Goal: Transaction & Acquisition: Subscribe to service/newsletter

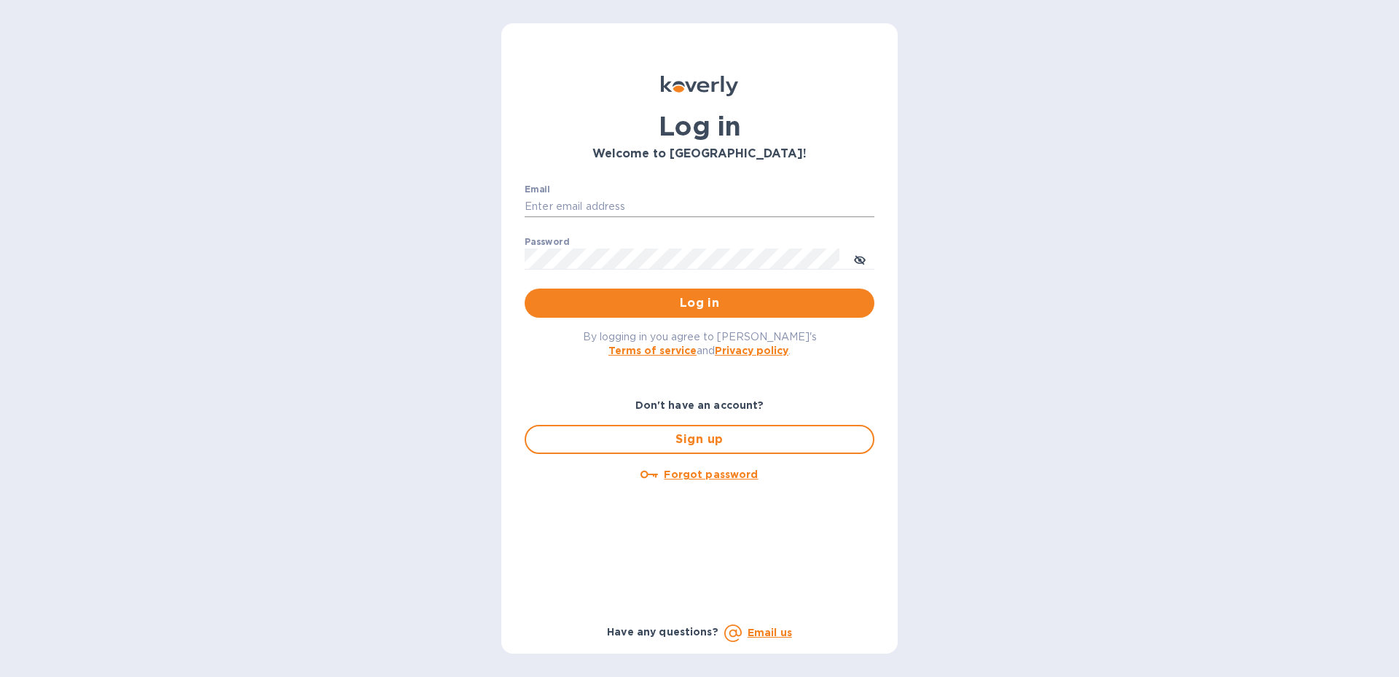
click at [617, 214] on input "Email" at bounding box center [700, 207] width 350 height 22
paste input "[EMAIL_ADDRESS][DOMAIN_NAME]"
type input "nycimp@everconcord.com"
click at [323, 269] on div "Log in Welcome to Koverly! Email nycimp@everconcord.com ​ Password ​ Log in By …" at bounding box center [699, 338] width 1399 height 677
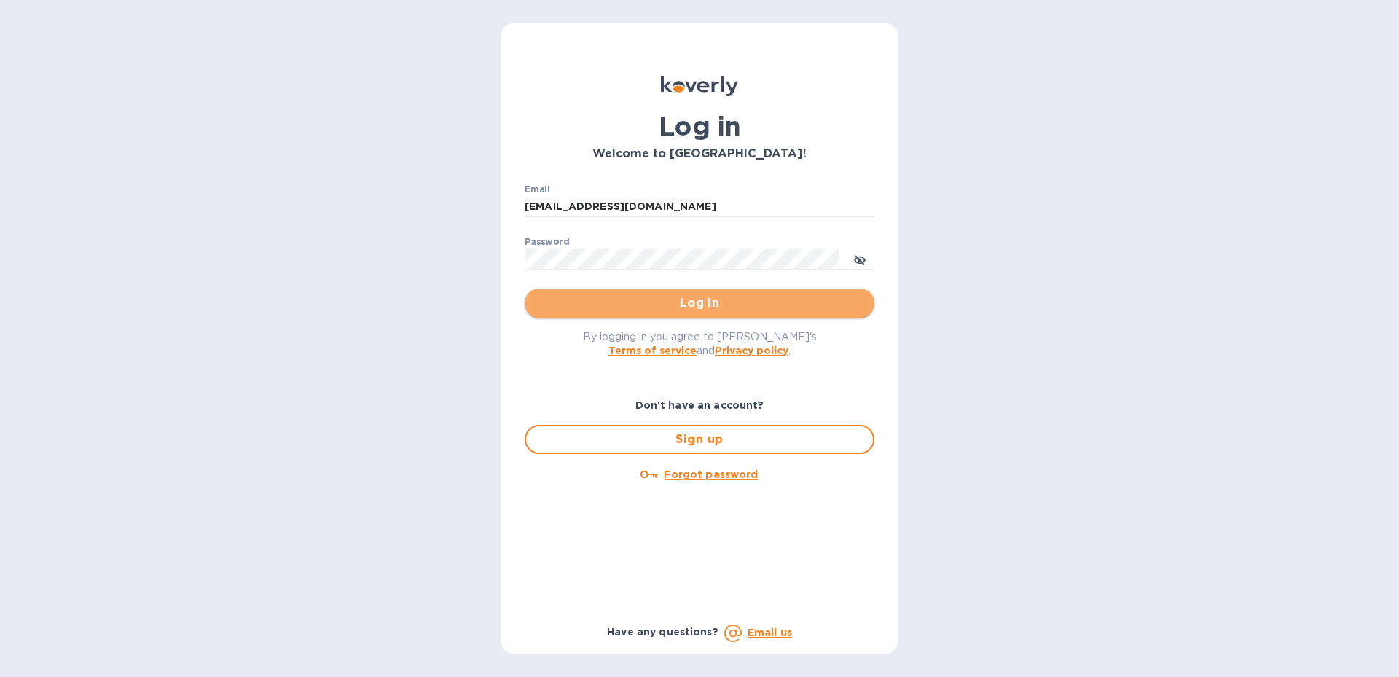
click at [660, 300] on span "Log in" at bounding box center [699, 302] width 326 height 17
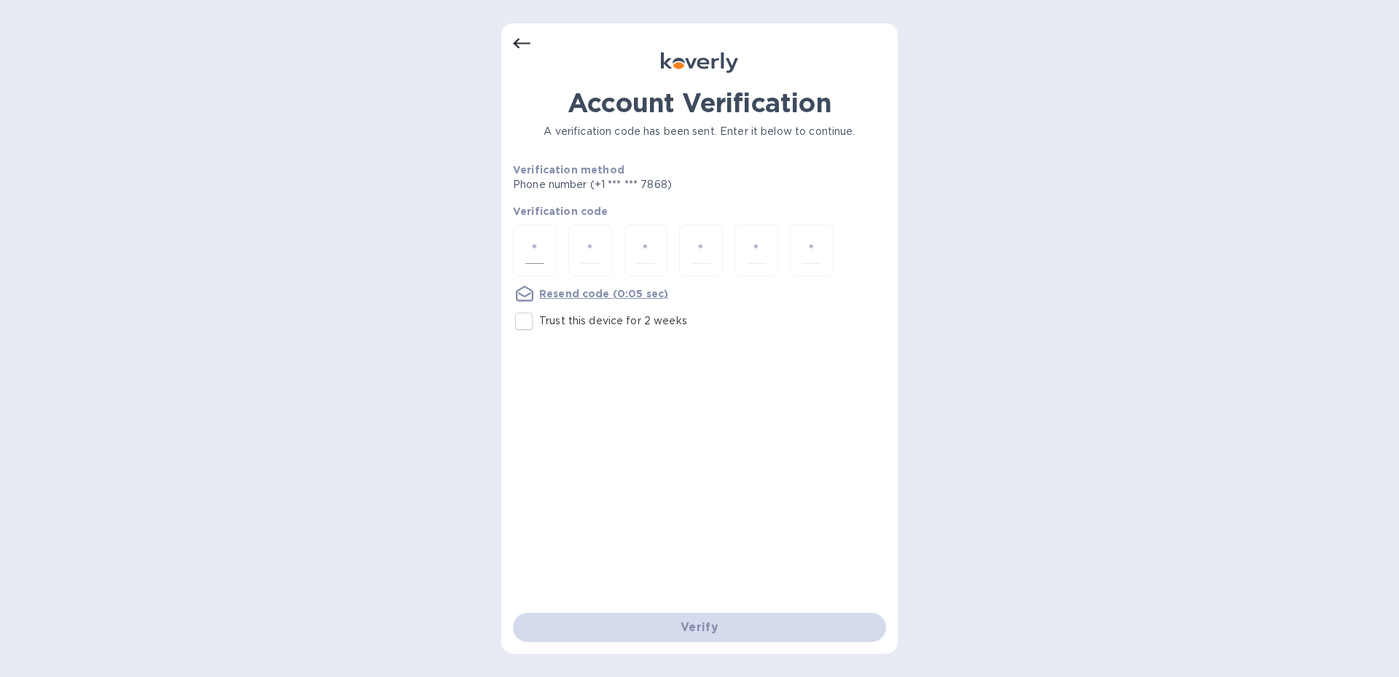
click at [533, 251] on input "number" at bounding box center [534, 250] width 19 height 27
type input "1"
type input "6"
type input "4"
type input "3"
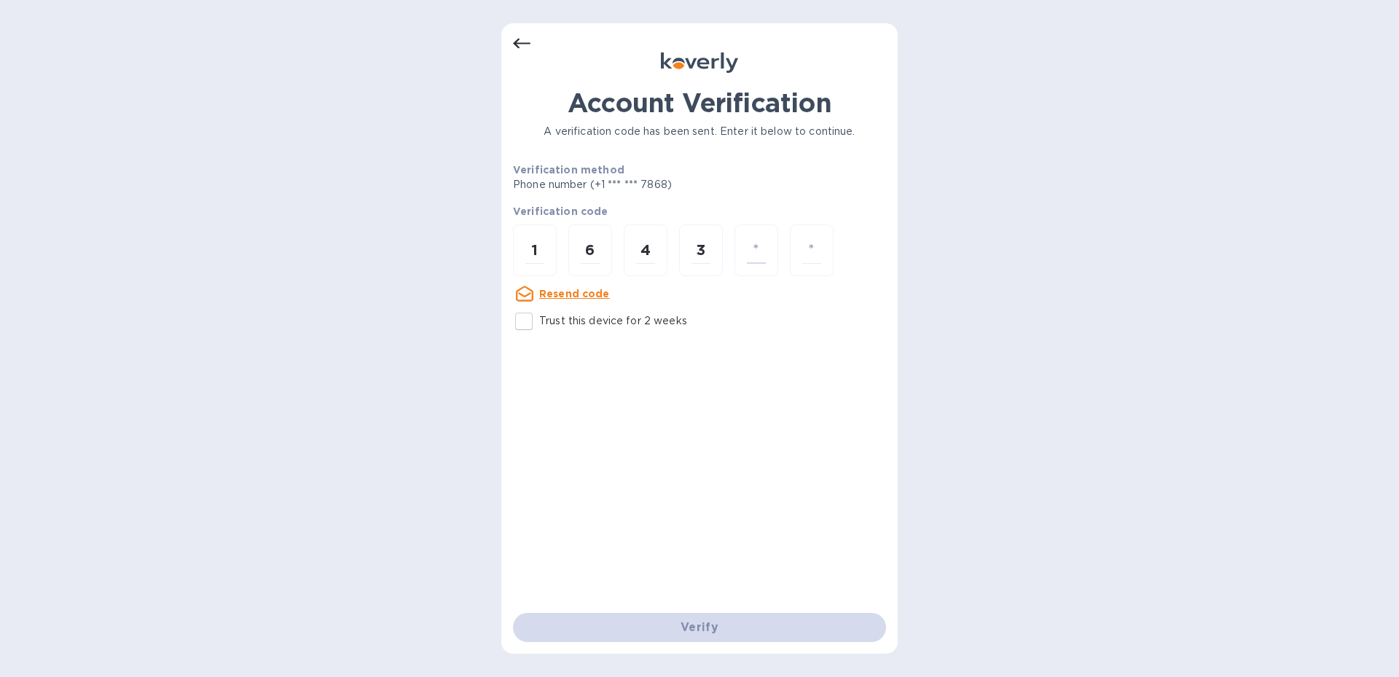
type input "4"
type input "8"
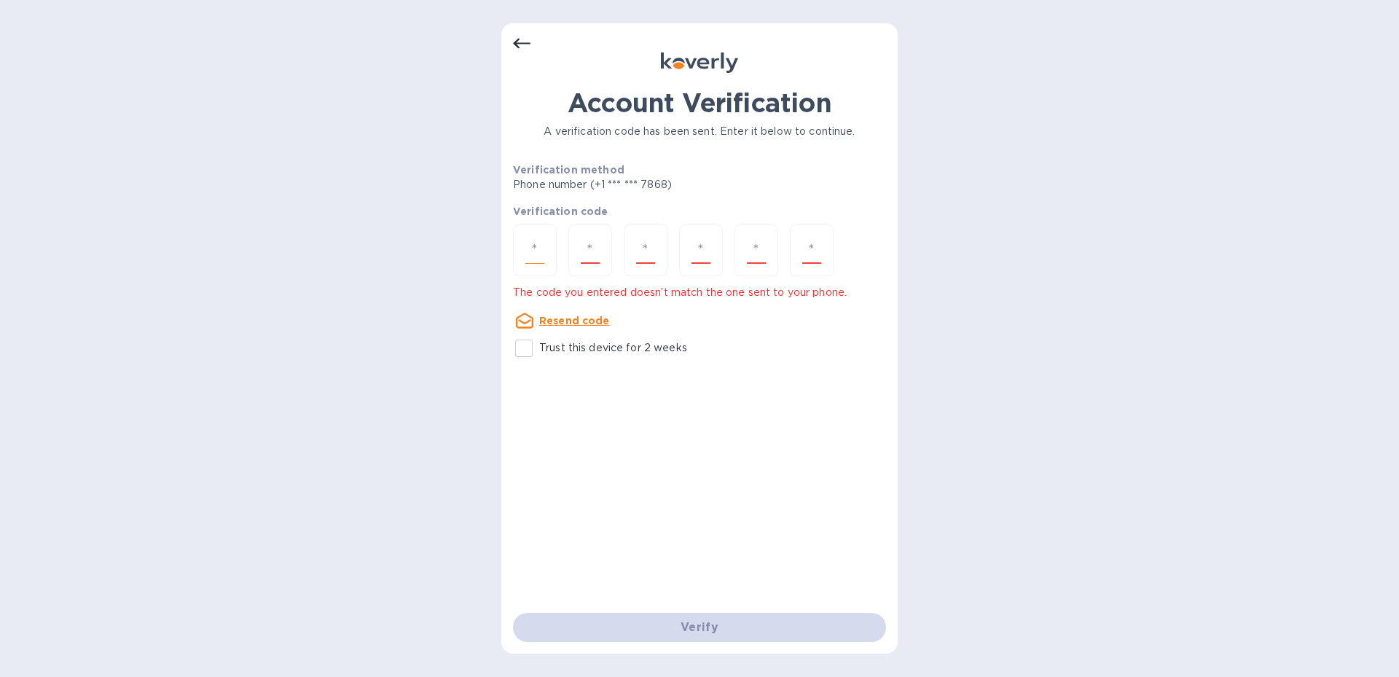
click at [520, 247] on div at bounding box center [535, 250] width 44 height 52
type input "6"
type input "4"
type input "7"
type input "4"
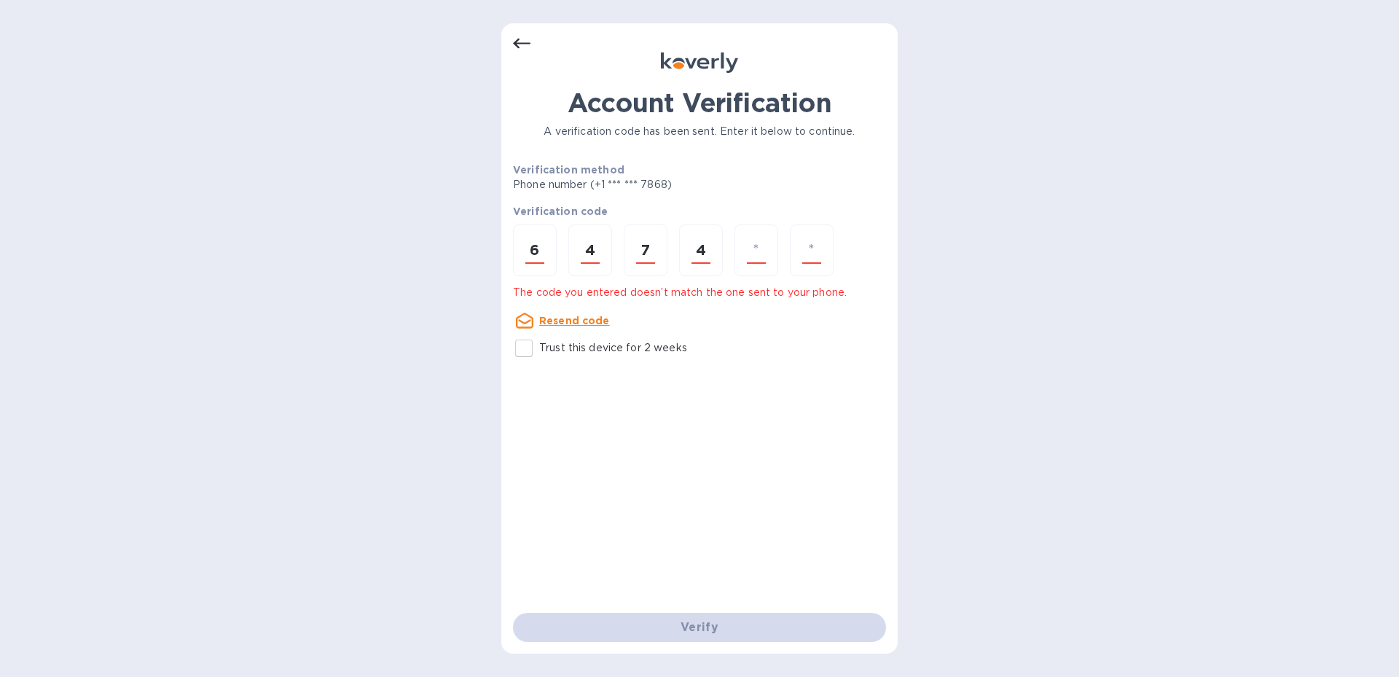
type input "7"
type input "4"
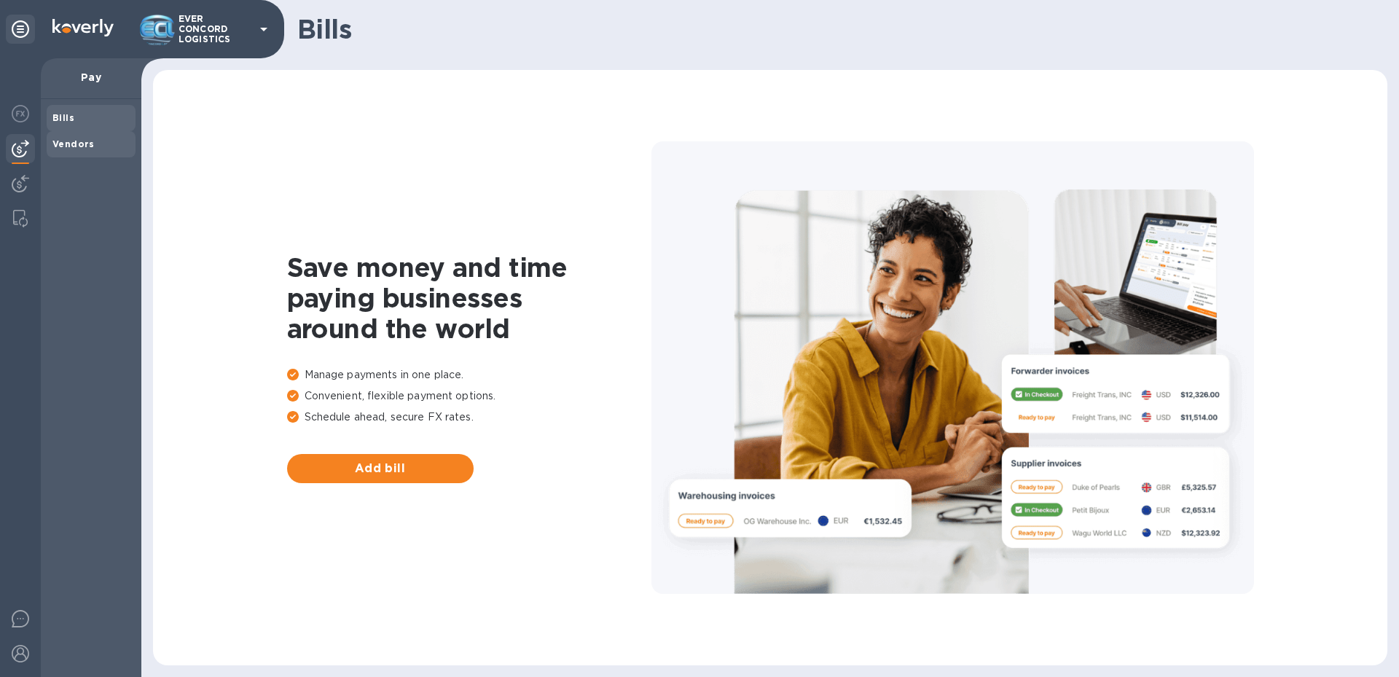
click at [82, 139] on b "Vendors" at bounding box center [73, 143] width 42 height 11
click at [95, 109] on div "Bills" at bounding box center [91, 118] width 89 height 26
click at [15, 113] on img at bounding box center [20, 113] width 17 height 17
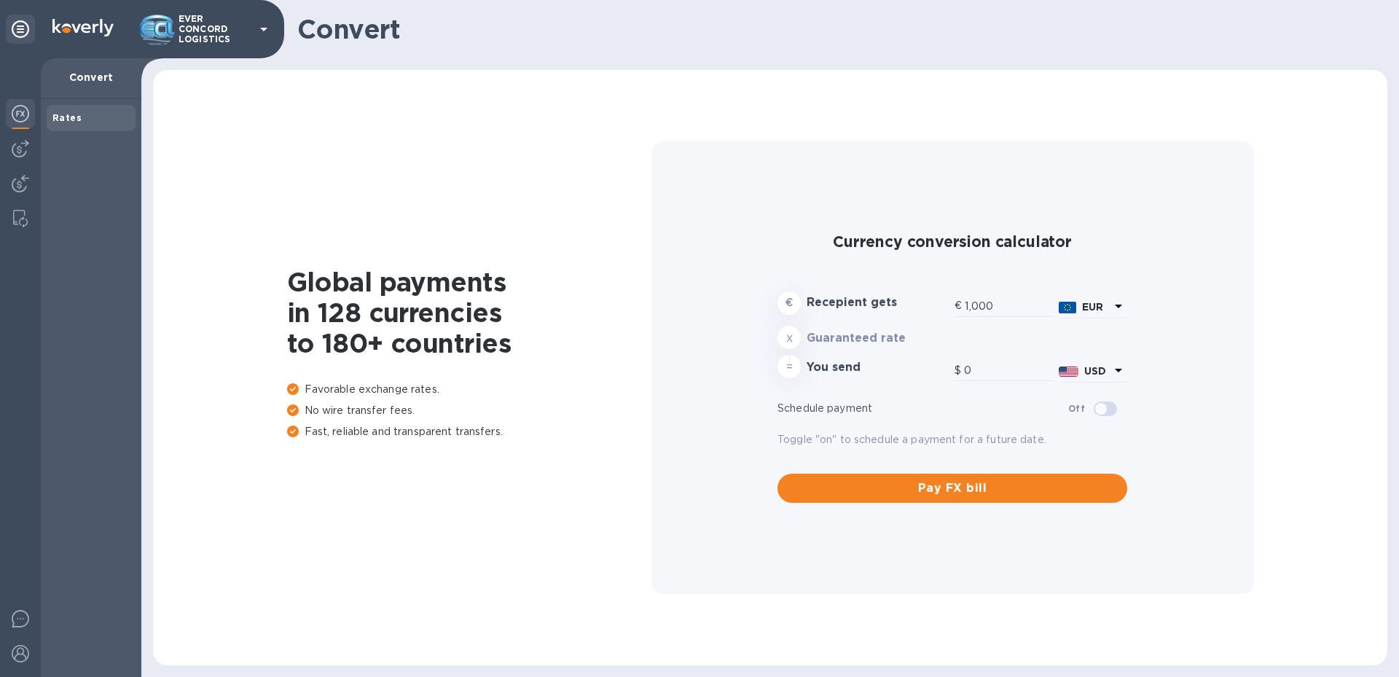
type input "1,181.9"
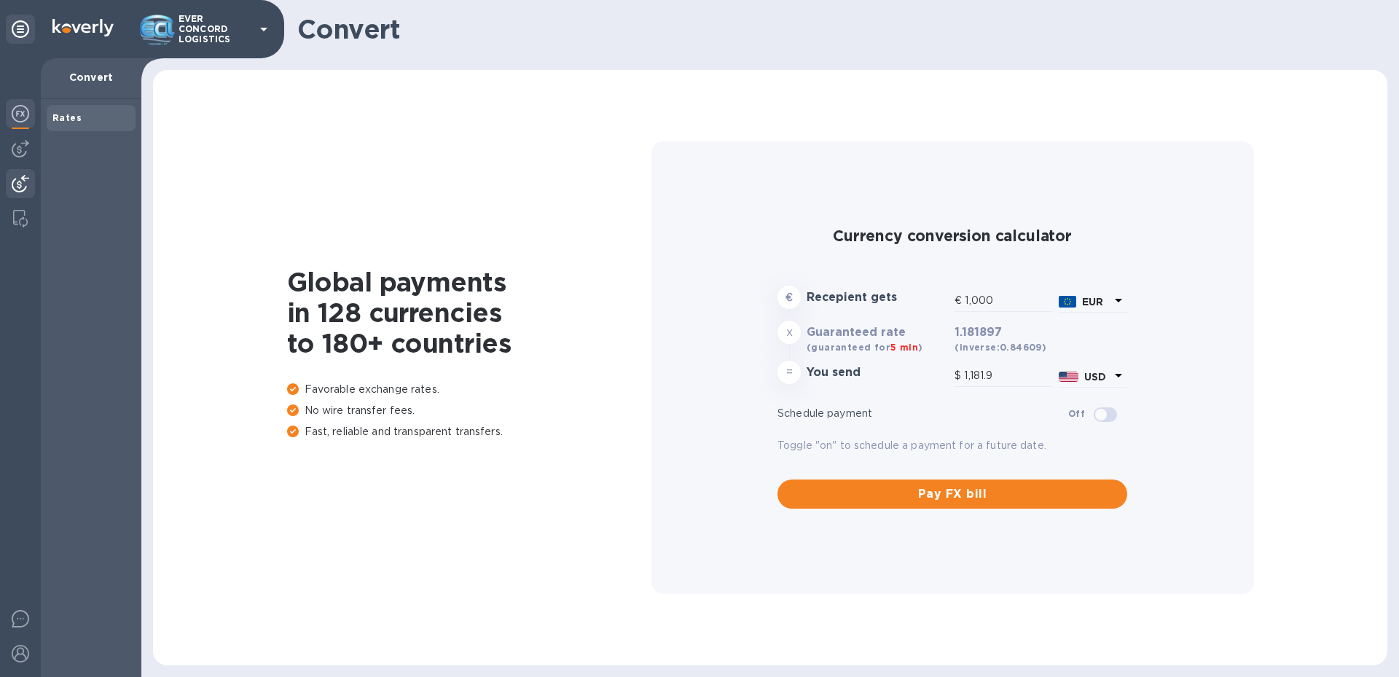
click at [22, 186] on img at bounding box center [20, 183] width 17 height 17
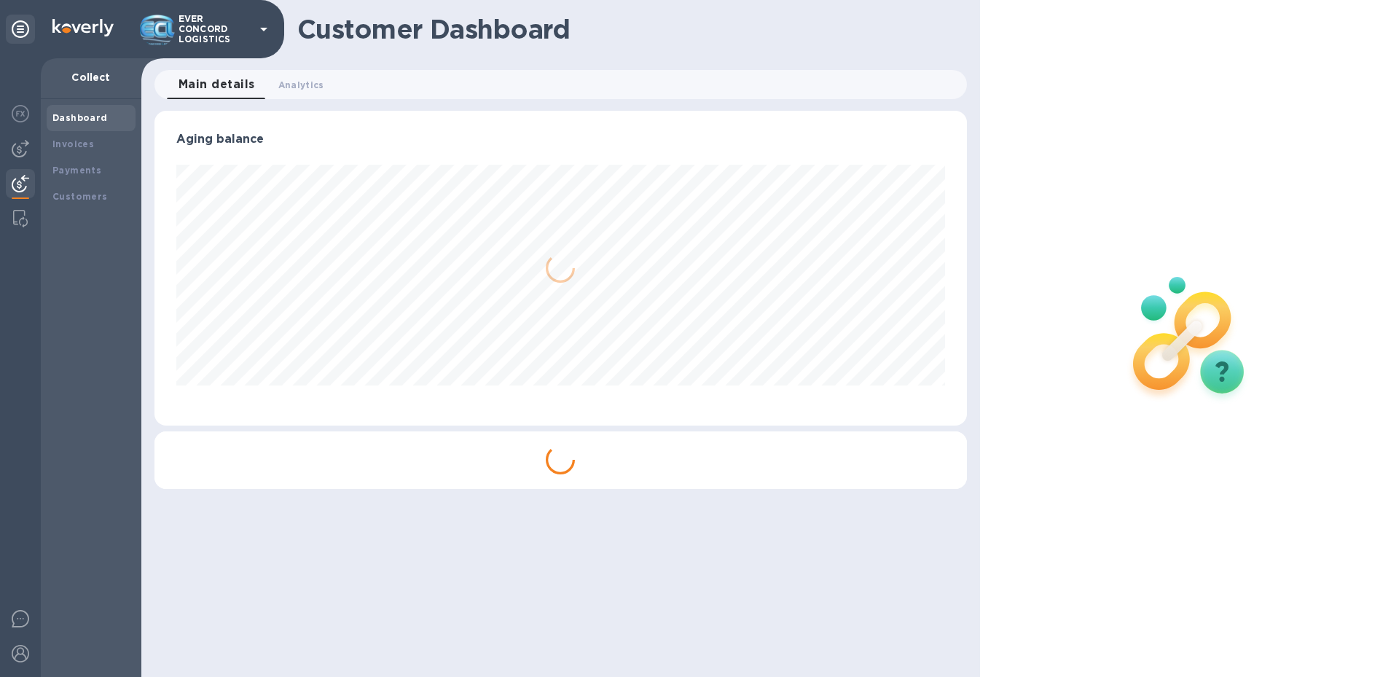
scroll to position [315, 812]
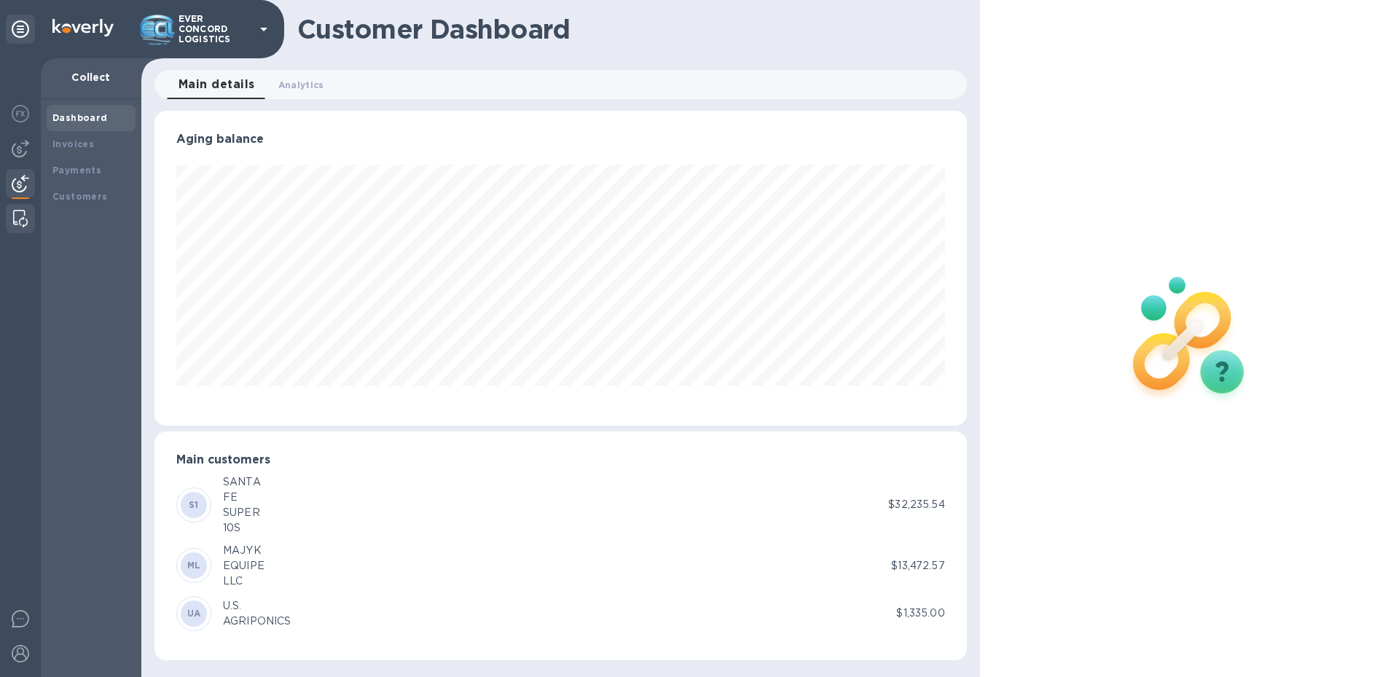
click at [23, 218] on img at bounding box center [20, 218] width 15 height 17
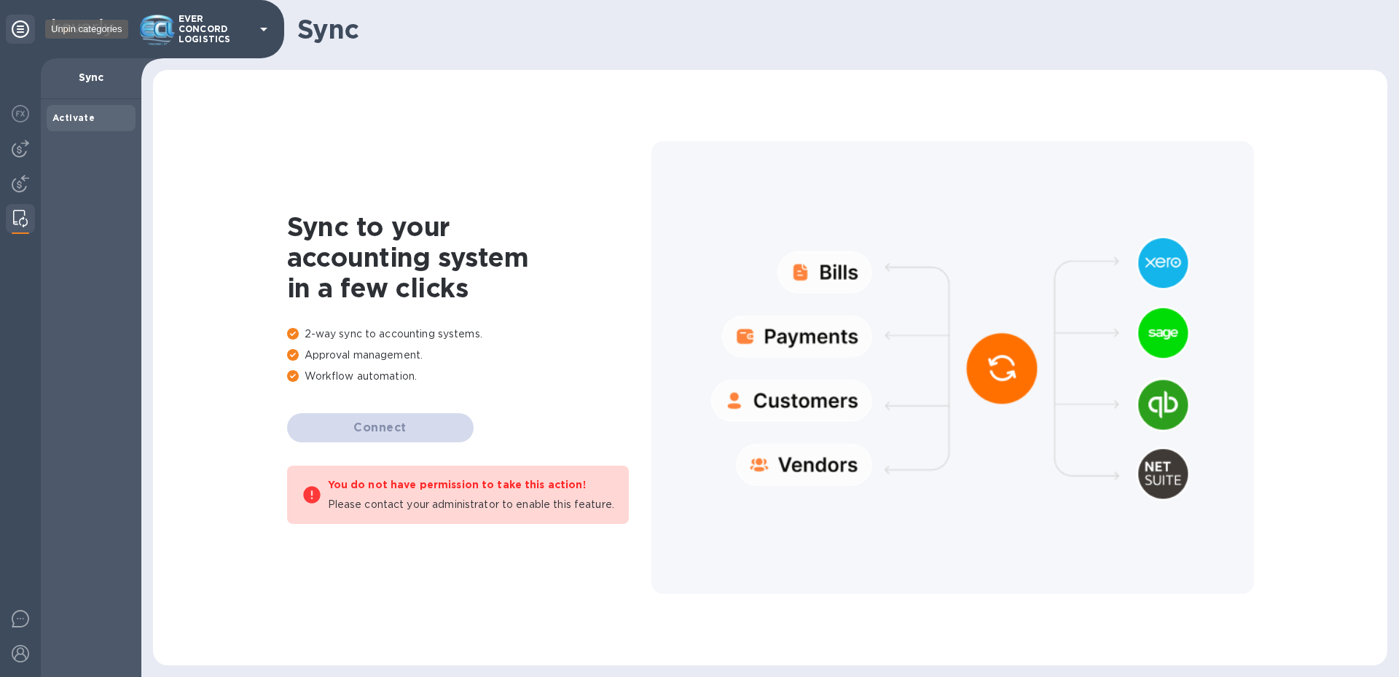
click at [16, 21] on icon at bounding box center [20, 28] width 17 height 17
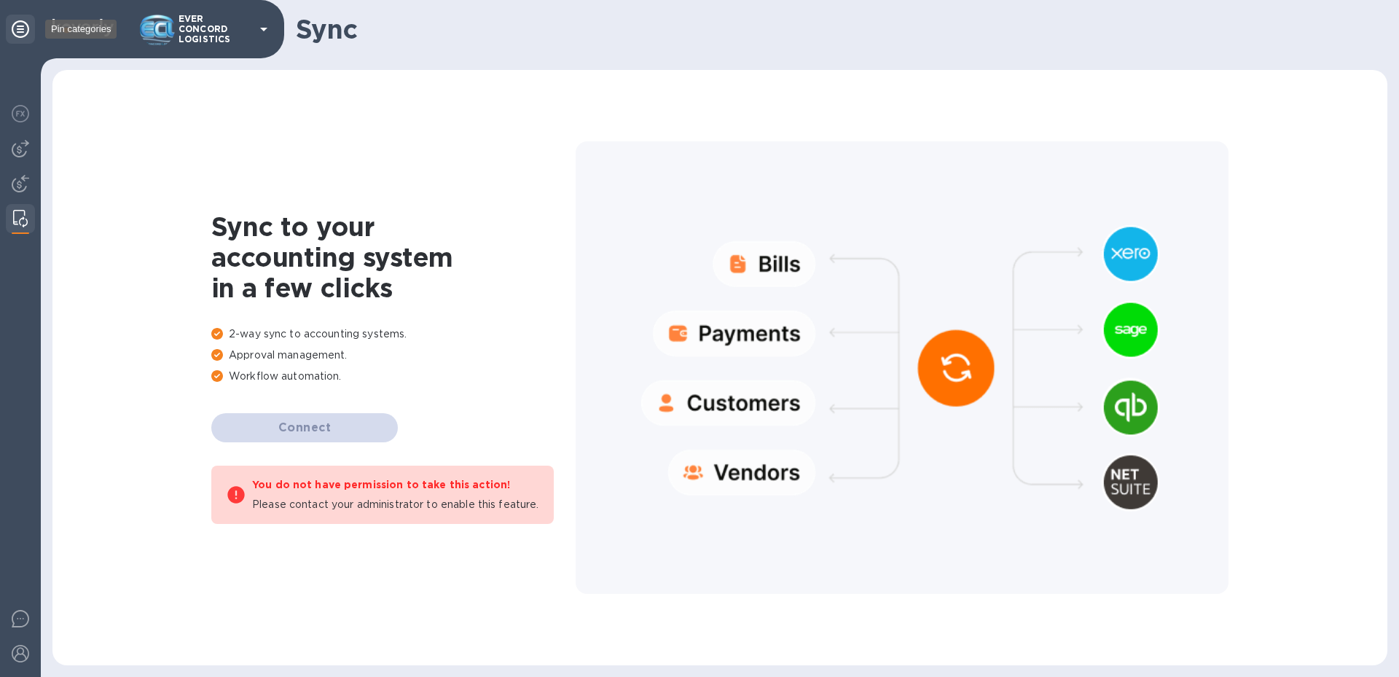
click at [16, 27] on icon at bounding box center [20, 28] width 17 height 17
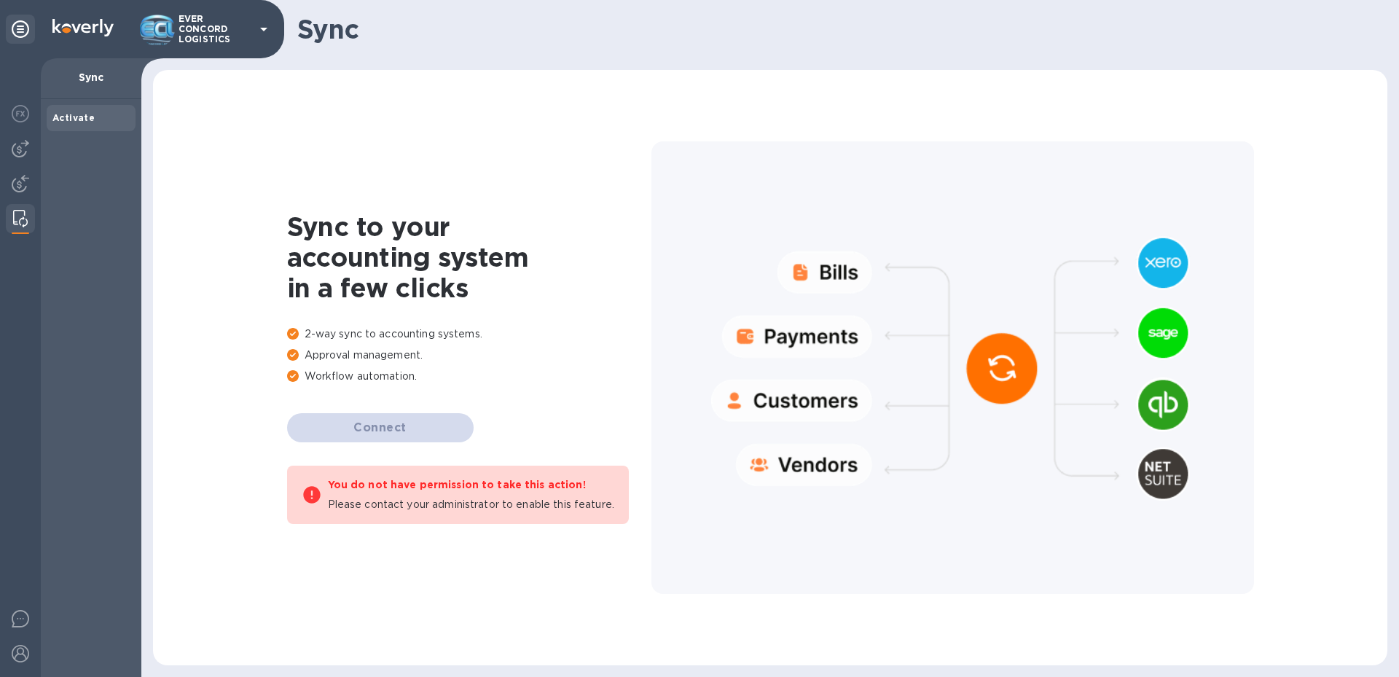
click at [213, 21] on p "EVER CONCORD LOGISTICS" at bounding box center [215, 29] width 73 height 31
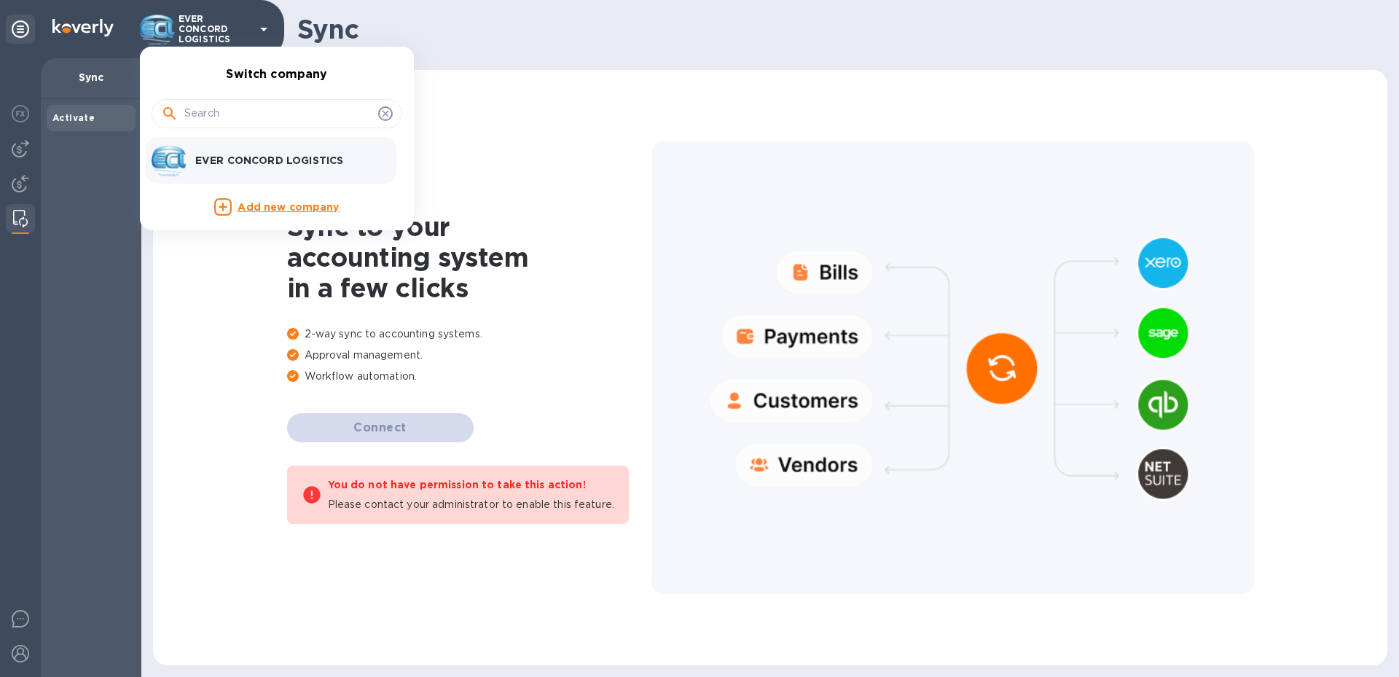
click at [222, 157] on p "EVER CONCORD LOGISTICS" at bounding box center [287, 160] width 184 height 15
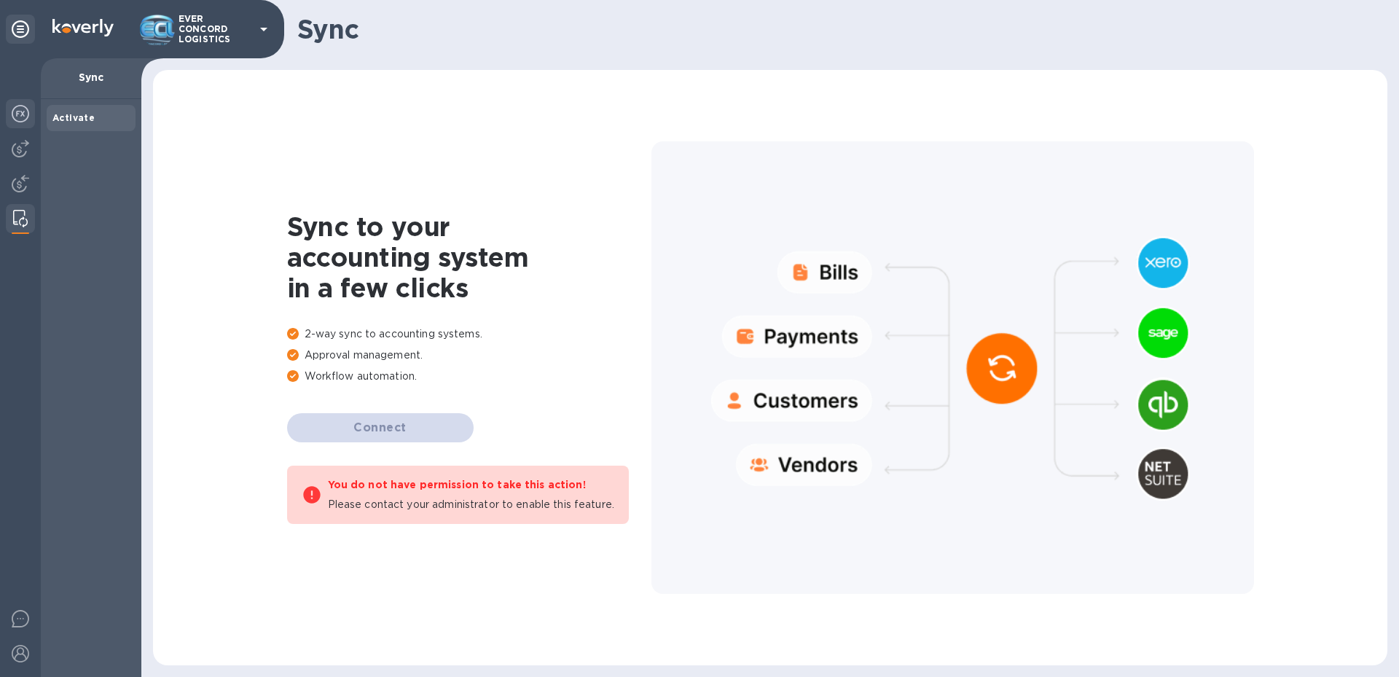
click at [16, 103] on div at bounding box center [20, 115] width 29 height 32
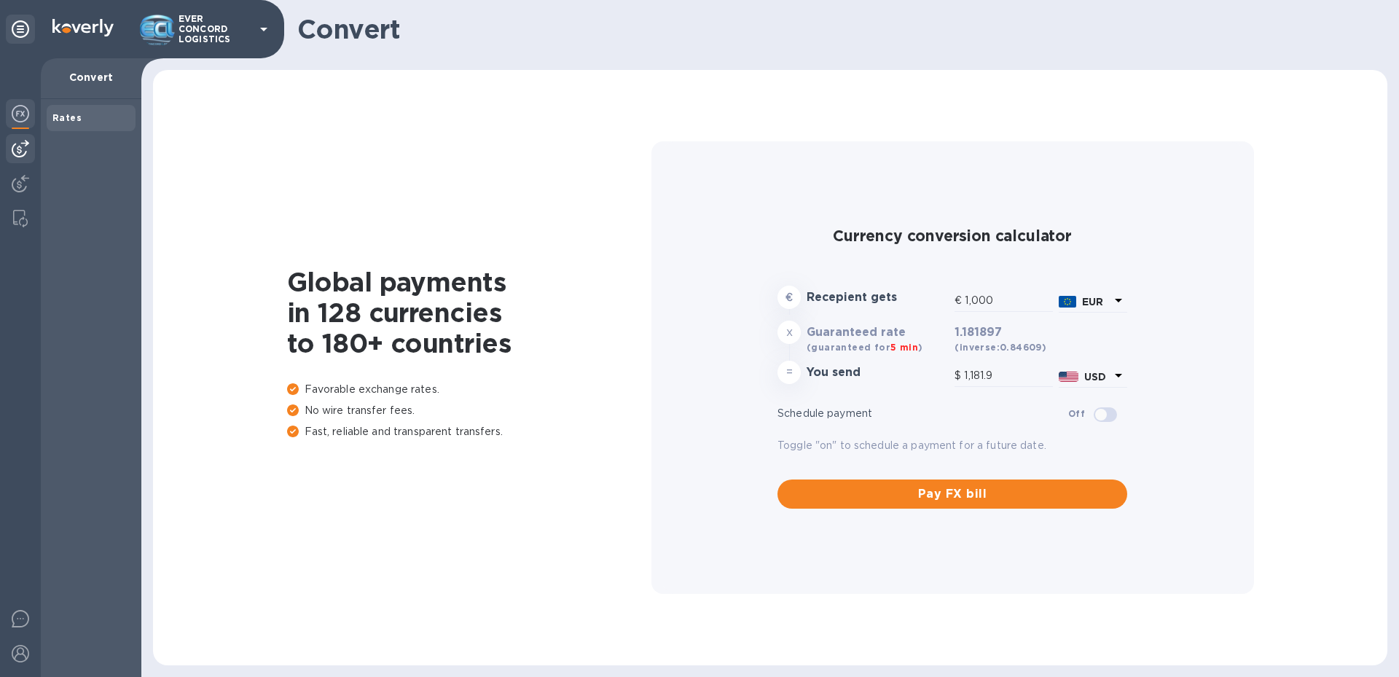
click at [16, 152] on img at bounding box center [20, 148] width 17 height 17
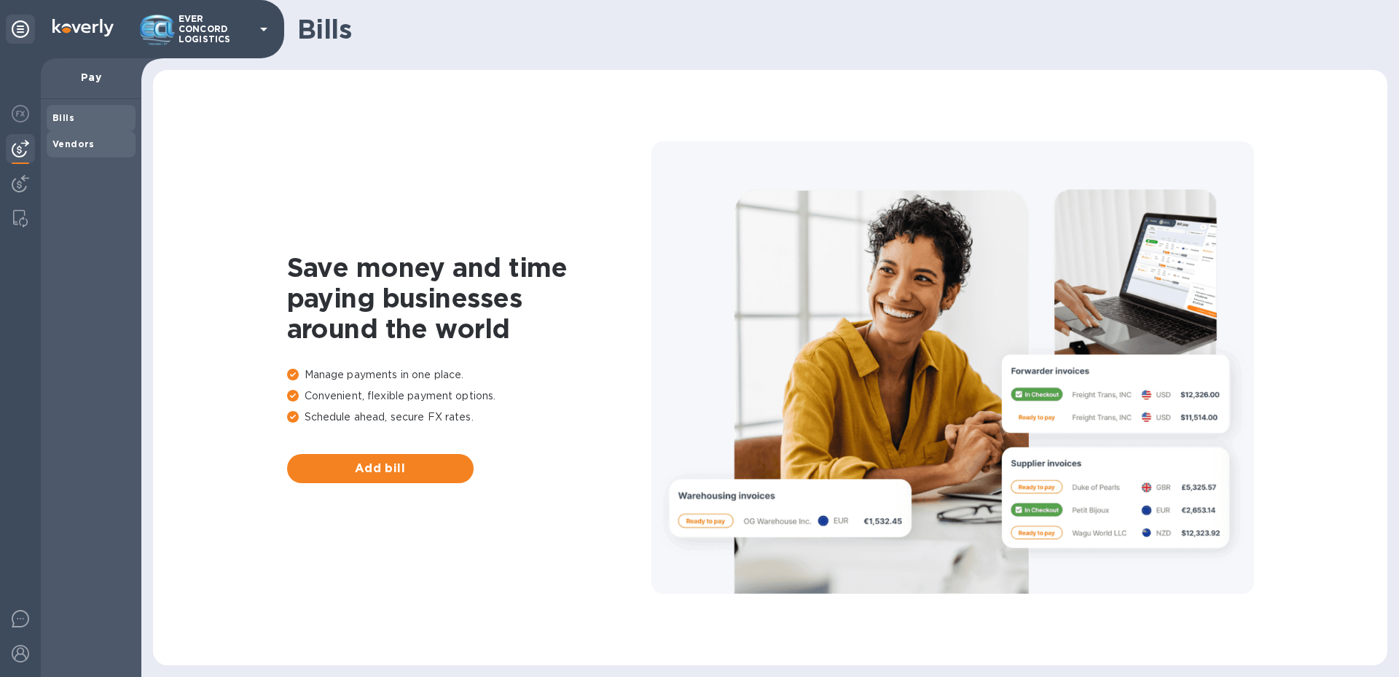
click at [95, 151] on span "Vendors" at bounding box center [90, 144] width 77 height 15
click at [95, 120] on span "Bills" at bounding box center [90, 118] width 77 height 15
click at [359, 464] on span "Add bill" at bounding box center [380, 468] width 163 height 17
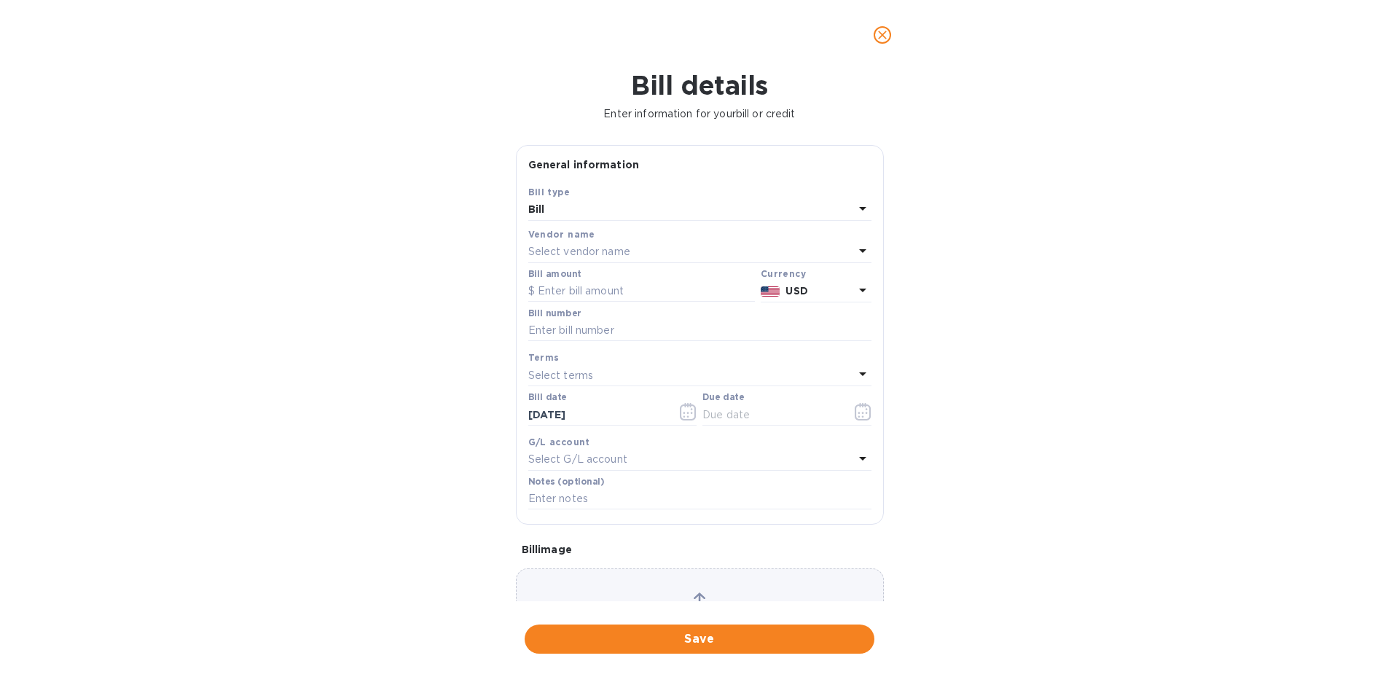
click at [886, 47] on button "close" at bounding box center [882, 34] width 35 height 35
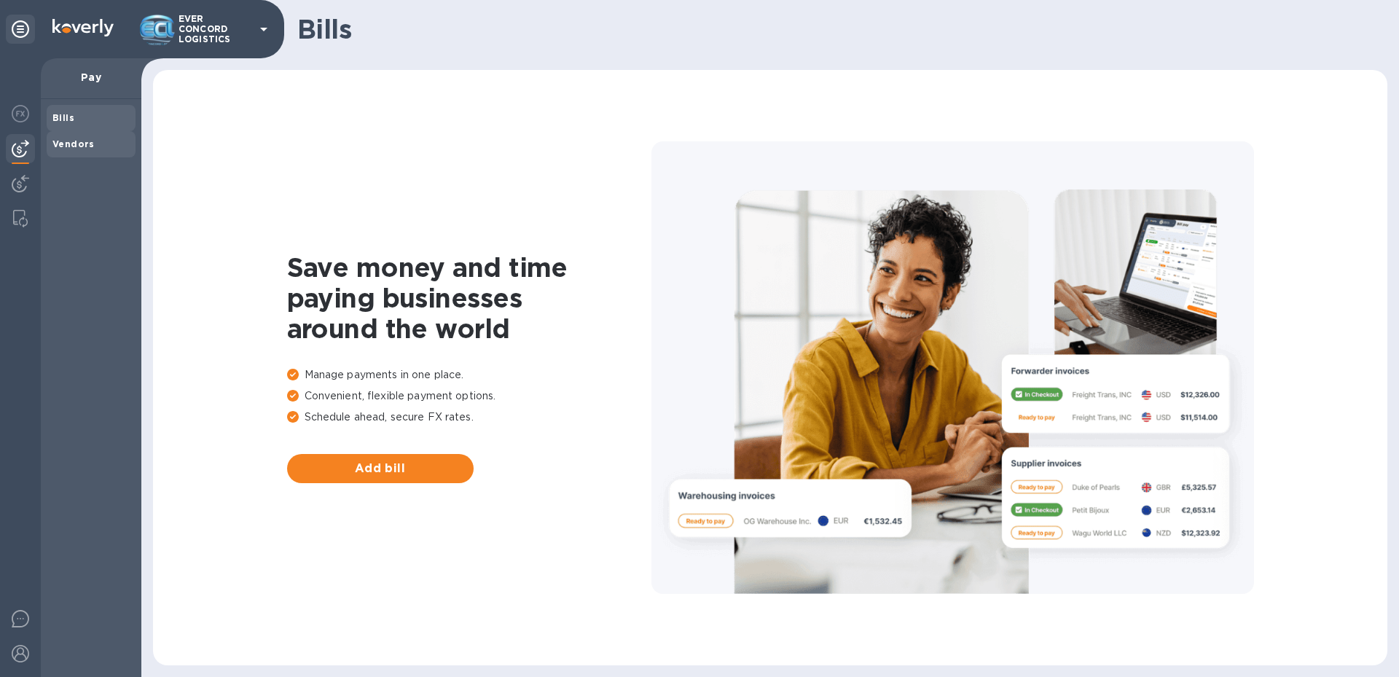
click at [71, 141] on b "Vendors" at bounding box center [73, 143] width 42 height 11
click at [95, 199] on div "Bills Vendors" at bounding box center [91, 388] width 101 height 578
click at [122, 79] on p "Pay" at bounding box center [90, 77] width 77 height 15
click at [80, 103] on div "Bills Vendors" at bounding box center [91, 388] width 101 height 578
click at [80, 106] on div "Bills" at bounding box center [91, 118] width 89 height 26
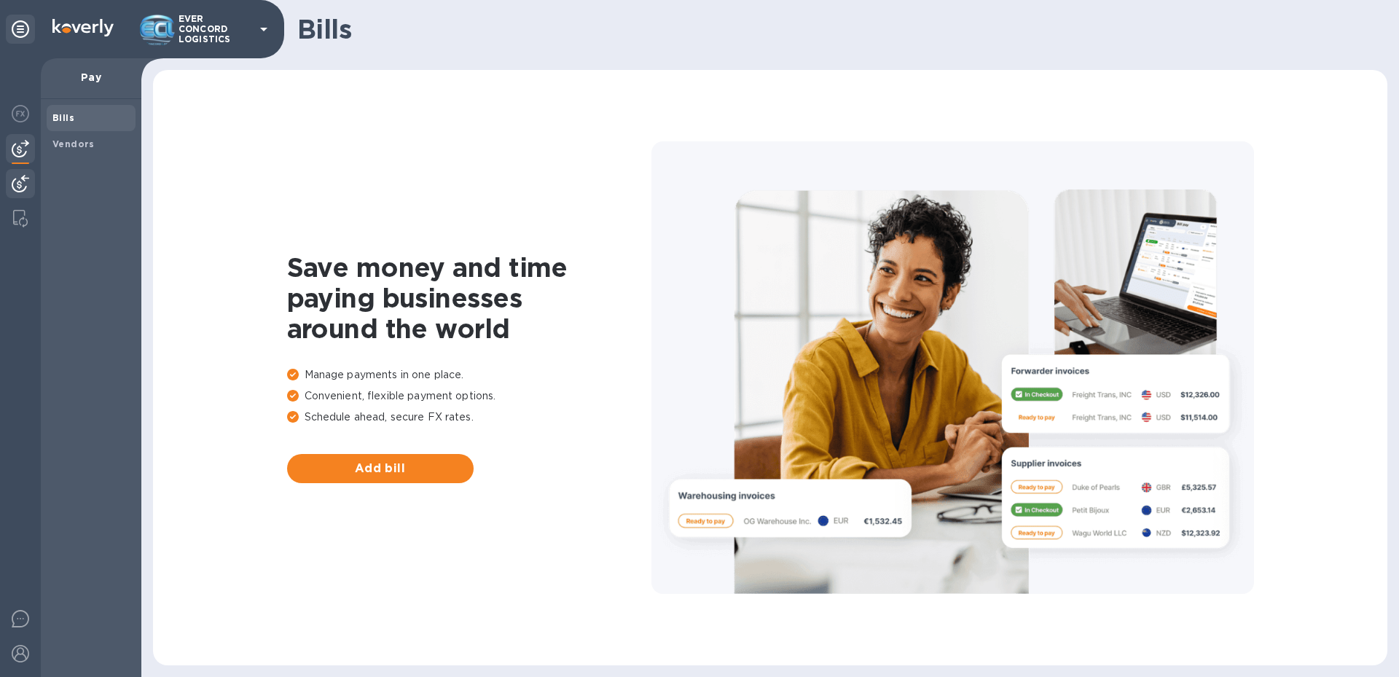
click at [19, 183] on img at bounding box center [20, 183] width 17 height 17
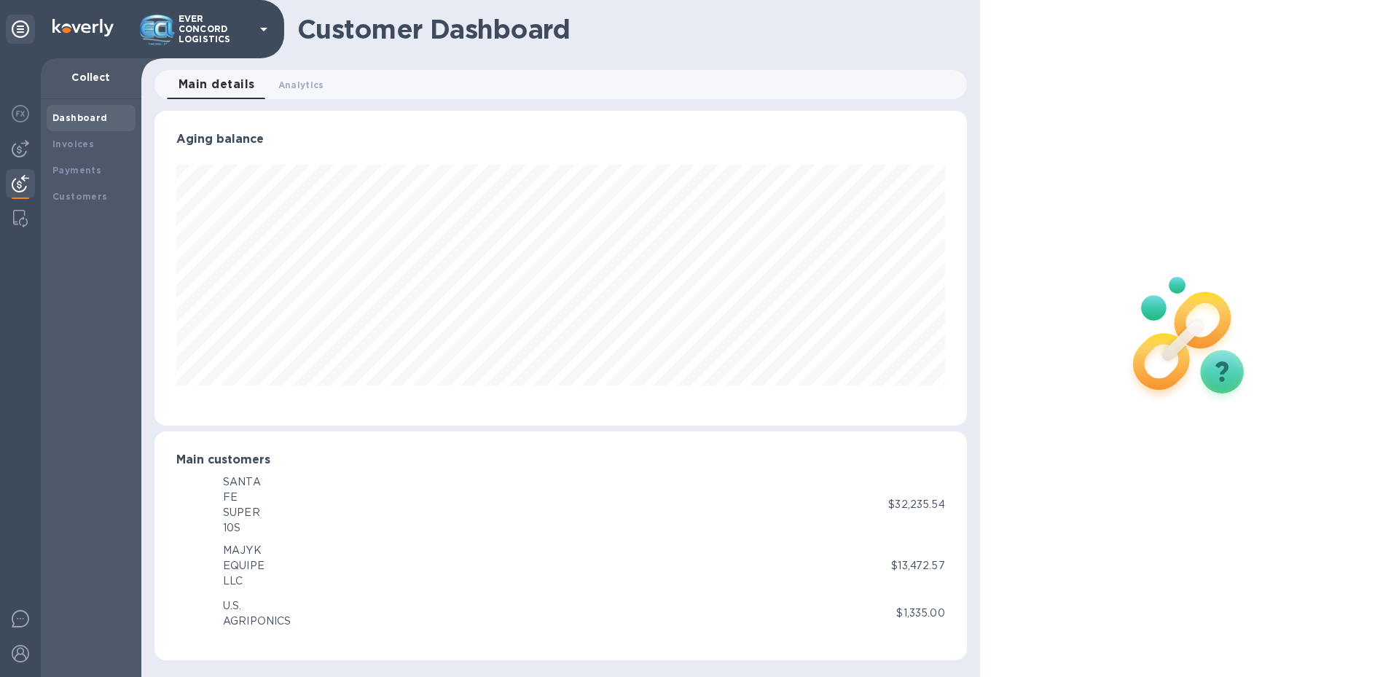
scroll to position [315, 812]
click at [101, 141] on div "Invoices" at bounding box center [90, 144] width 77 height 15
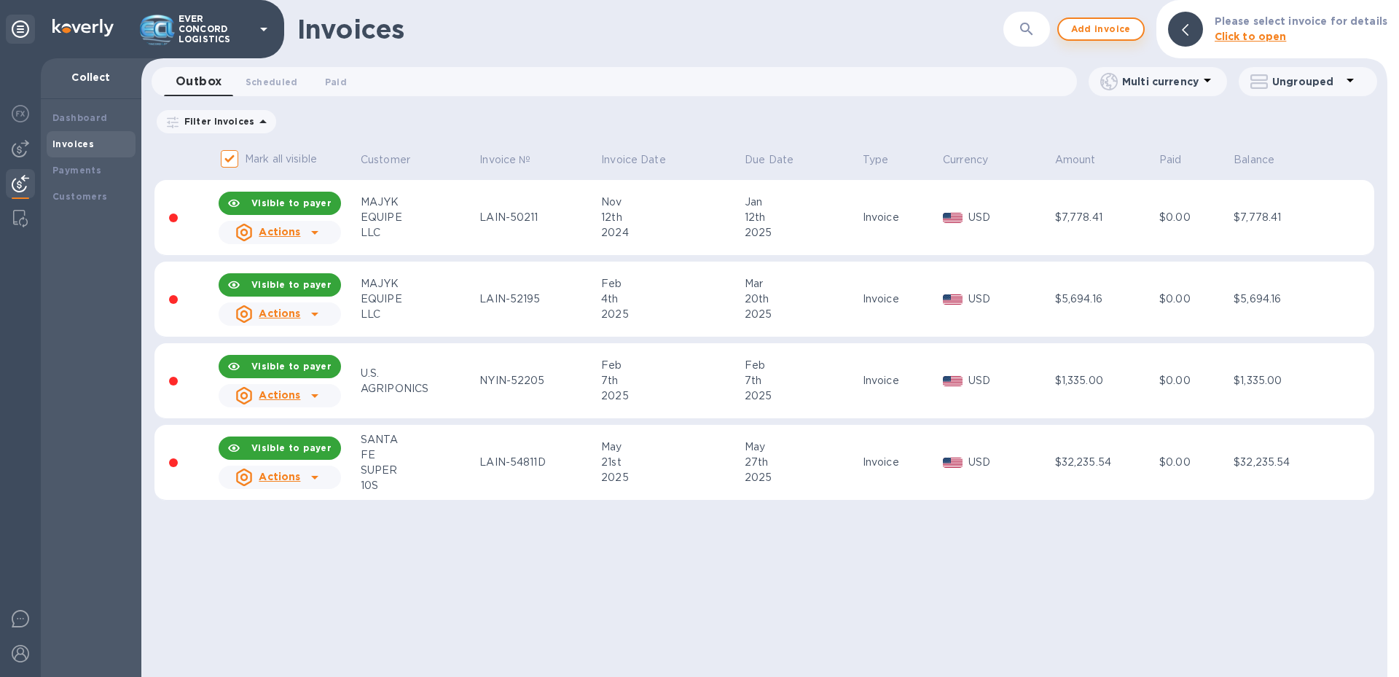
click at [1132, 23] on span "Add invoice" at bounding box center [1101, 28] width 61 height 17
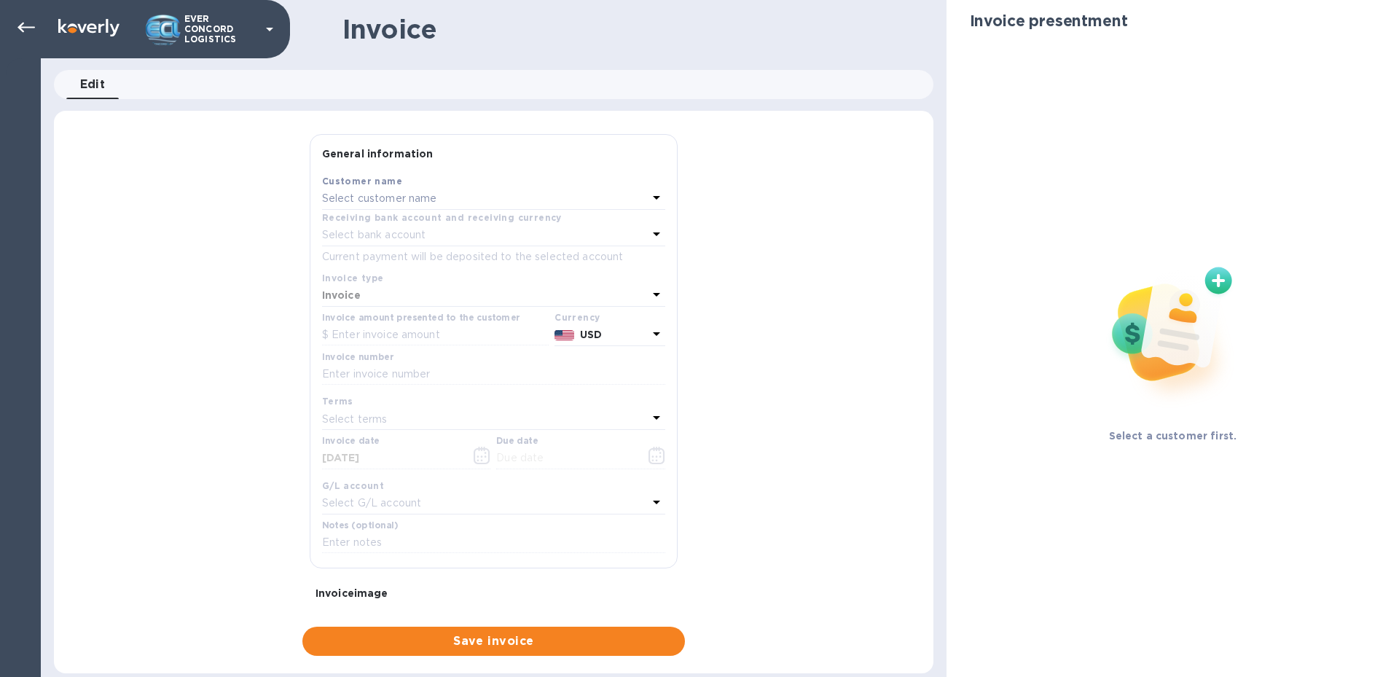
click at [443, 189] on div "Select customer name" at bounding box center [485, 199] width 326 height 20
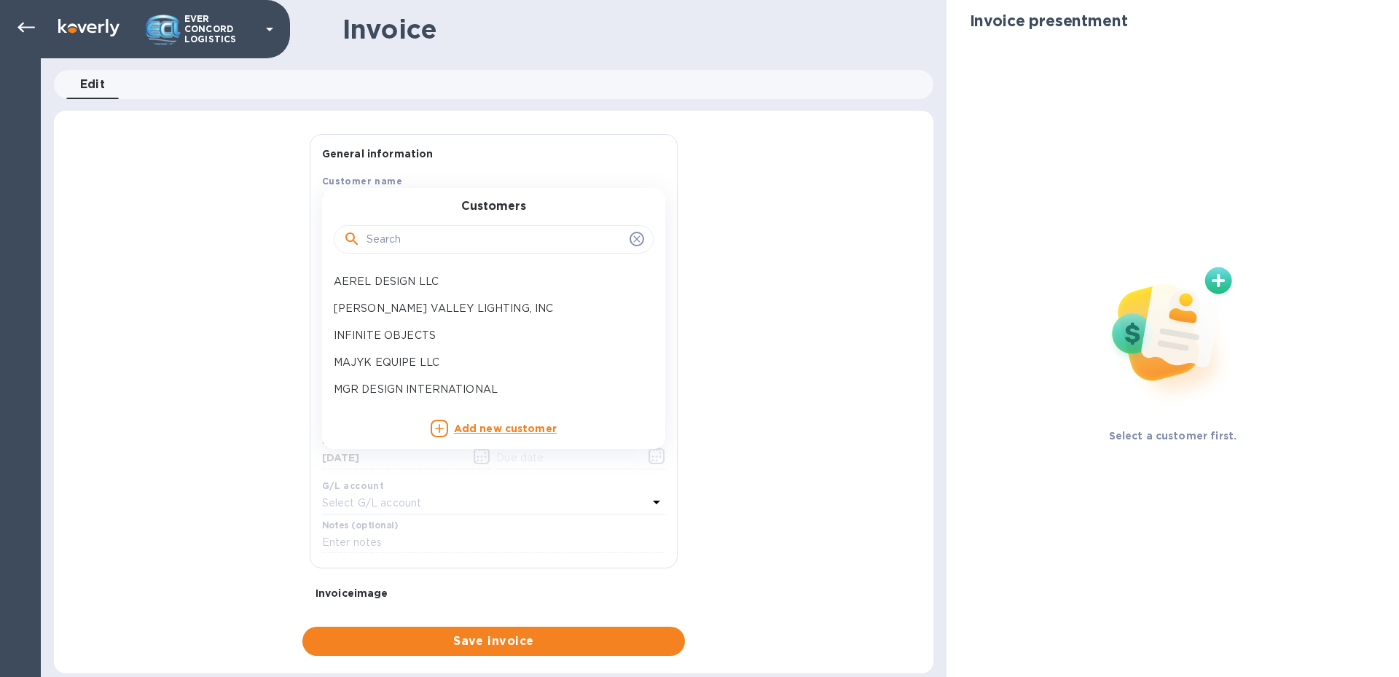
click at [443, 235] on input "text" at bounding box center [495, 240] width 257 height 22
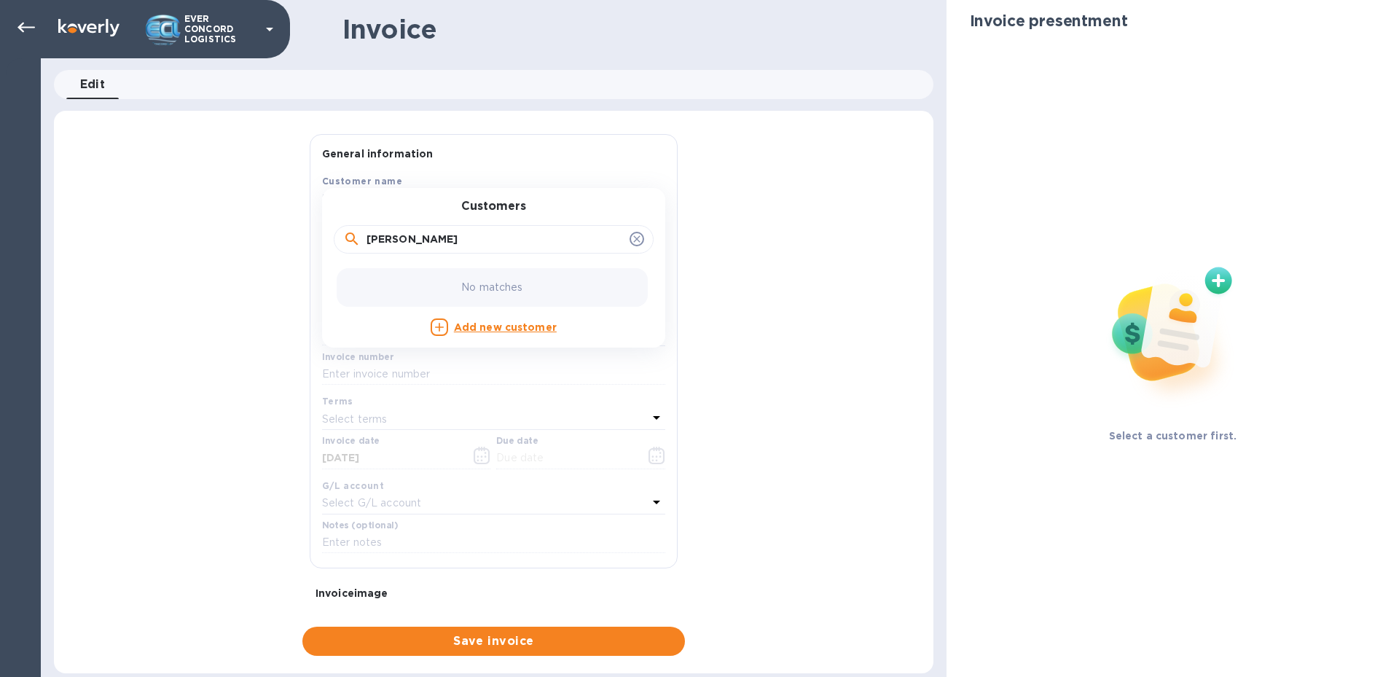
type input "serr"
click at [500, 324] on b "Add new customer" at bounding box center [505, 327] width 103 height 12
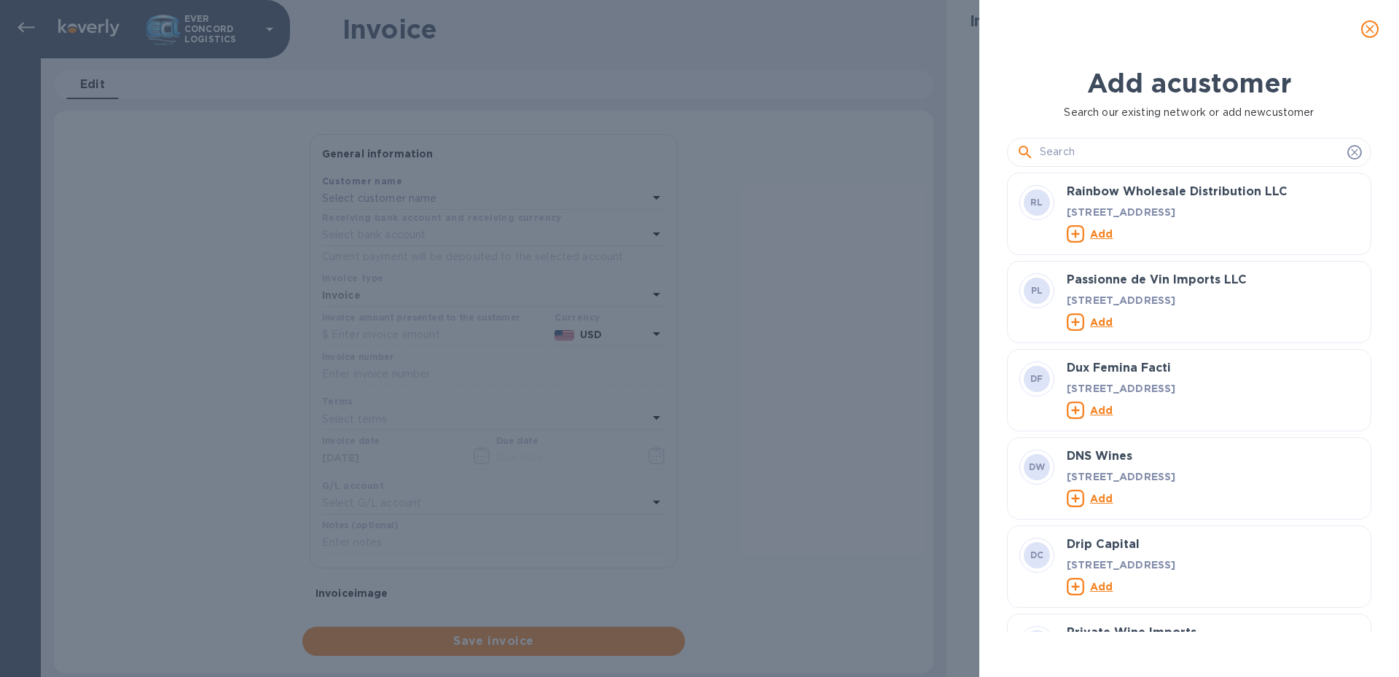
click at [930, 144] on div "Add a customer Search our existing network or add new customer RL Rainbow Whole…" at bounding box center [699, 338] width 1399 height 677
click at [1361, 28] on button "close" at bounding box center [1370, 29] width 35 height 35
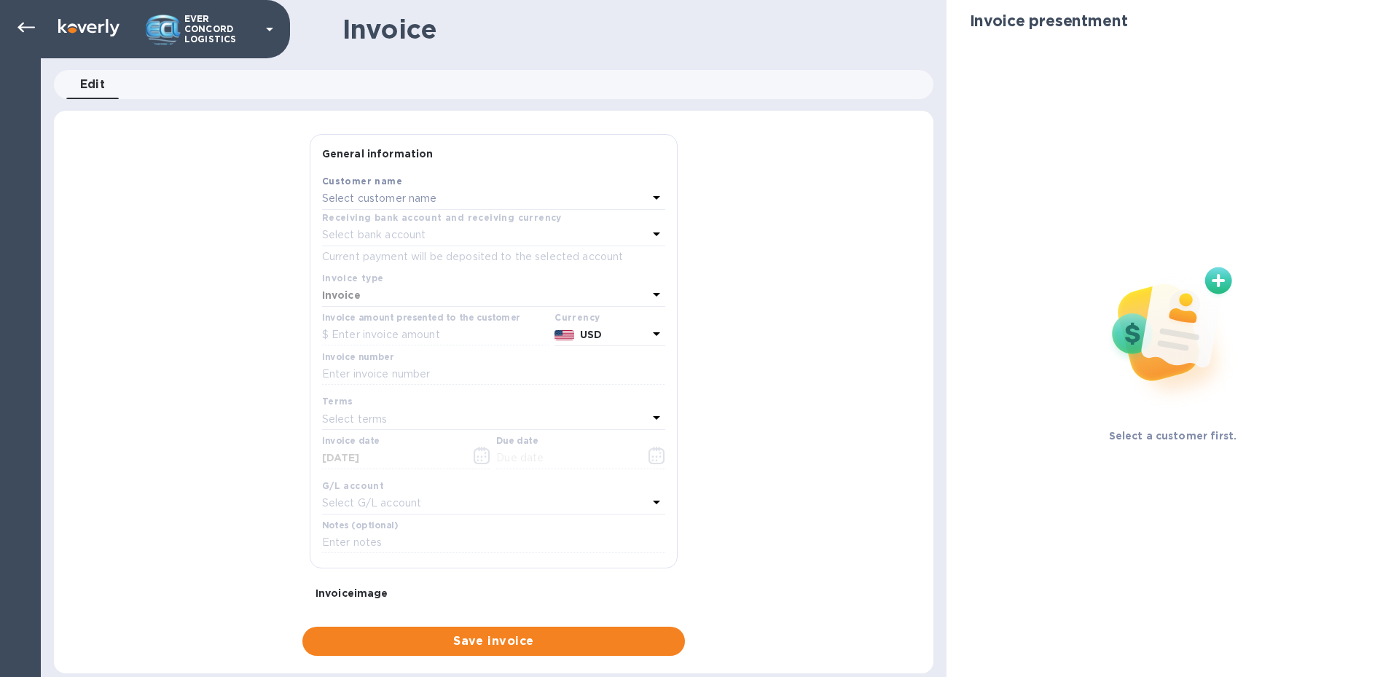
click at [503, 204] on div "Select customer name" at bounding box center [485, 199] width 326 height 20
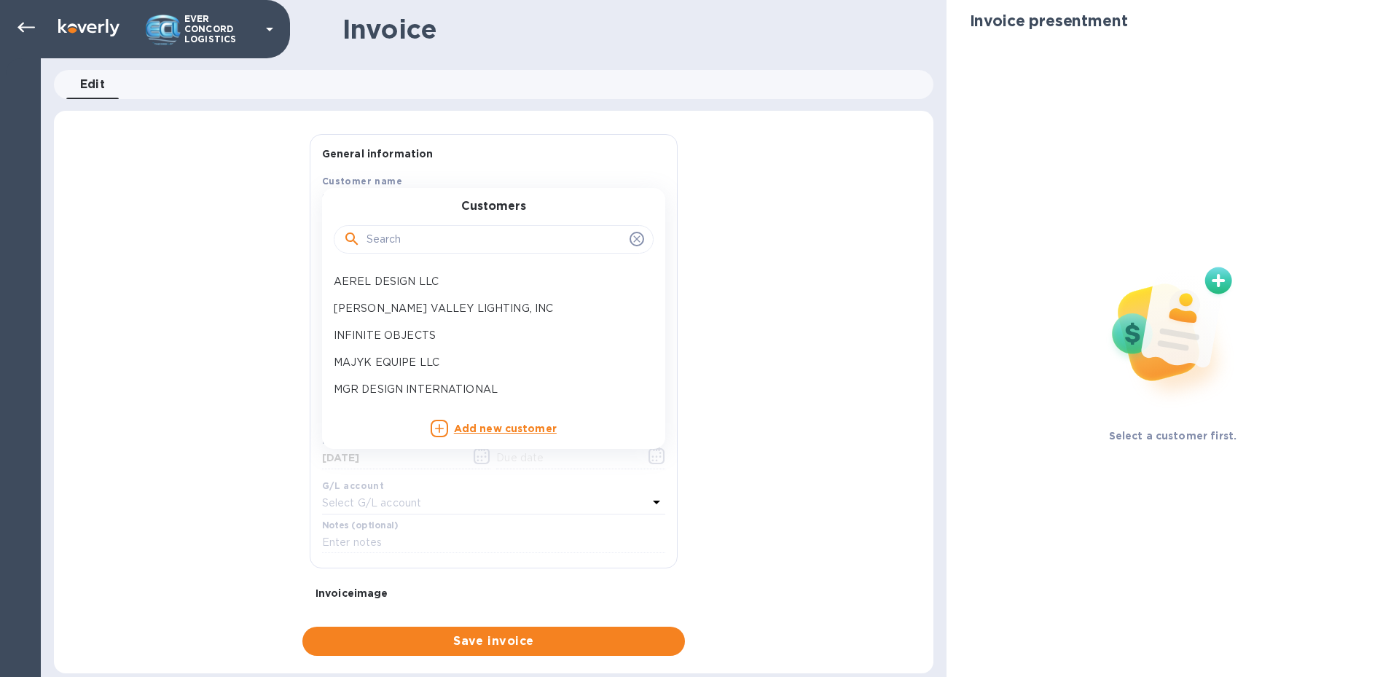
click at [504, 423] on b "Add new customer" at bounding box center [505, 429] width 103 height 12
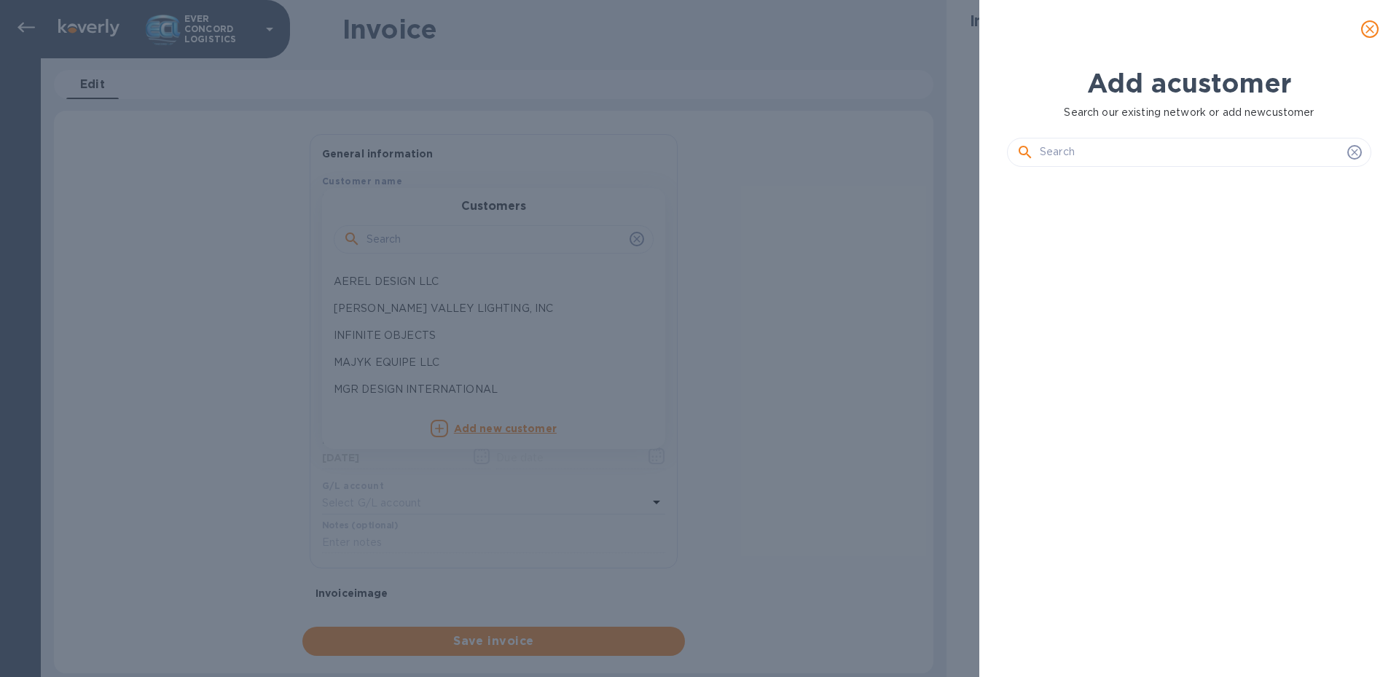
scroll to position [449, 370]
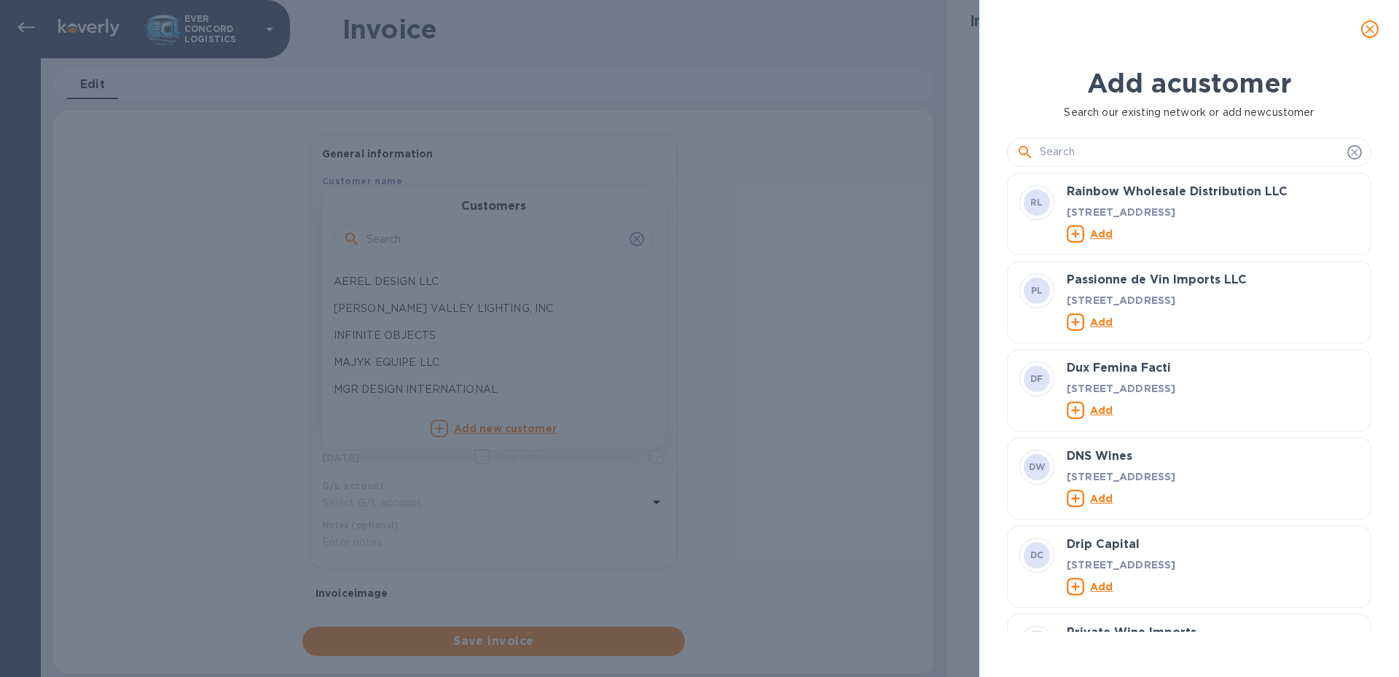
click at [1159, 147] on input "text" at bounding box center [1191, 152] width 302 height 22
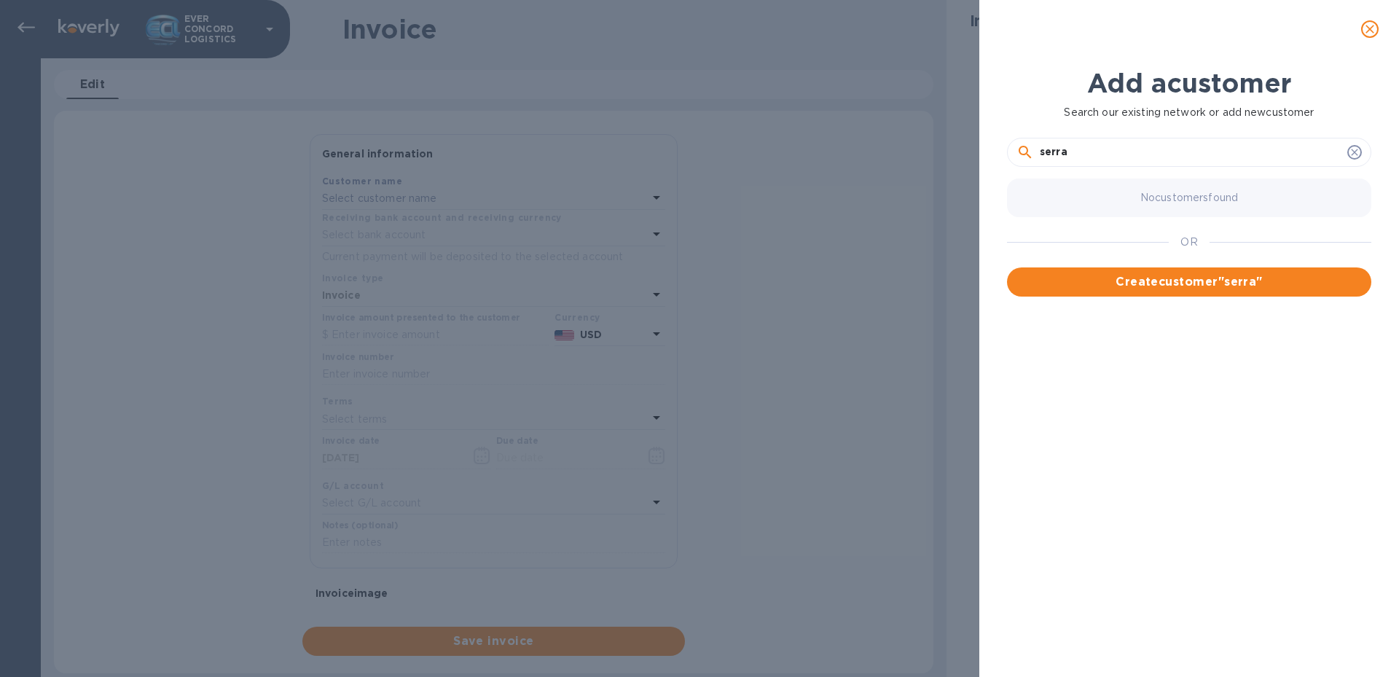
drag, startPoint x: 971, startPoint y: 164, endPoint x: 908, endPoint y: 164, distance: 62.7
click at [908, 164] on div "Add a customer Search our existing network or add new customer serra No custome…" at bounding box center [699, 338] width 1399 height 677
paste input "SERRANO REY ENT INC"
type input "SERRANO REY ENT INC"
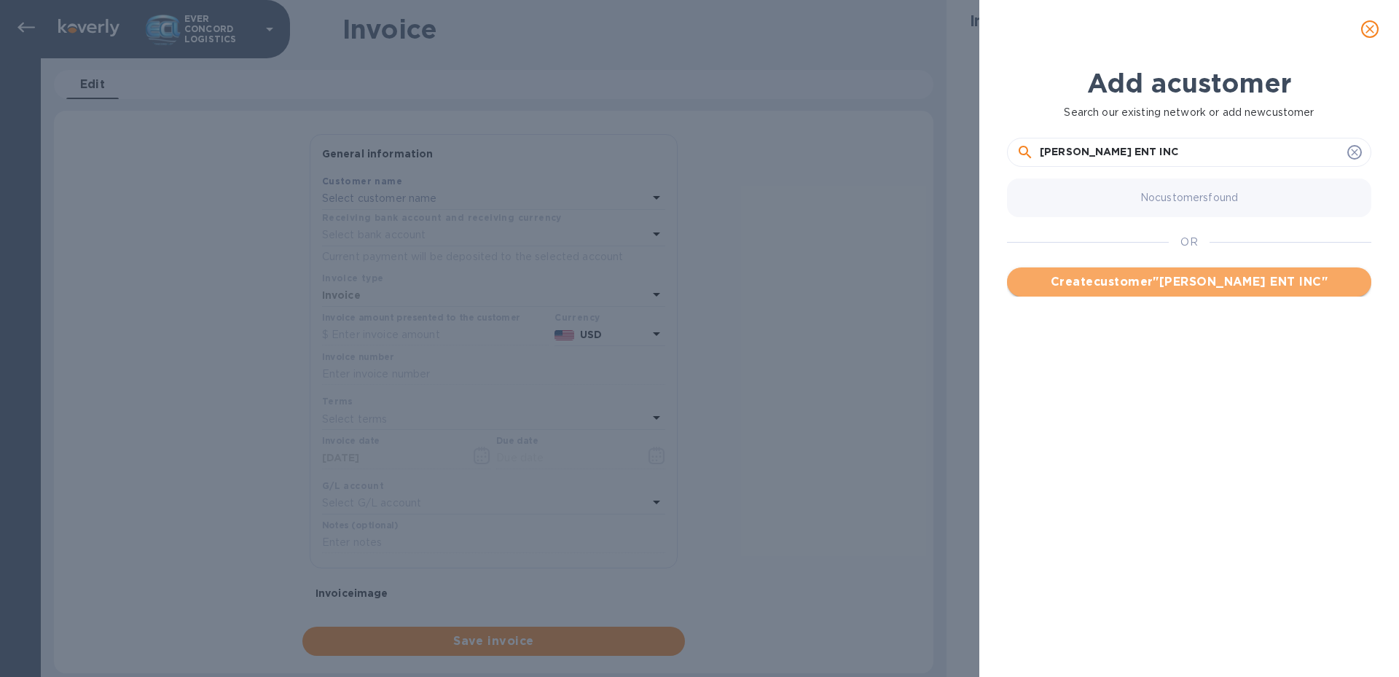
click at [1077, 283] on span "Create customer " SERRANO REY ENT INC "" at bounding box center [1189, 281] width 341 height 17
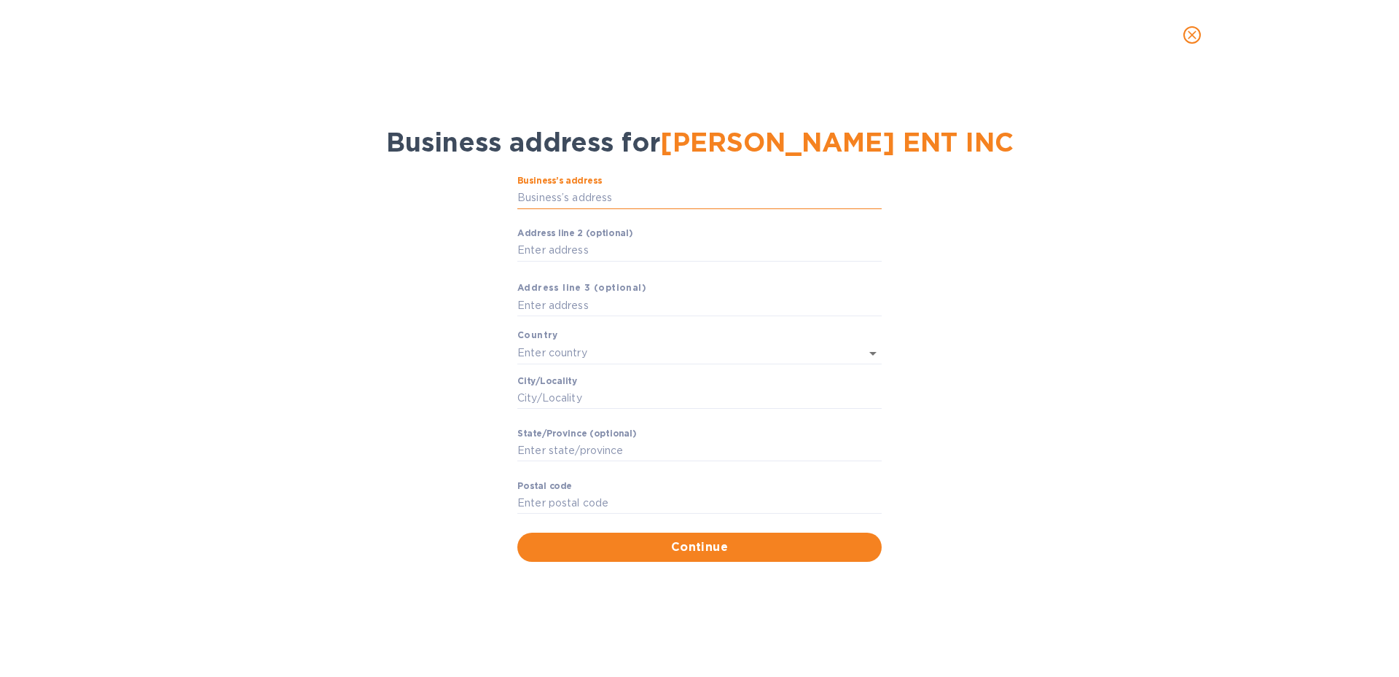
click at [598, 196] on input "Business’s аddress" at bounding box center [699, 198] width 364 height 22
paste input "1909 NW 108 AVENUE"
type input "1909 Northwest 108th Avenue"
type input "United States"
type input "Miami"
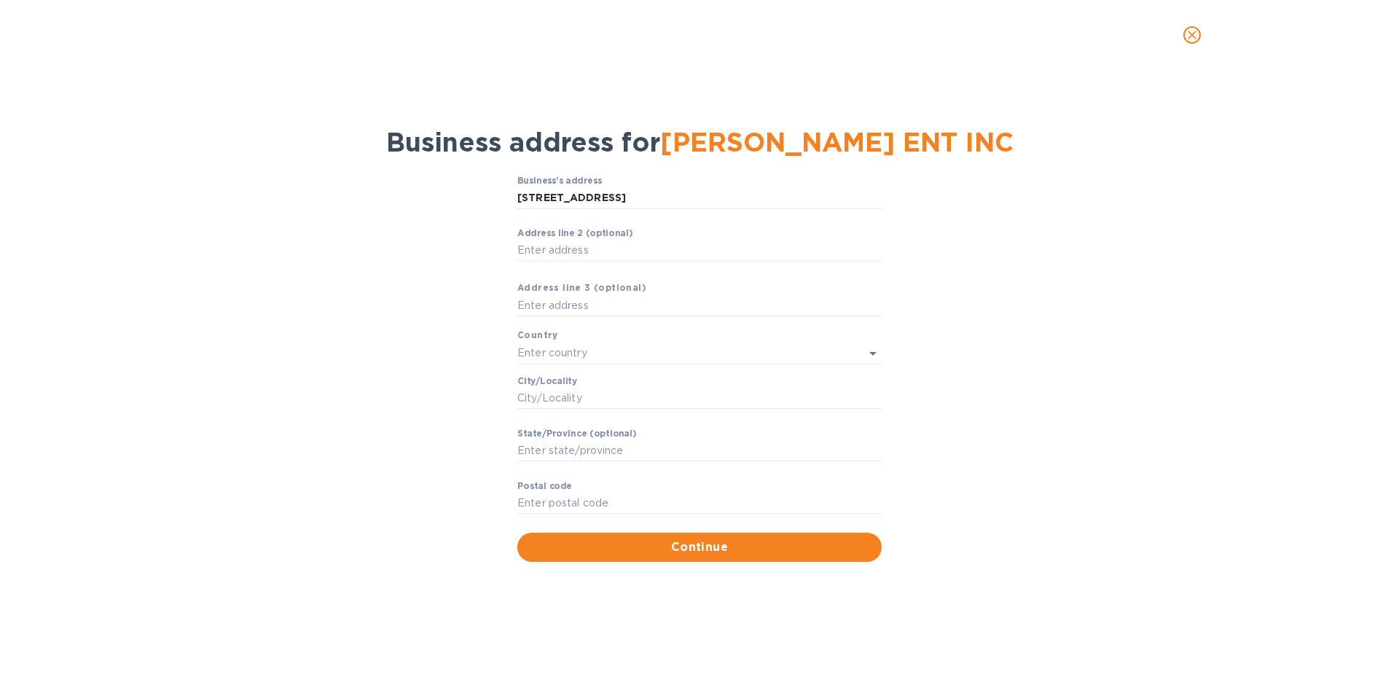
type input "FL"
type input "33172"
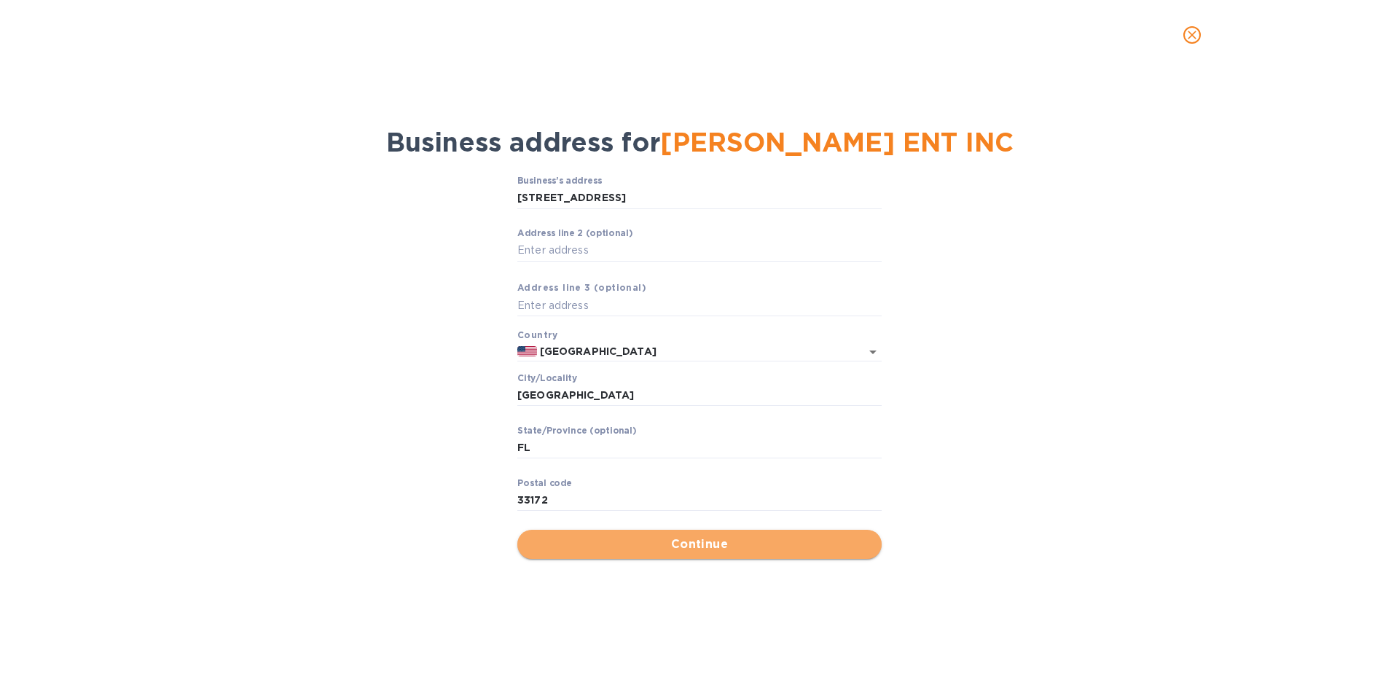
click at [720, 555] on button "Continue" at bounding box center [699, 544] width 364 height 29
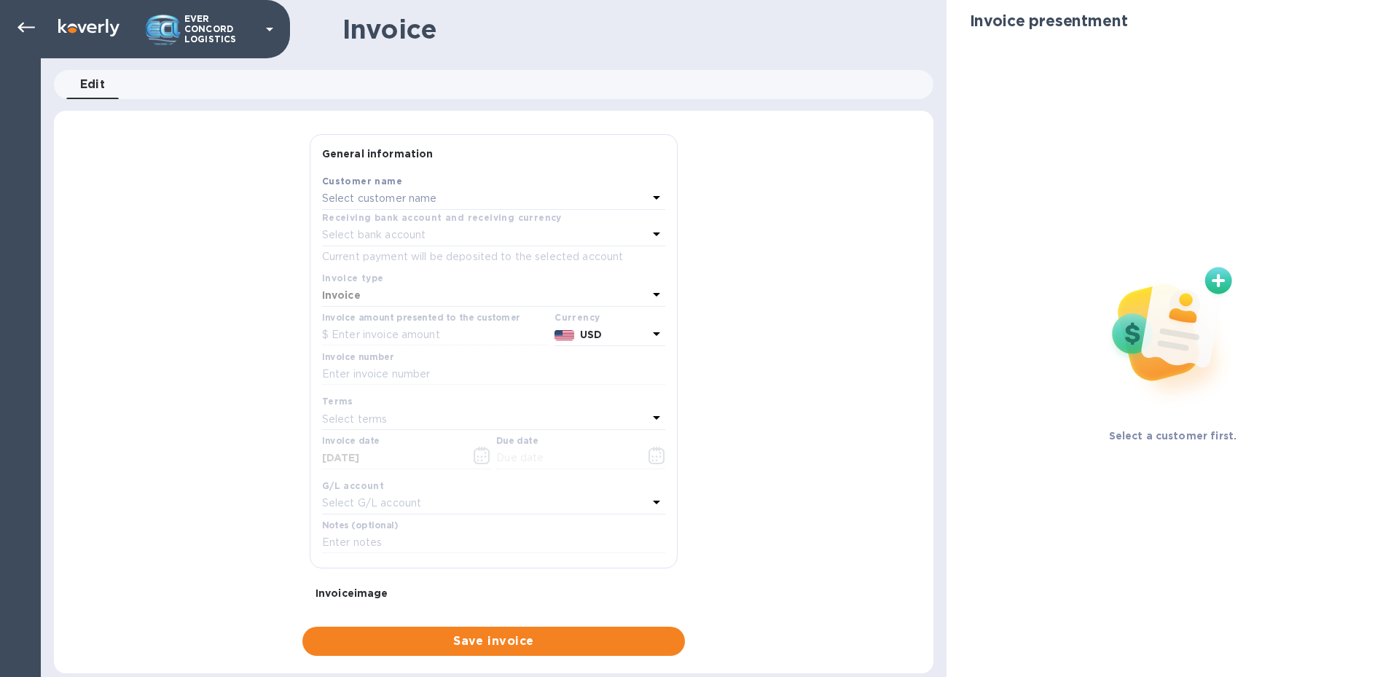
click at [531, 199] on div "Select customer name" at bounding box center [485, 199] width 326 height 20
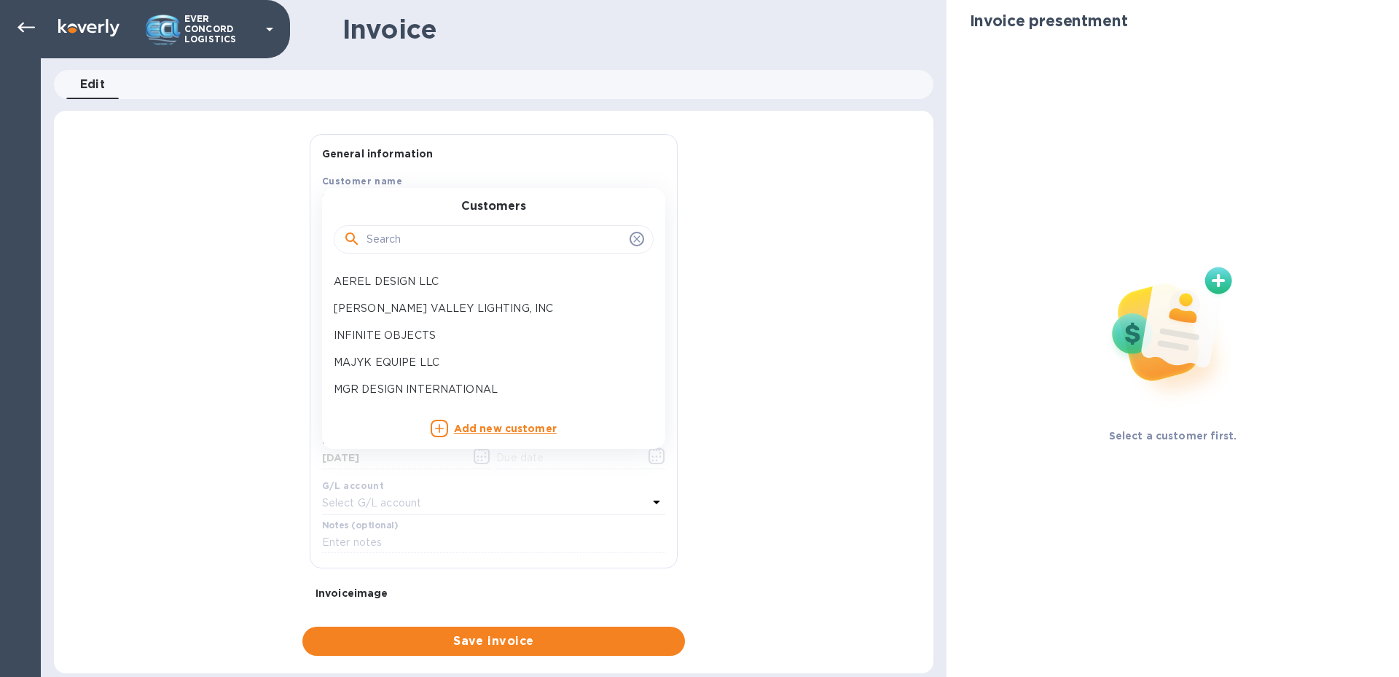
click at [498, 232] on input "text" at bounding box center [495, 240] width 257 height 22
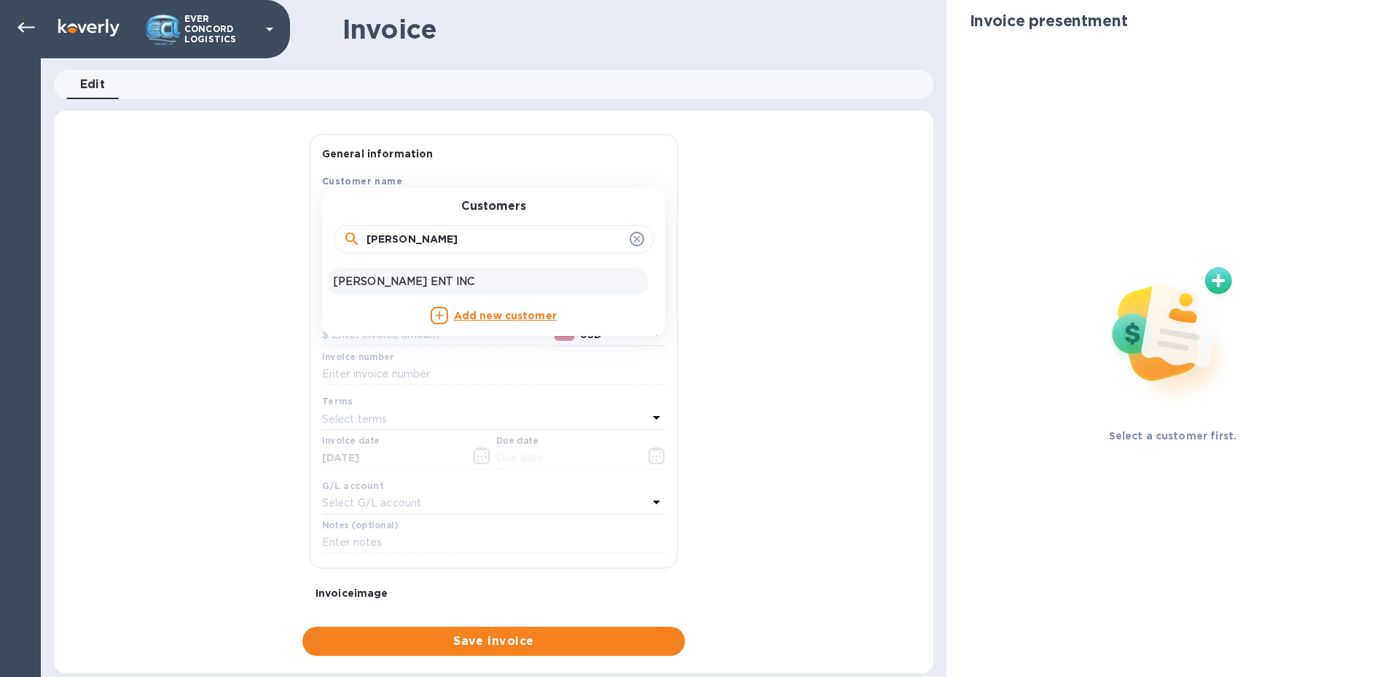
type input "serr"
click at [449, 273] on div "SERRANO REY ENT INC" at bounding box center [488, 281] width 320 height 27
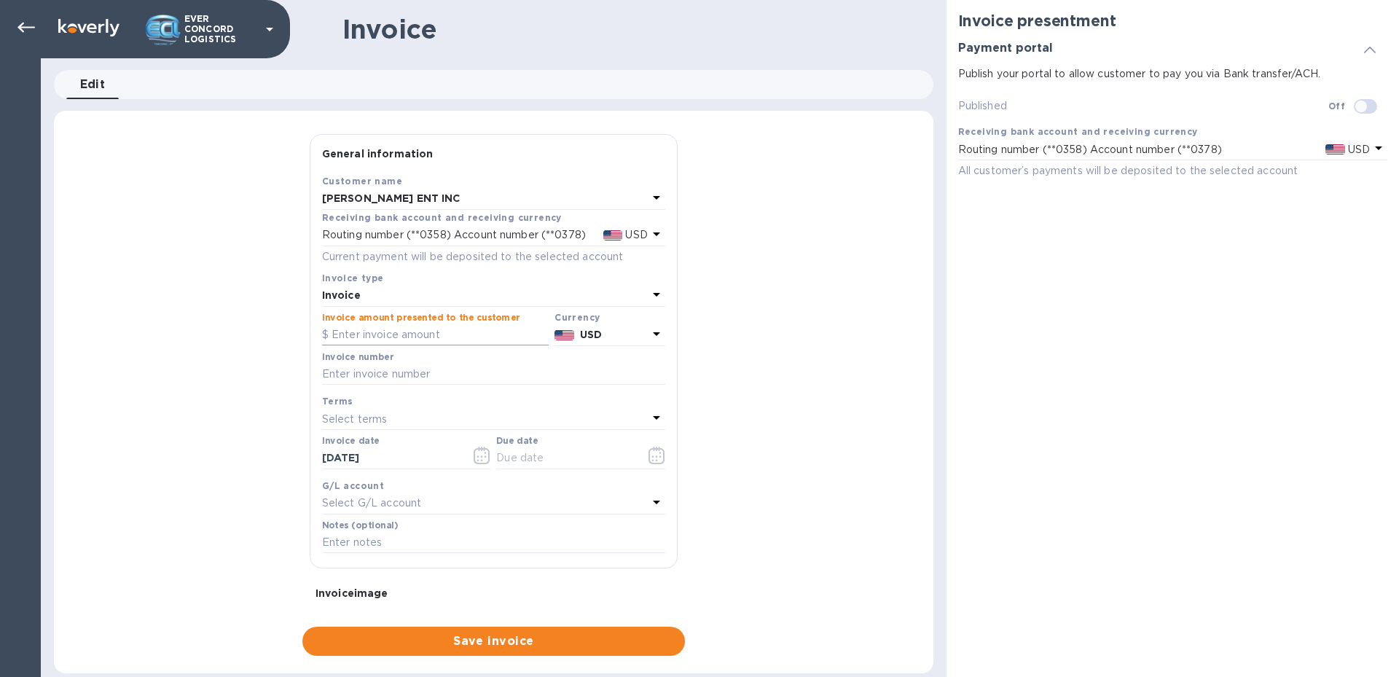
click at [389, 324] on input "text" at bounding box center [435, 335] width 227 height 22
type input "500"
click at [394, 371] on input "text" at bounding box center [493, 375] width 343 height 22
type input "n"
type input "NYIN-57857"
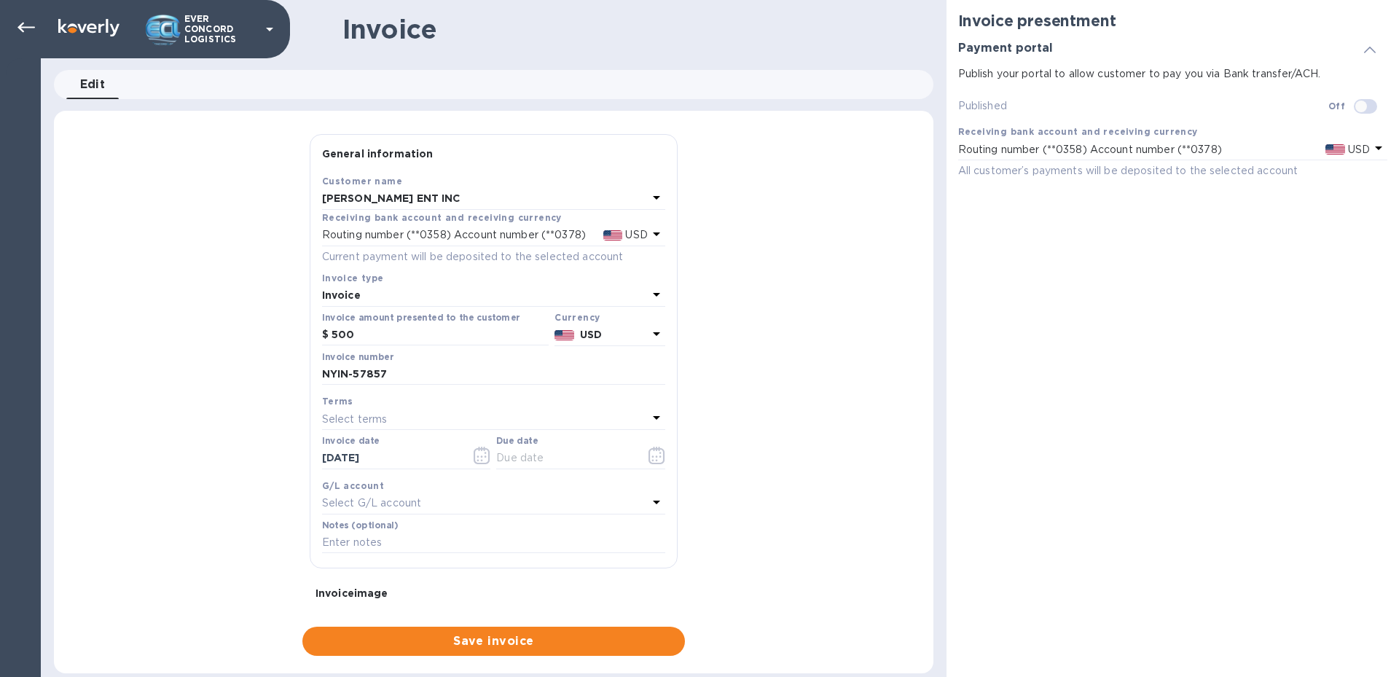
click at [395, 418] on div "Select terms" at bounding box center [485, 419] width 326 height 20
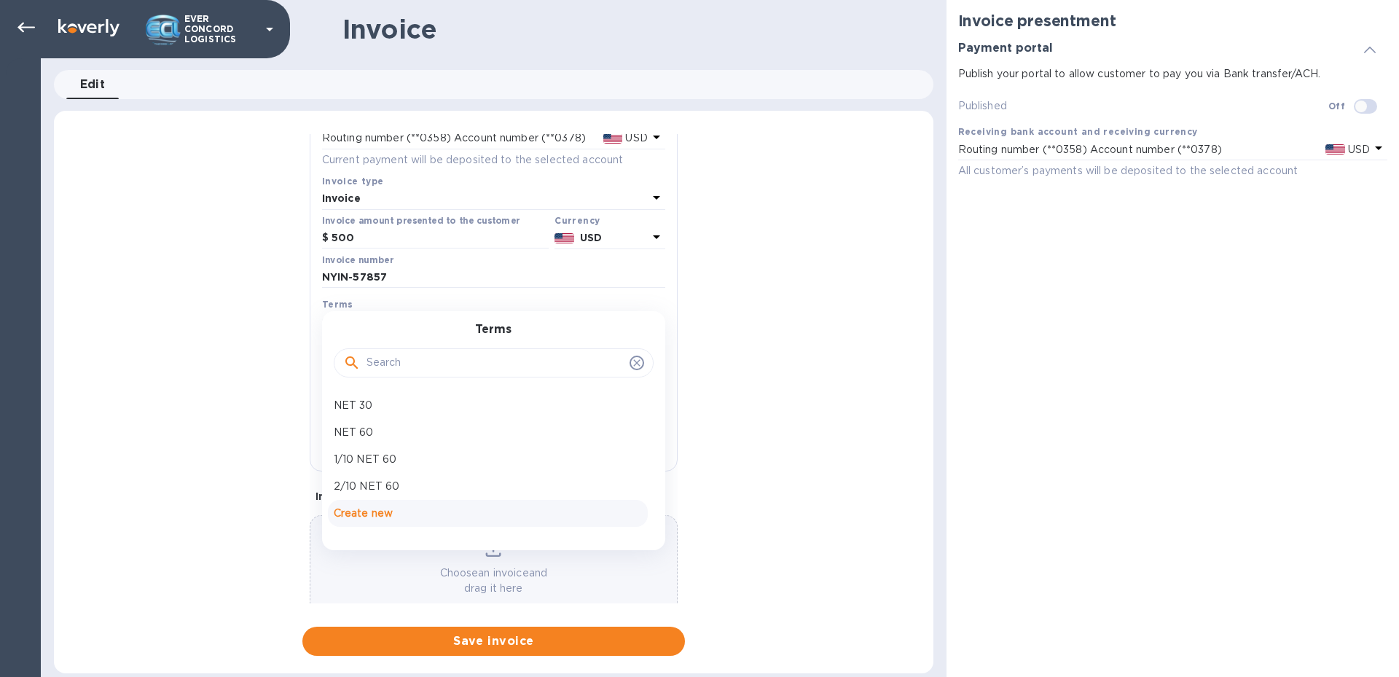
scroll to position [131, 0]
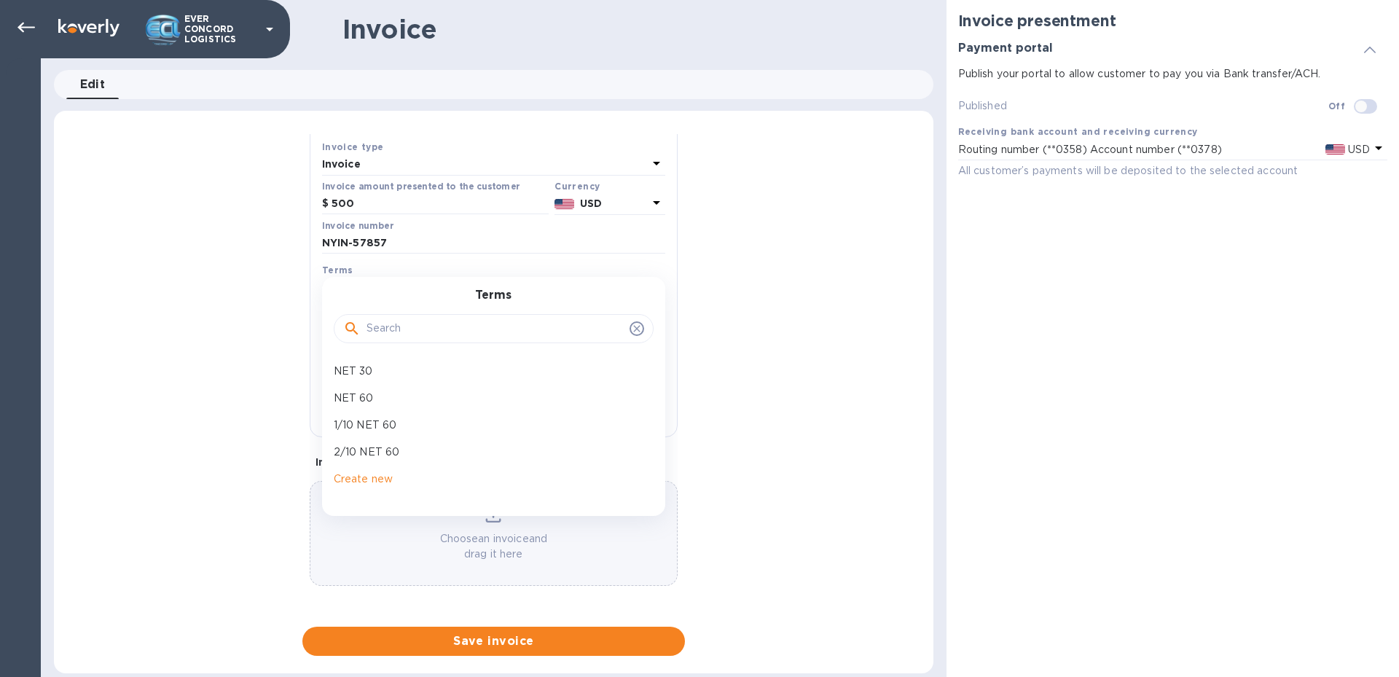
click at [1127, 431] on div "Invoice presentment Payment portal Publish your portal to allow customer to pay…" at bounding box center [1173, 338] width 453 height 677
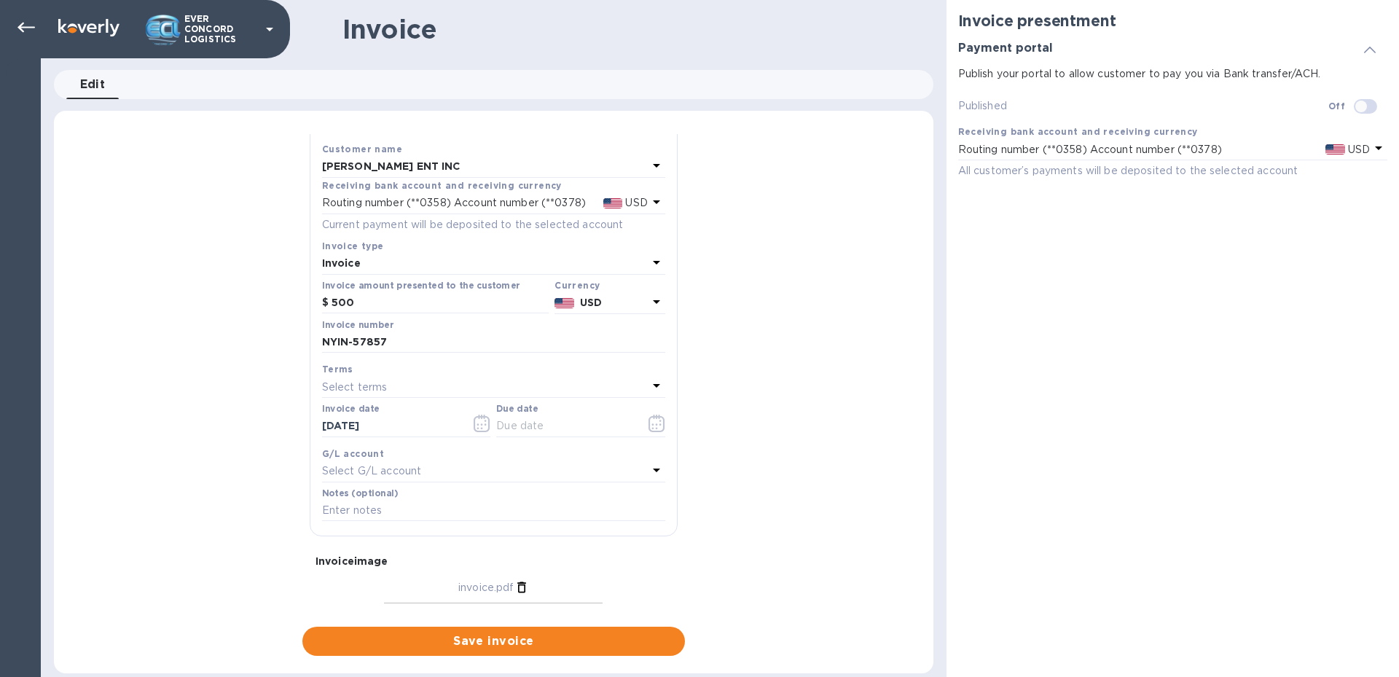
scroll to position [0, 0]
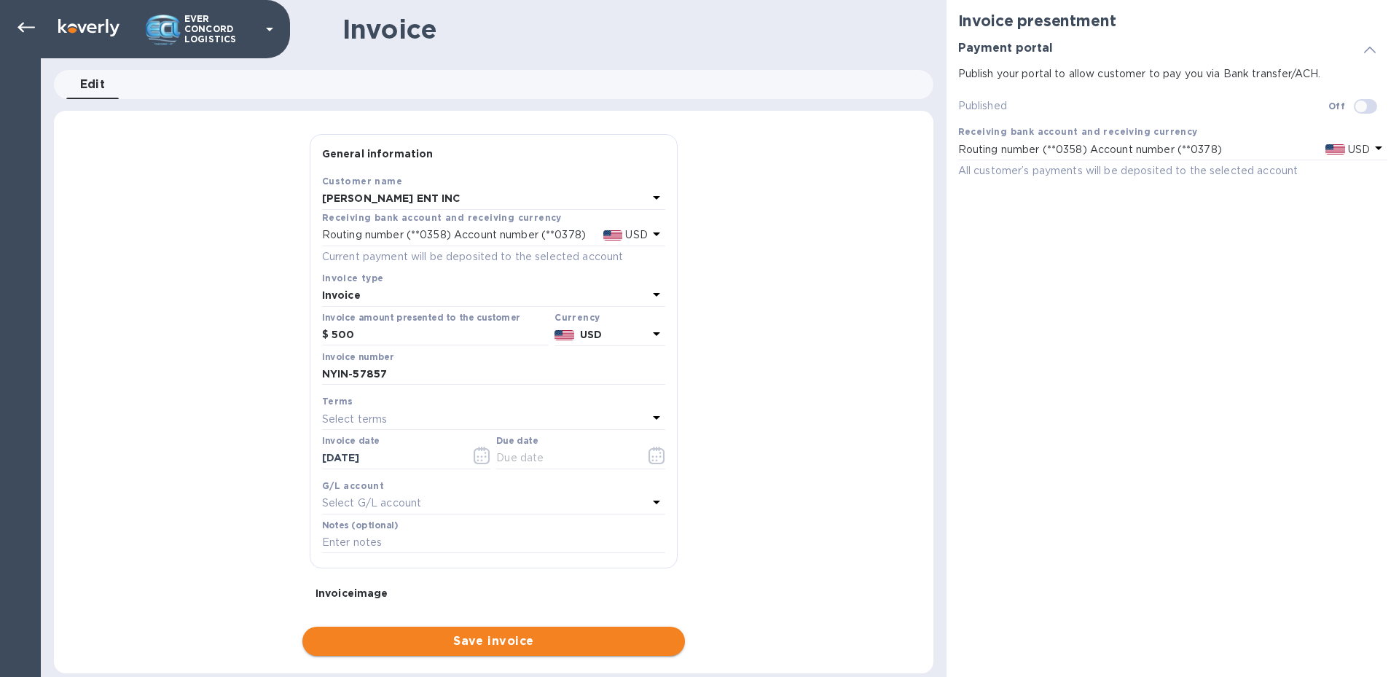
click at [483, 633] on span "Save invoice" at bounding box center [493, 641] width 359 height 17
click at [591, 460] on input "text" at bounding box center [565, 458] width 138 height 22
click at [651, 463] on icon "button" at bounding box center [657, 455] width 16 height 17
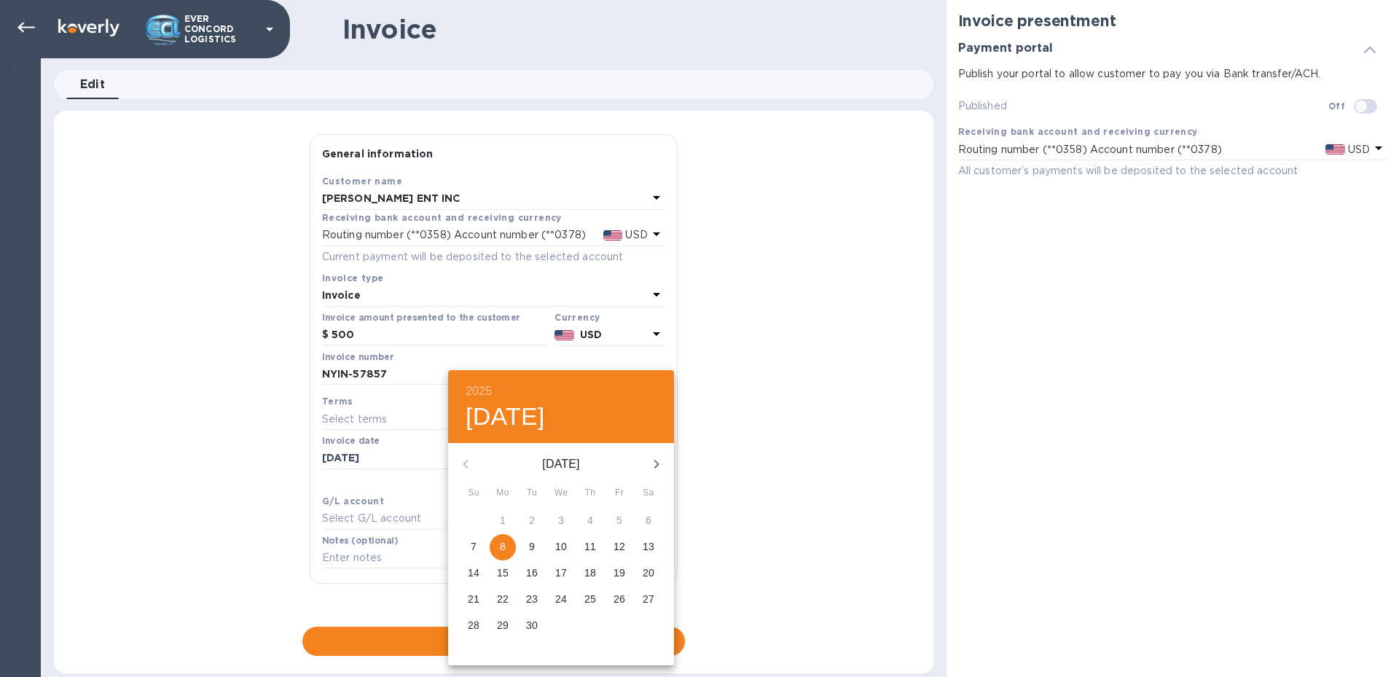
click at [504, 543] on p "8" at bounding box center [503, 546] width 6 height 15
type input "09/08/2025"
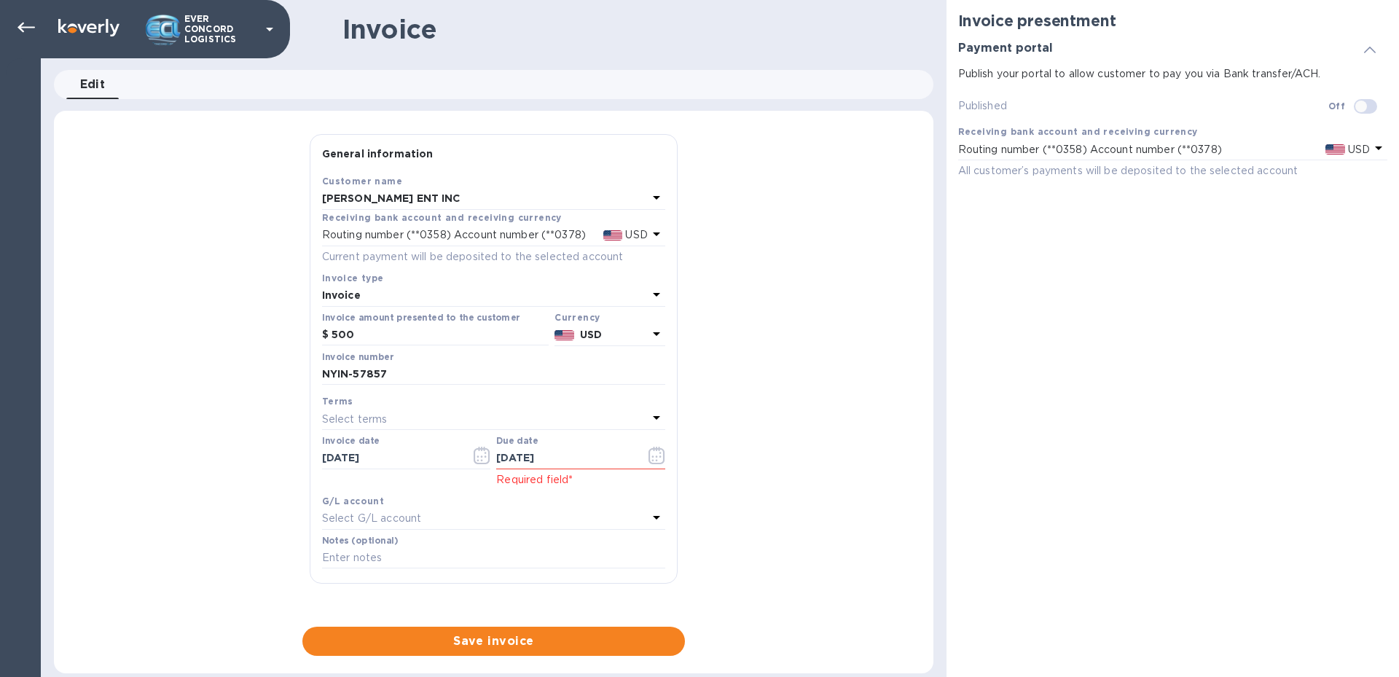
click at [868, 441] on div "General information Save Customer name SERRANO REY ENT INC Receiving bank accou…" at bounding box center [494, 395] width 880 height 522
click at [556, 635] on span "Save invoice" at bounding box center [493, 641] width 359 height 17
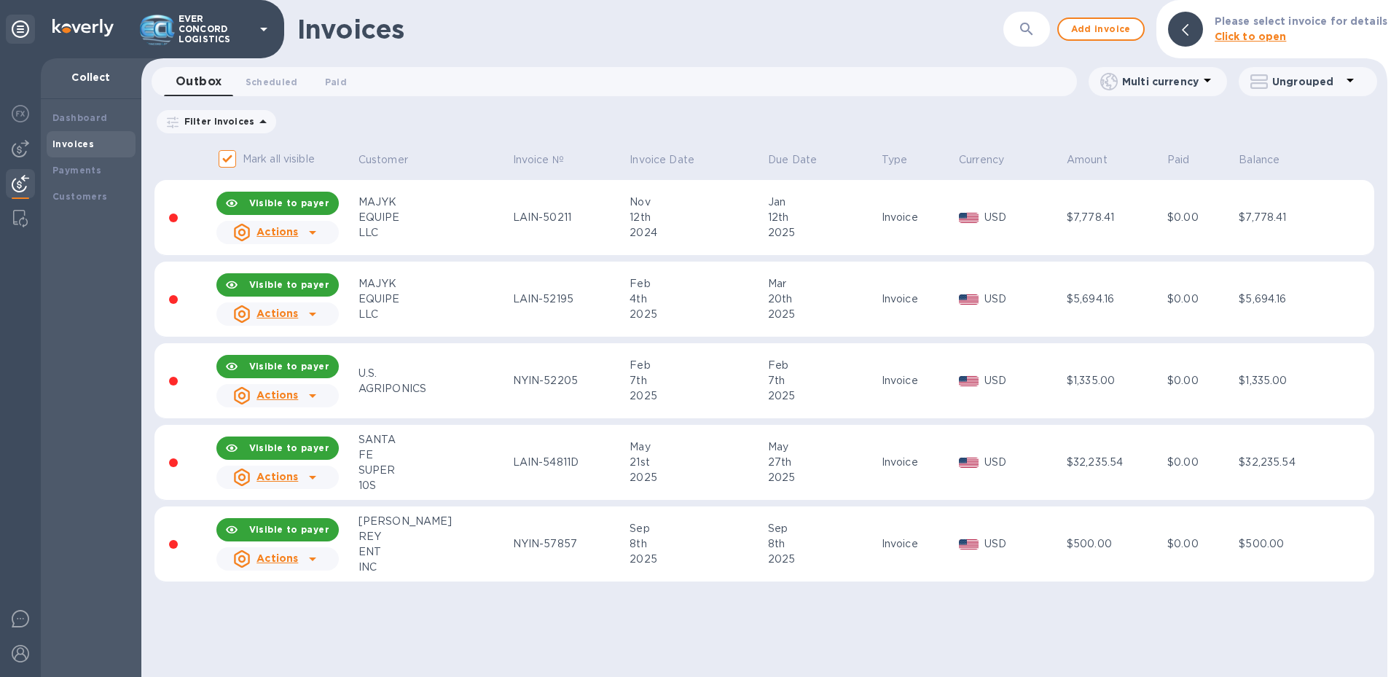
click at [318, 559] on icon at bounding box center [312, 558] width 17 height 17
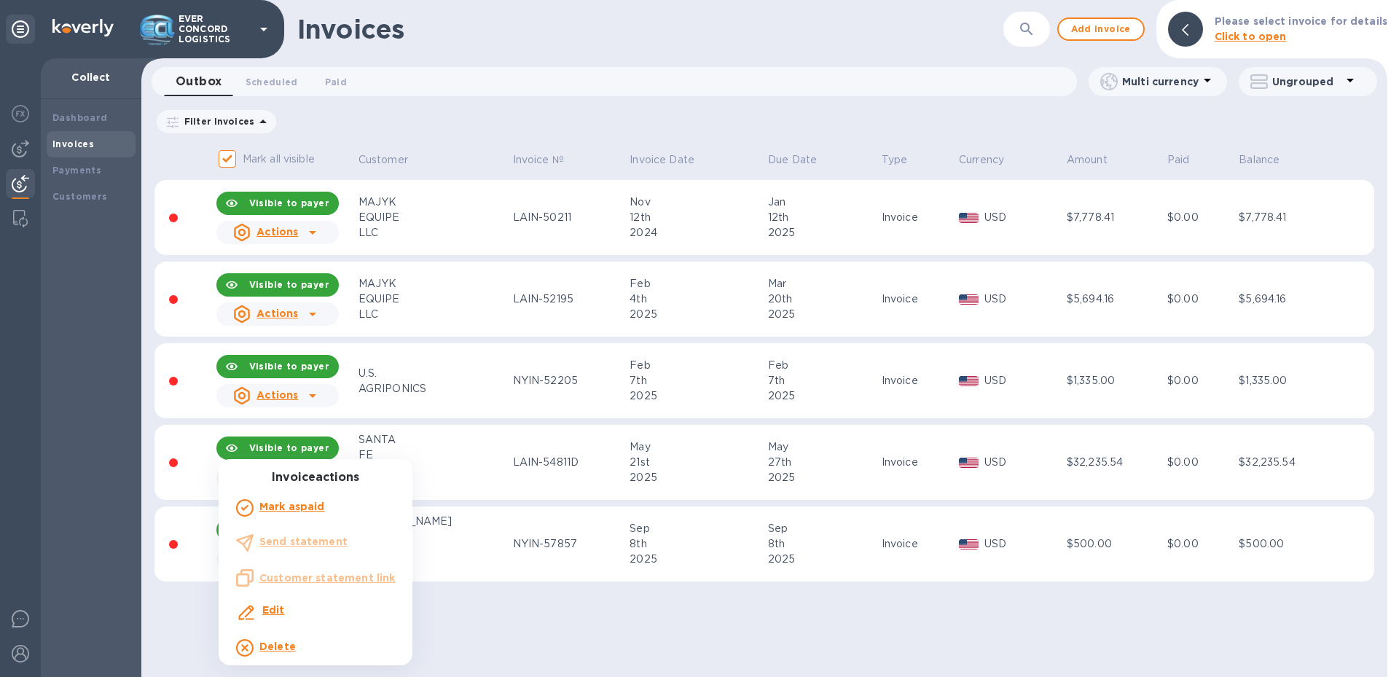
click at [492, 604] on div at bounding box center [699, 338] width 1399 height 677
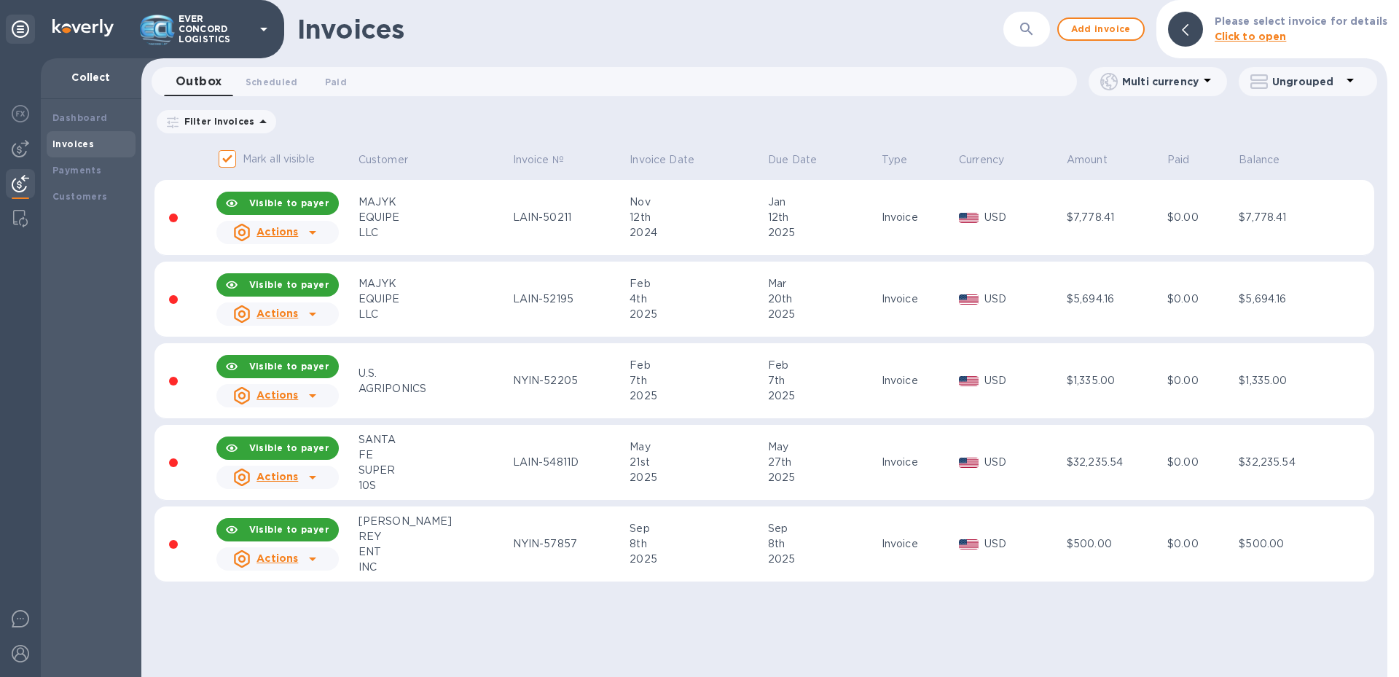
click at [300, 524] on b "Visible to payer" at bounding box center [289, 529] width 80 height 11
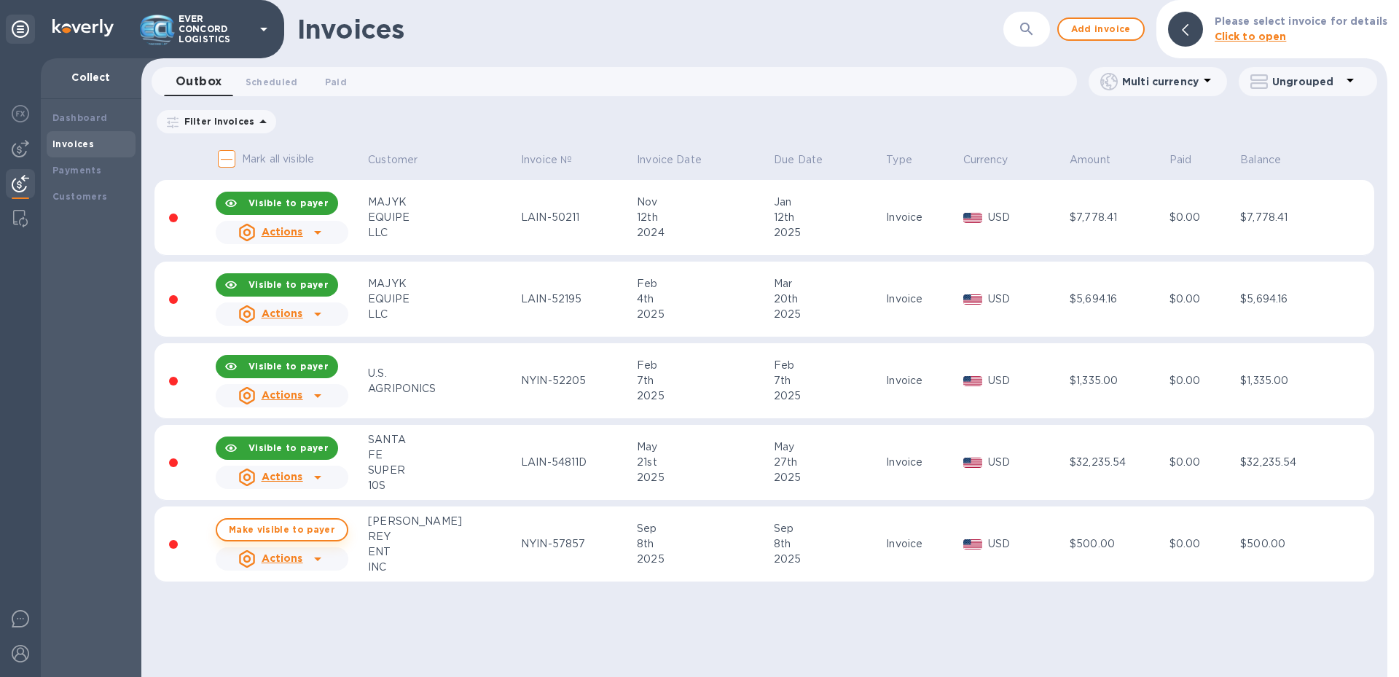
click at [329, 530] on span "Make visible to payer" at bounding box center [282, 529] width 106 height 9
checkbox input "true"
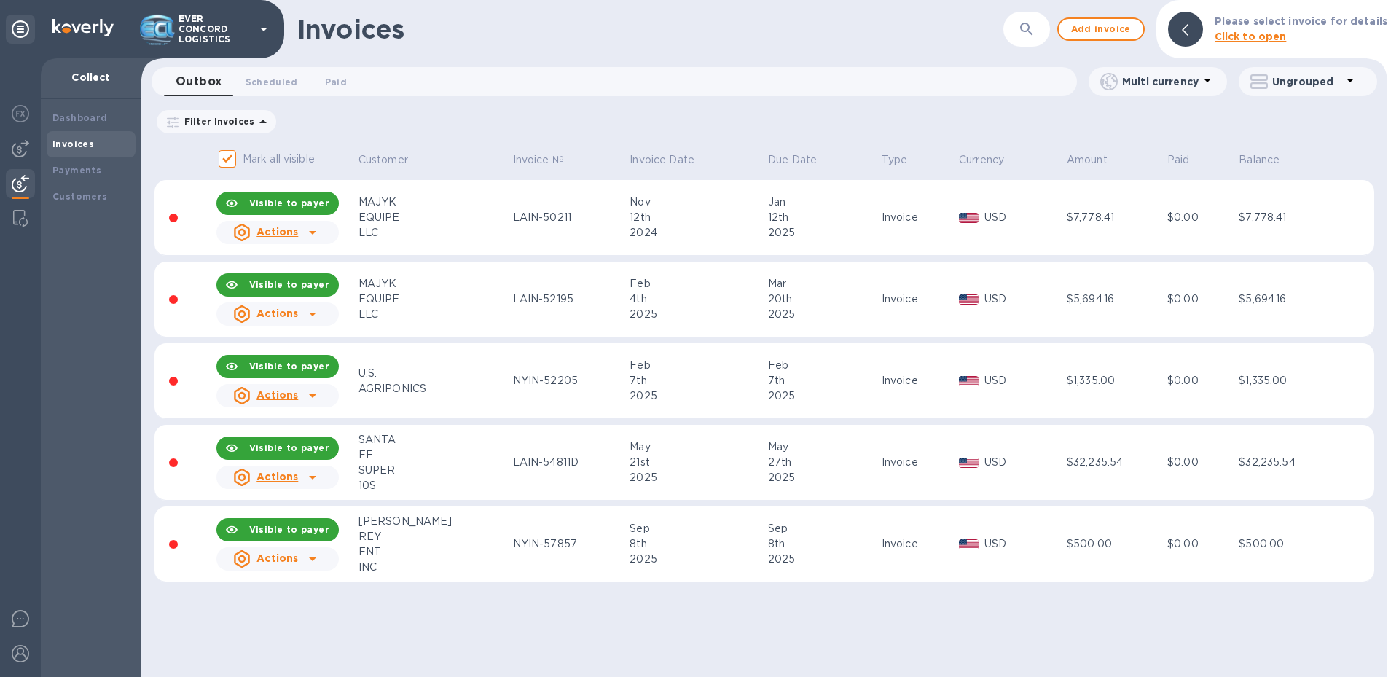
click at [1189, 28] on icon at bounding box center [1185, 30] width 7 height 12
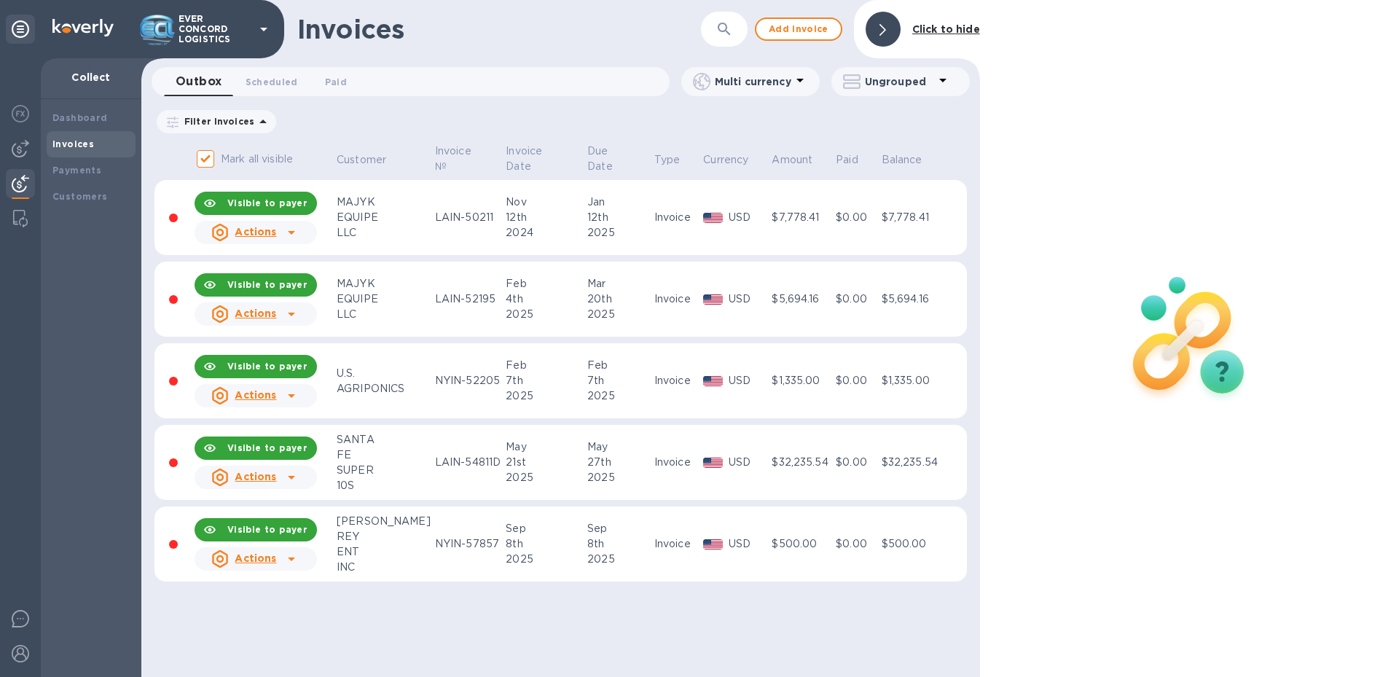
click at [890, 33] on div at bounding box center [883, 29] width 35 height 35
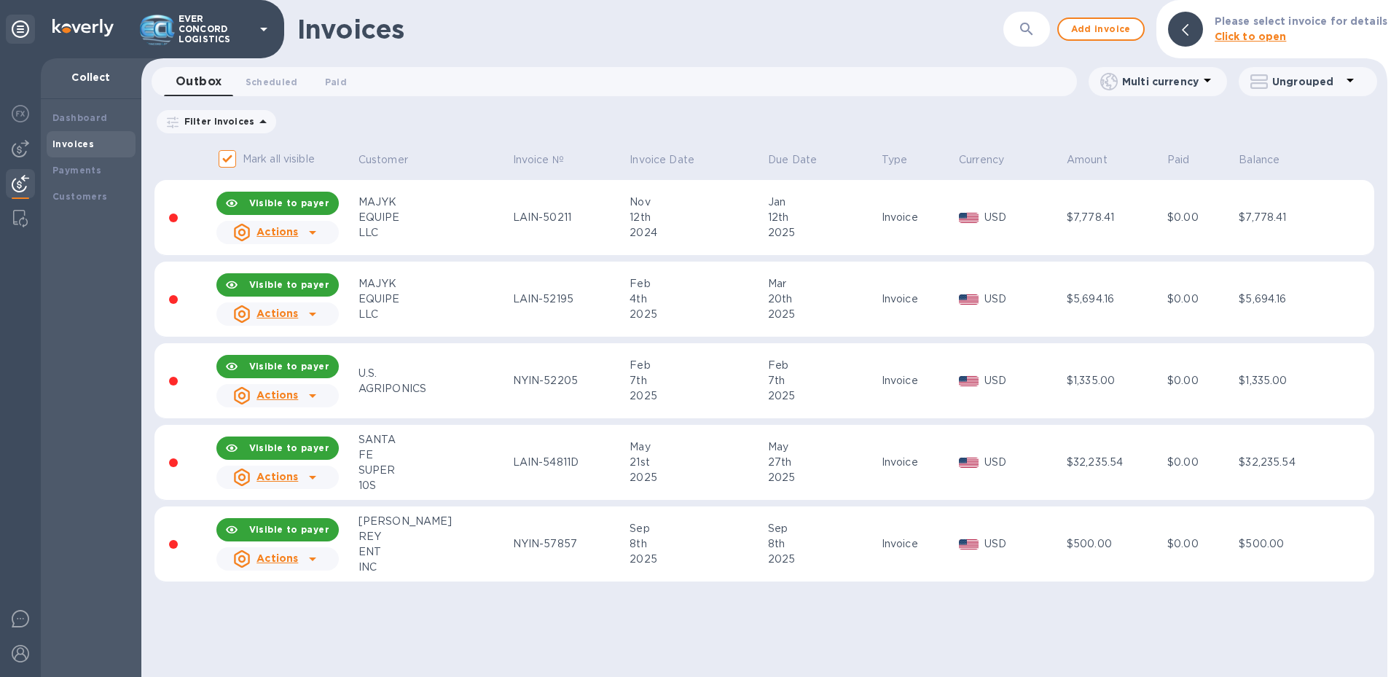
click at [377, 523] on div "SERRANO" at bounding box center [434, 521] width 150 height 15
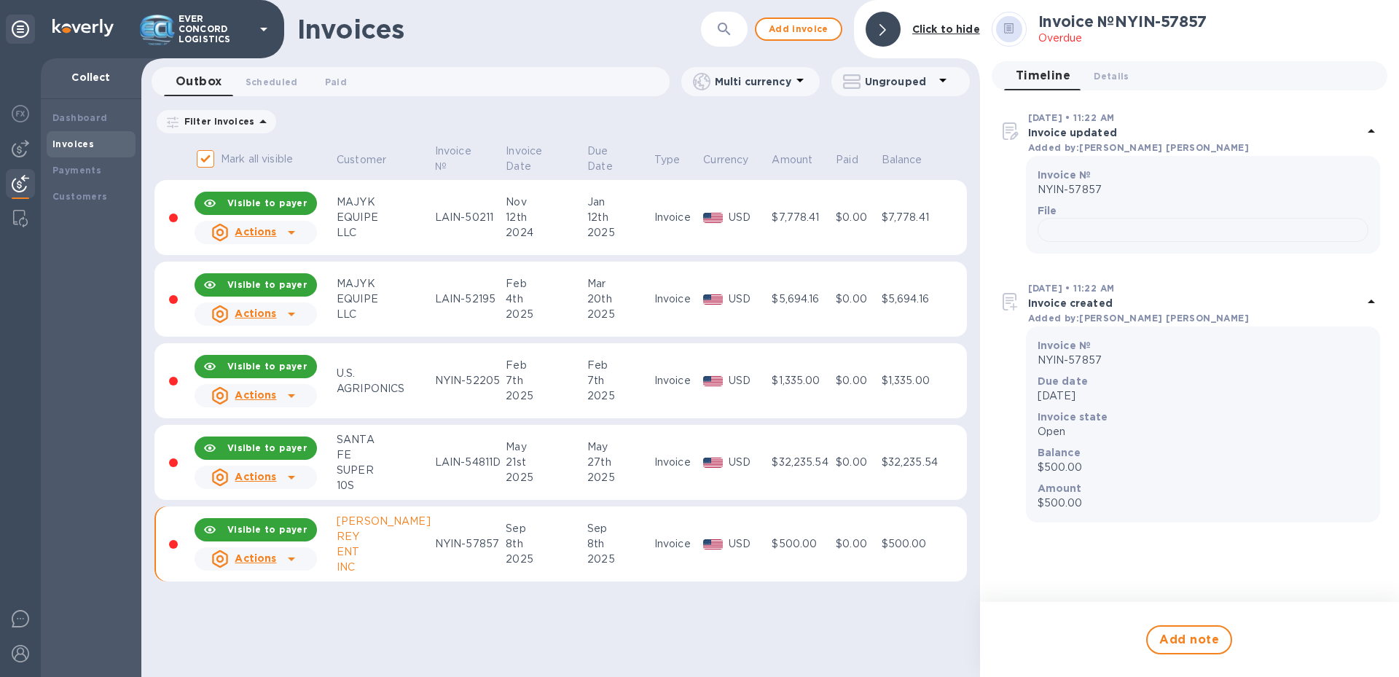
click at [827, 626] on div "Invoices ​ Add invoice Click to hide Outbox 0 Scheduled 0 Paid 0 Multi currency…" at bounding box center [560, 338] width 839 height 677
click at [896, 33] on div at bounding box center [883, 29] width 35 height 35
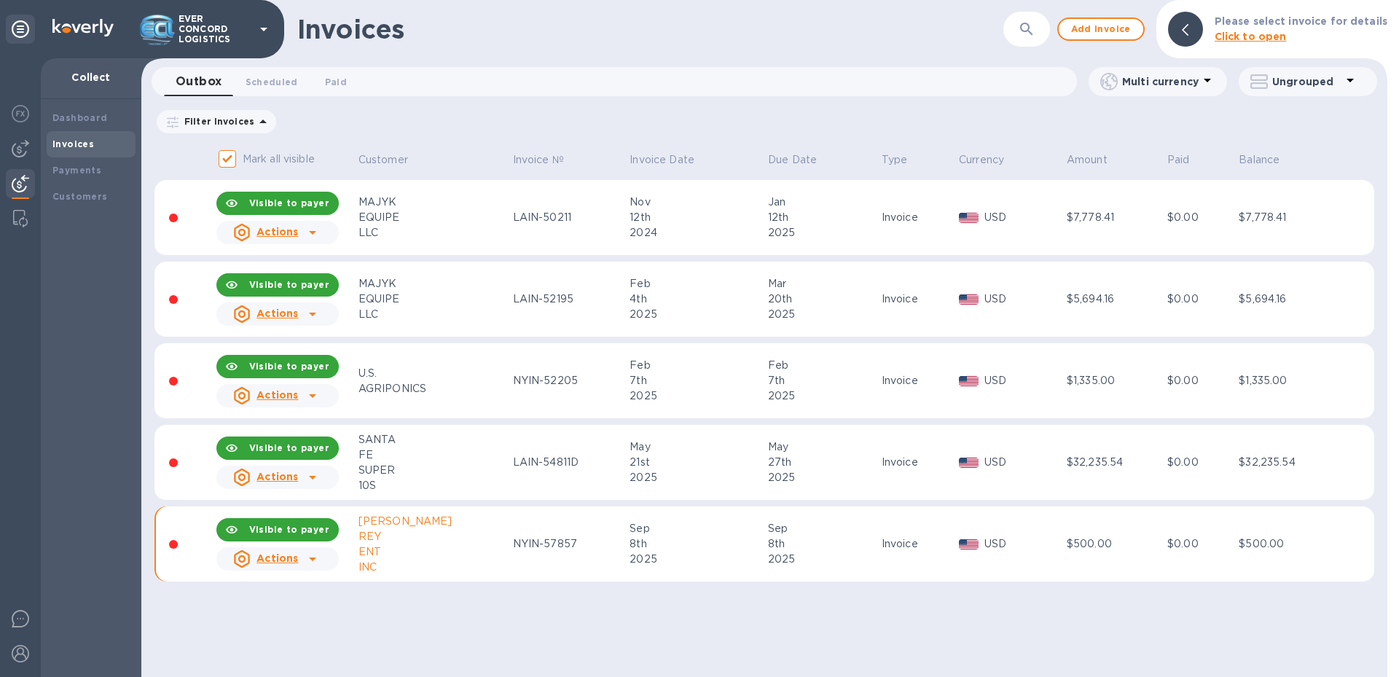
click at [1257, 541] on div "$500.00" at bounding box center [1287, 543] width 96 height 15
click at [313, 563] on icon at bounding box center [312, 558] width 17 height 17
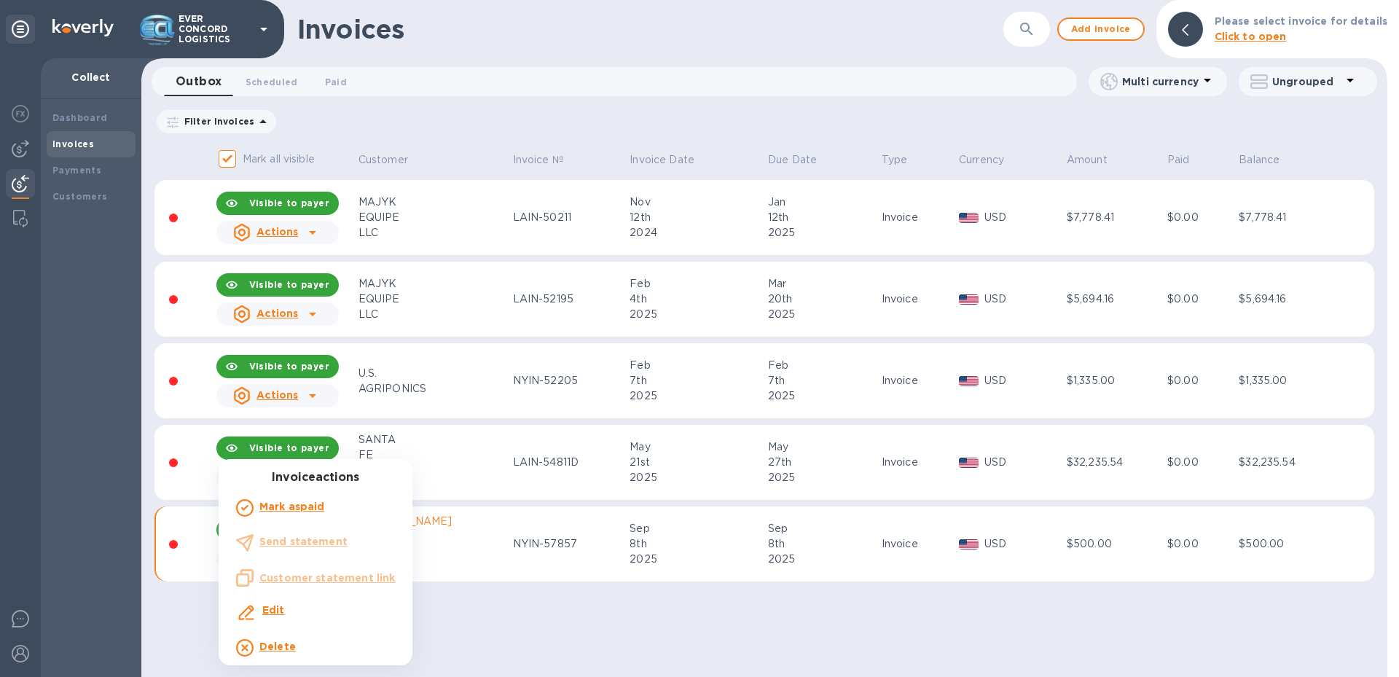
click at [313, 543] on ul "Invoice actions Mark as paid Send statement Customer statement link Edit Delete" at bounding box center [316, 568] width 194 height 195
click at [546, 611] on div at bounding box center [699, 338] width 1399 height 677
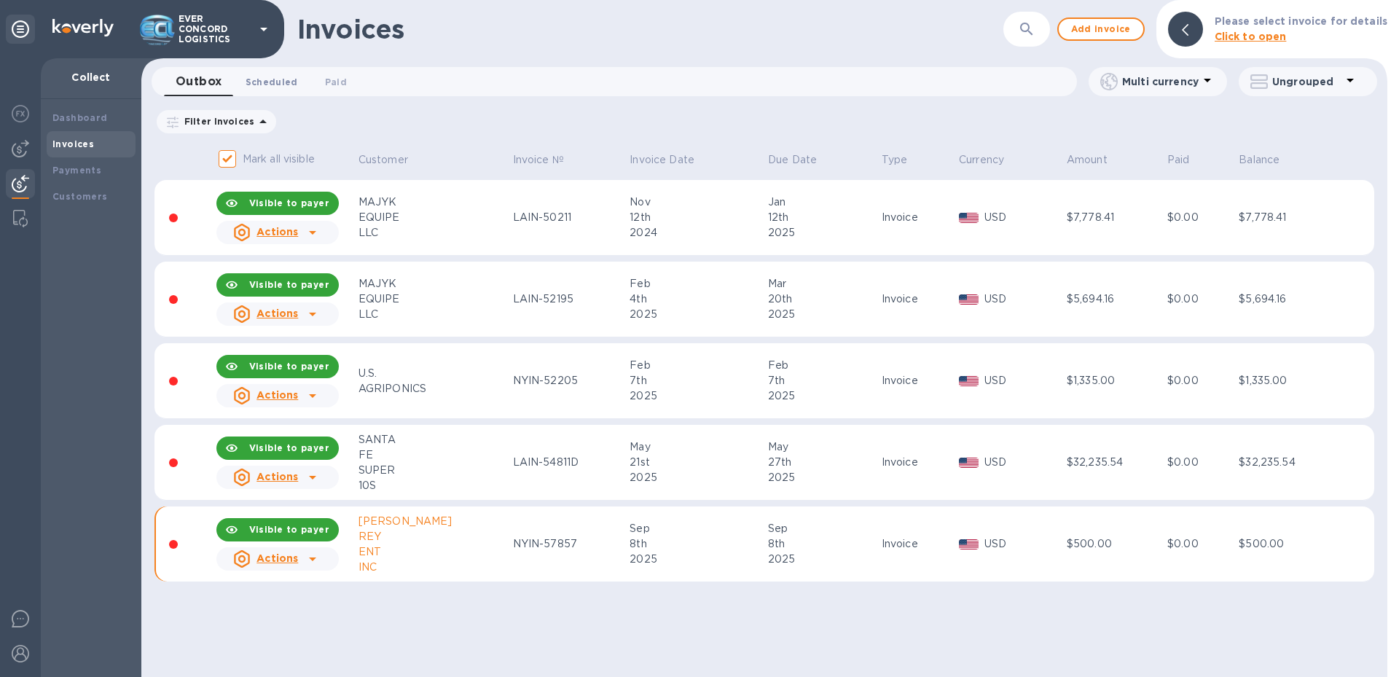
click at [288, 75] on span "Scheduled 0" at bounding box center [272, 81] width 52 height 15
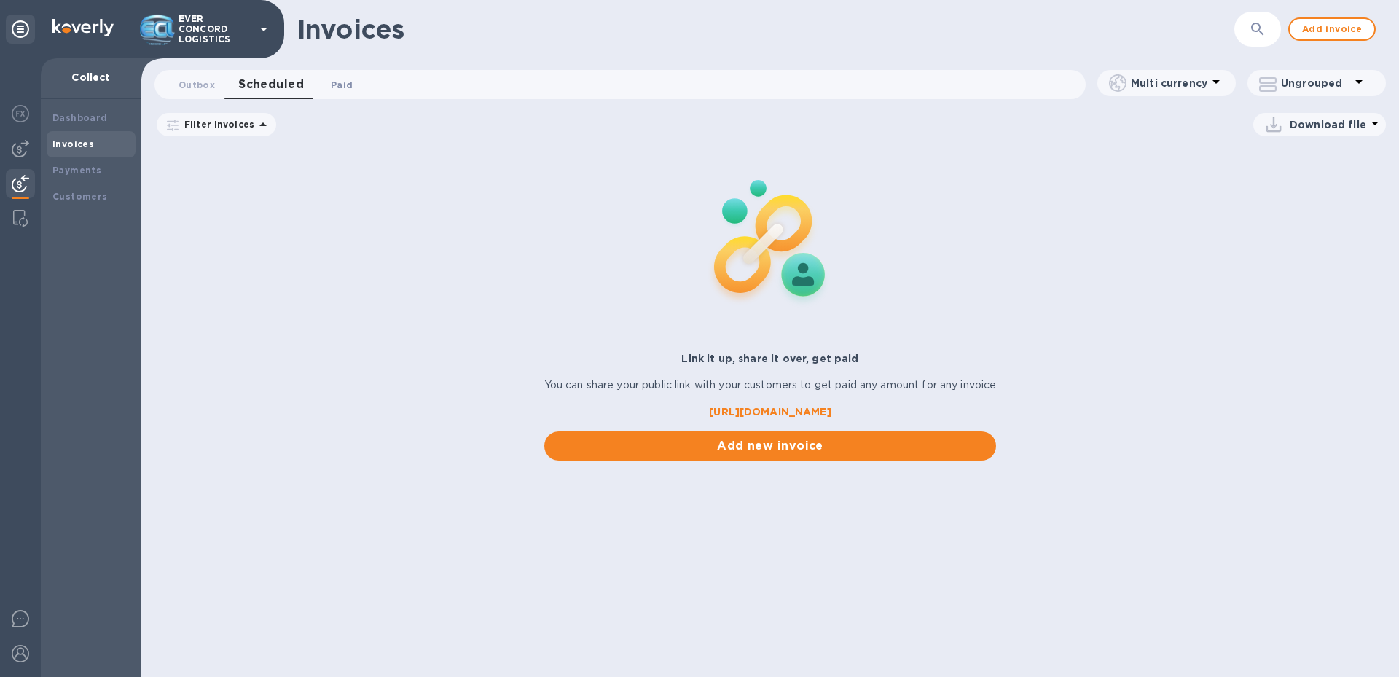
click at [336, 81] on span "Paid 0" at bounding box center [342, 84] width 22 height 15
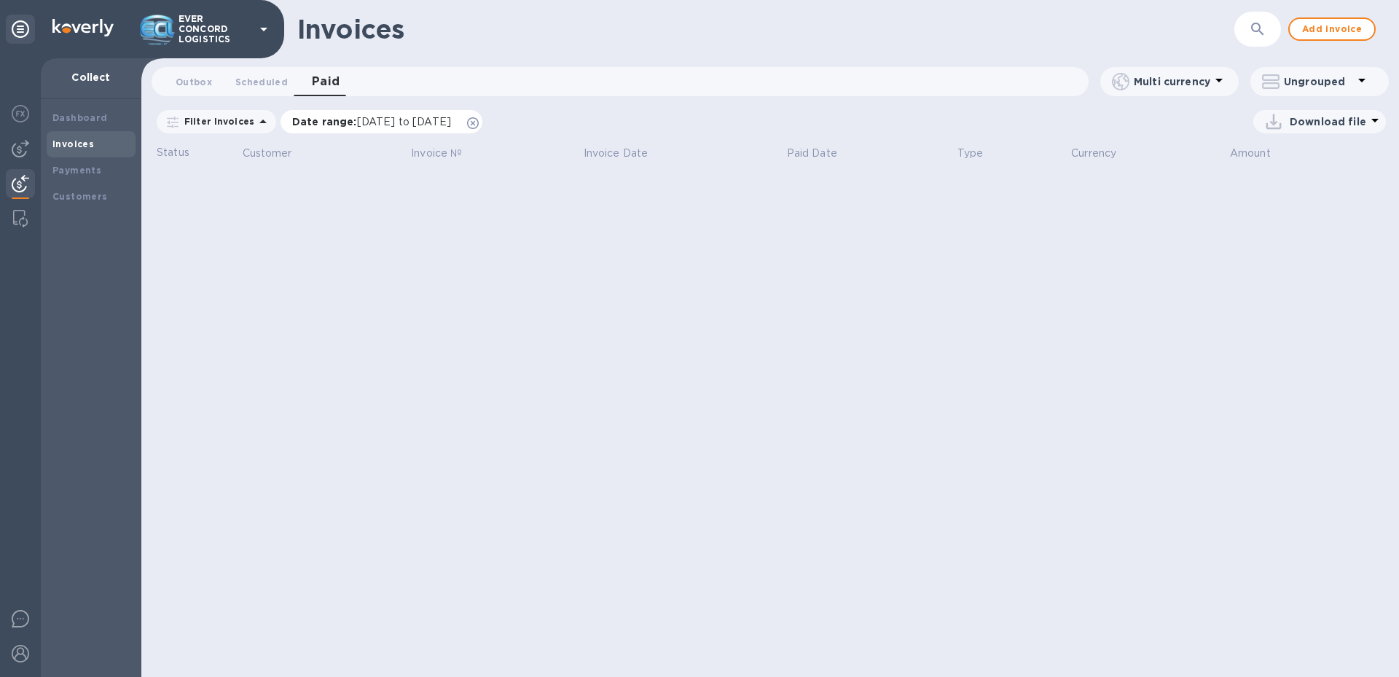
click at [479, 119] on icon at bounding box center [473, 123] width 12 height 12
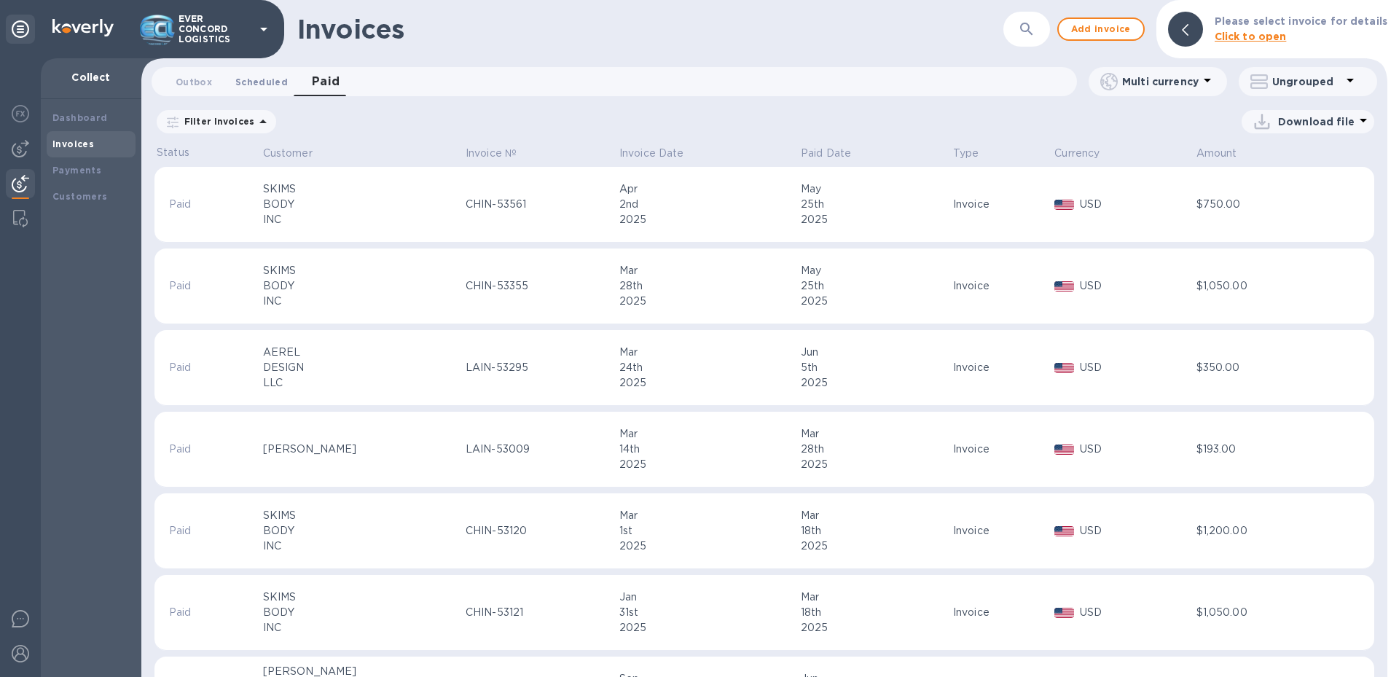
click at [250, 85] on span "Scheduled 0" at bounding box center [261, 81] width 52 height 15
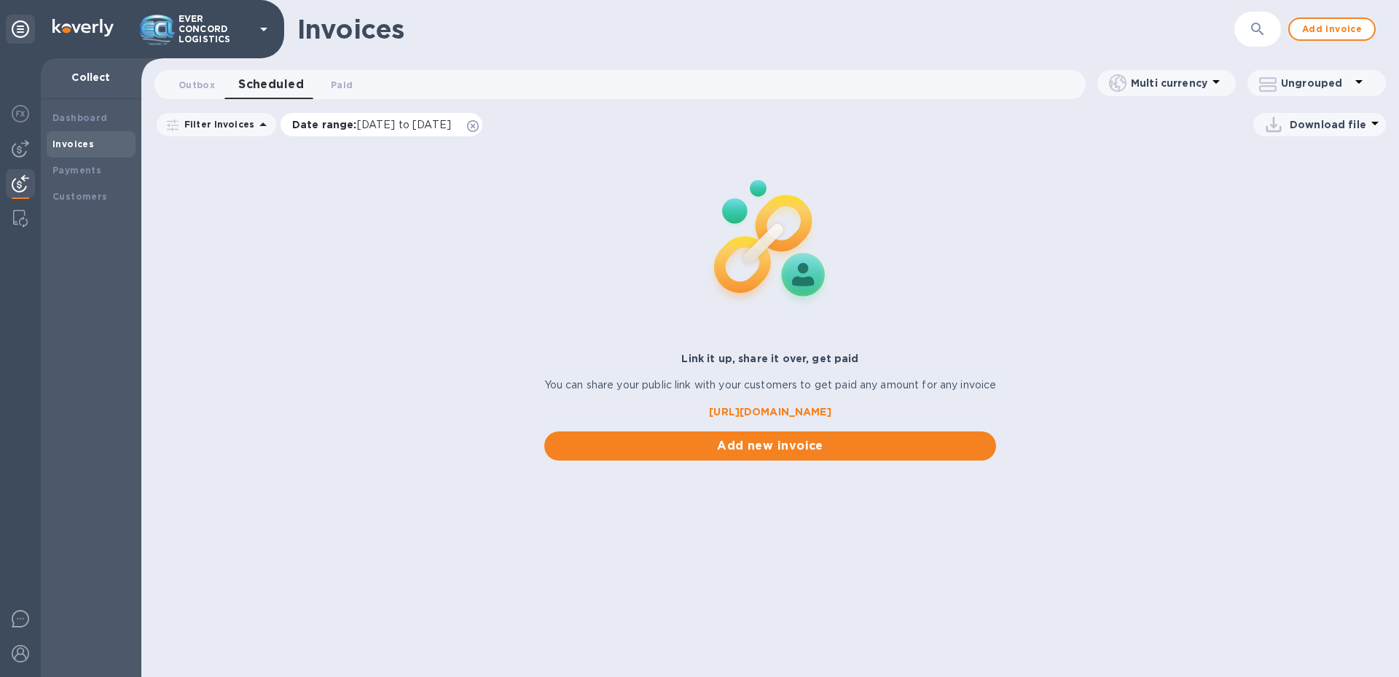
click at [479, 123] on icon at bounding box center [473, 126] width 12 height 12
click at [196, 78] on span "Outbox 0" at bounding box center [197, 84] width 36 height 15
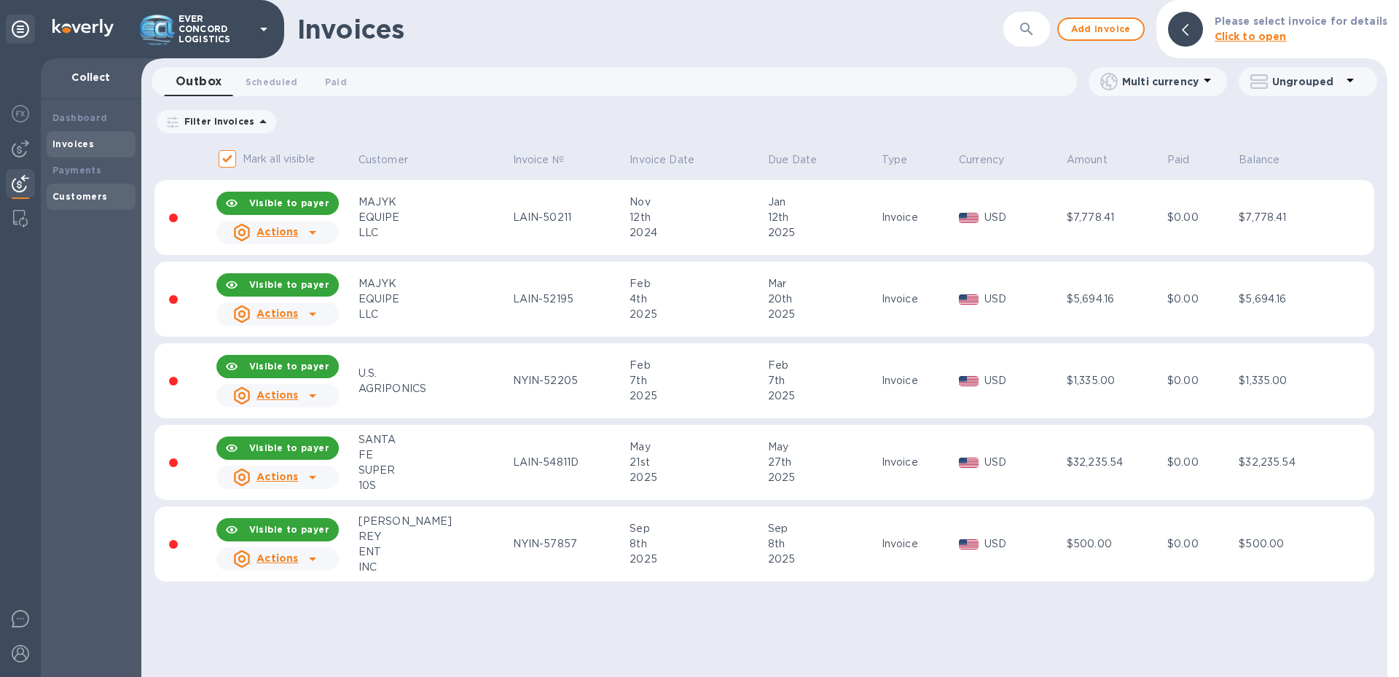
click at [74, 195] on b "Customers" at bounding box center [79, 196] width 55 height 11
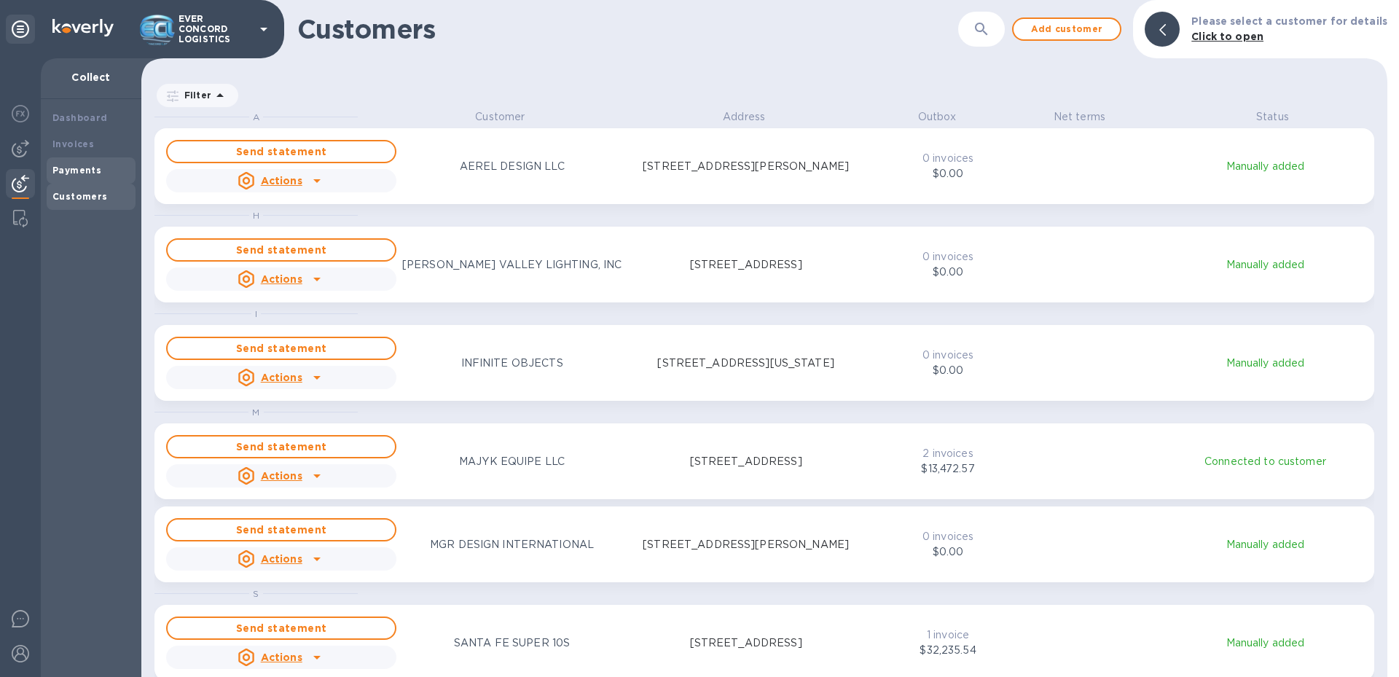
scroll to position [557, 1240]
click at [211, 98] on icon at bounding box center [219, 95] width 17 height 17
click at [579, 84] on div "Filter" at bounding box center [764, 89] width 1246 height 39
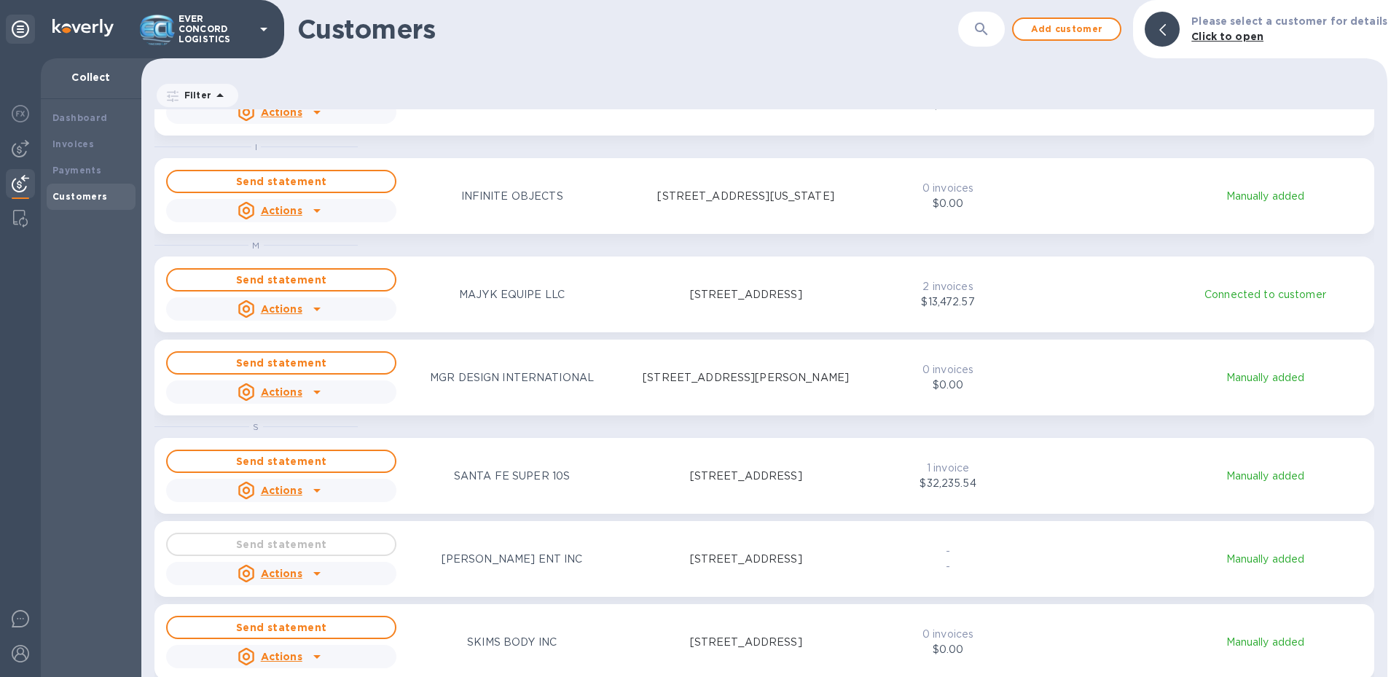
scroll to position [195, 0]
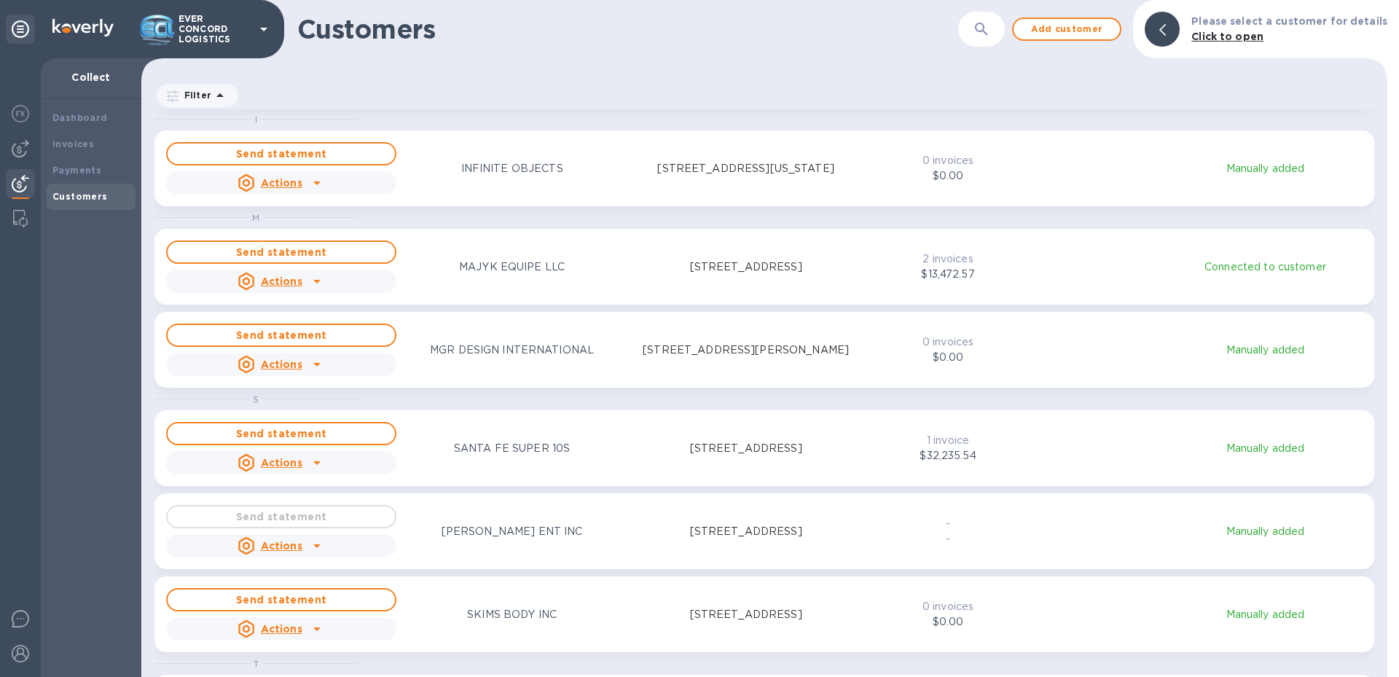
click at [321, 517] on div "Send statement" at bounding box center [281, 516] width 236 height 29
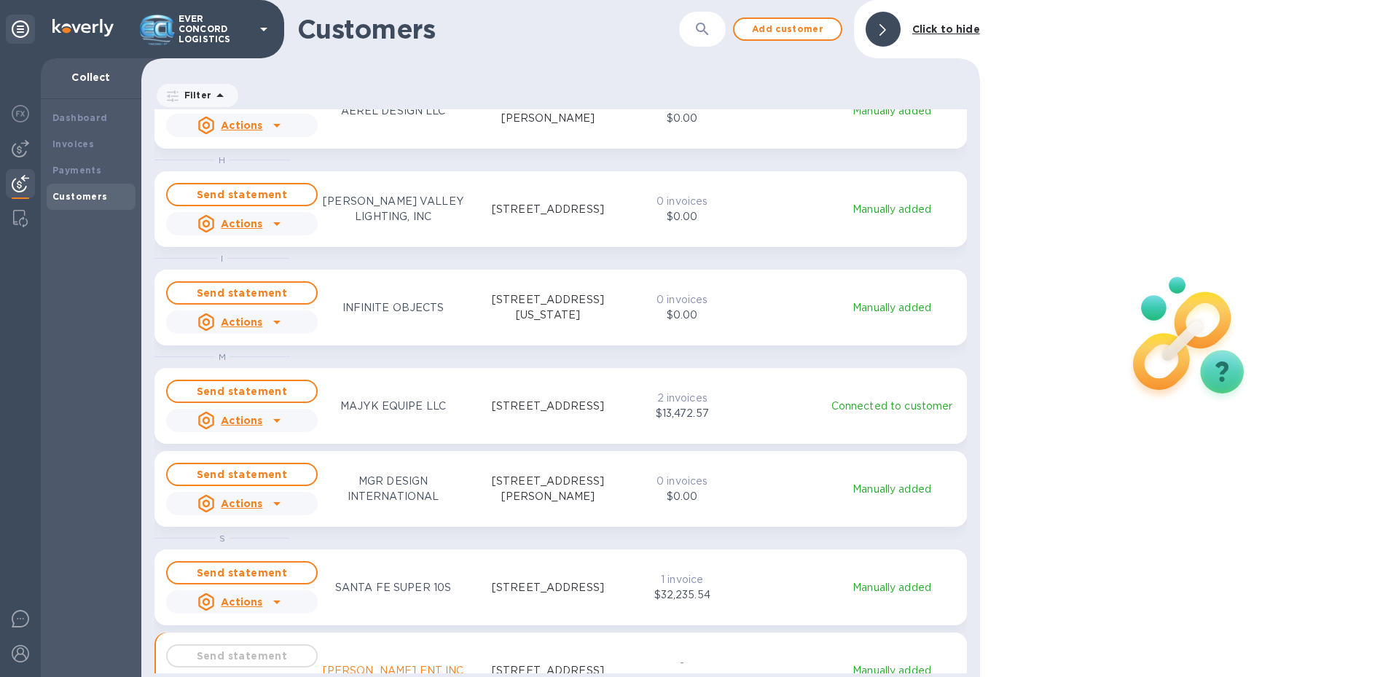
scroll to position [557, 832]
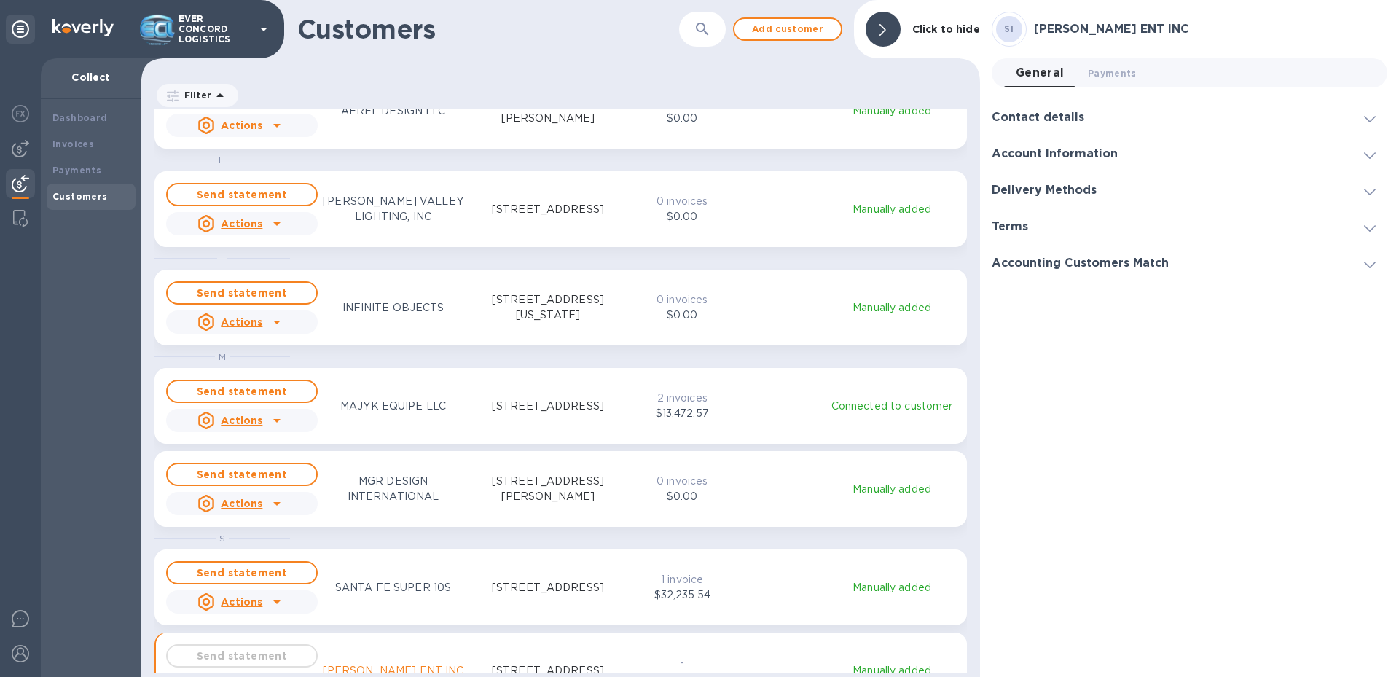
click at [94, 196] on b "Customers" at bounding box center [79, 196] width 55 height 11
click at [885, 30] on icon at bounding box center [883, 30] width 7 height 12
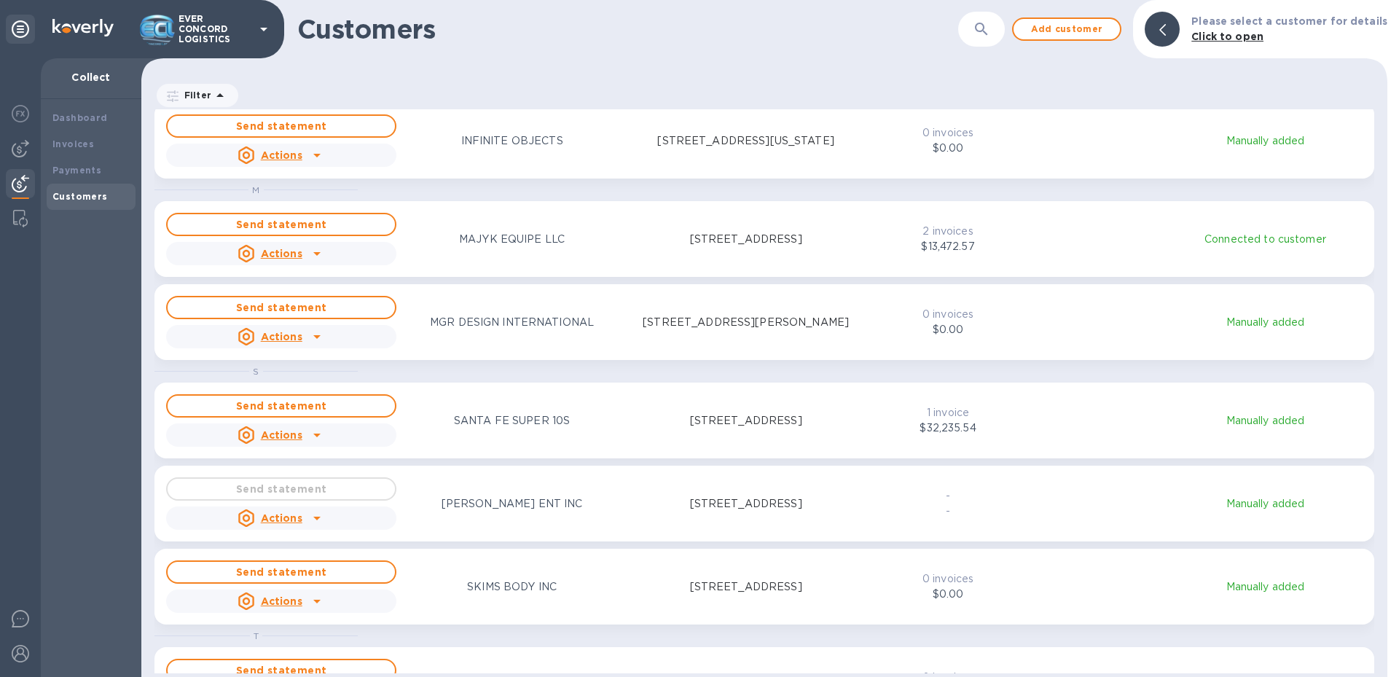
scroll to position [249, 0]
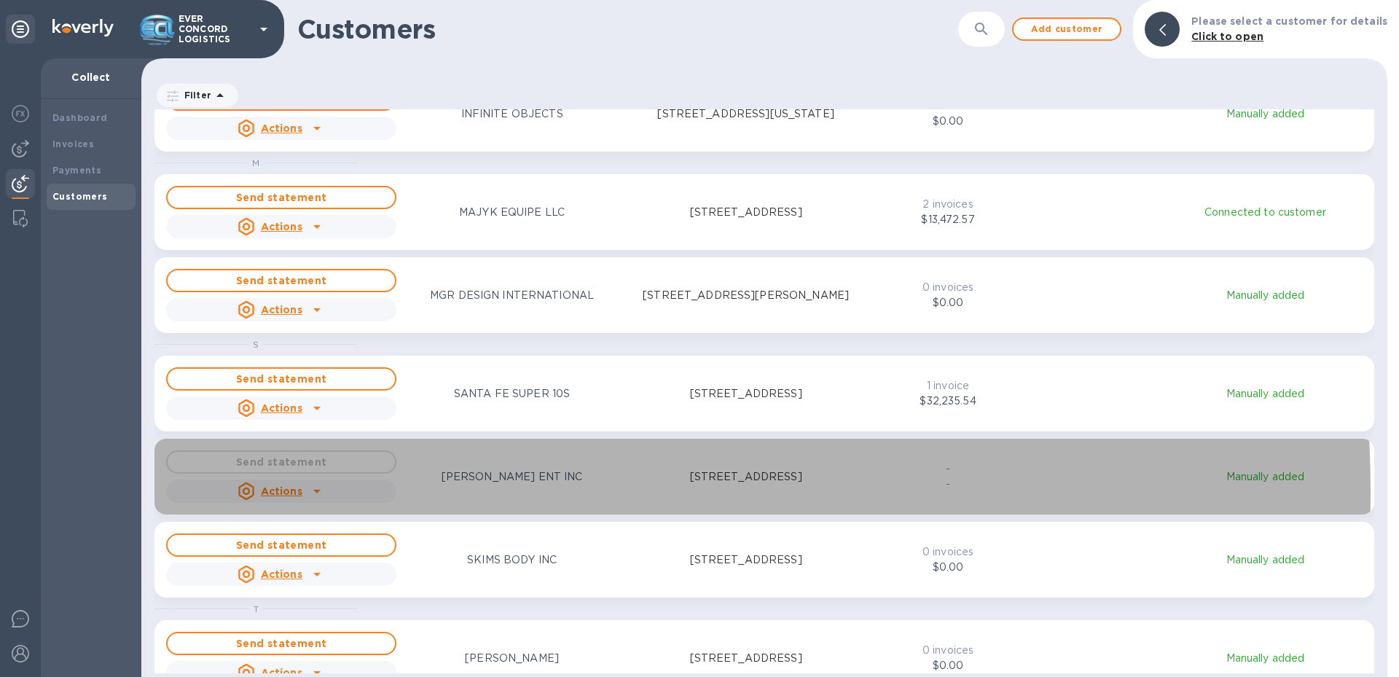
click at [332, 492] on div "Actions" at bounding box center [281, 491] width 236 height 29
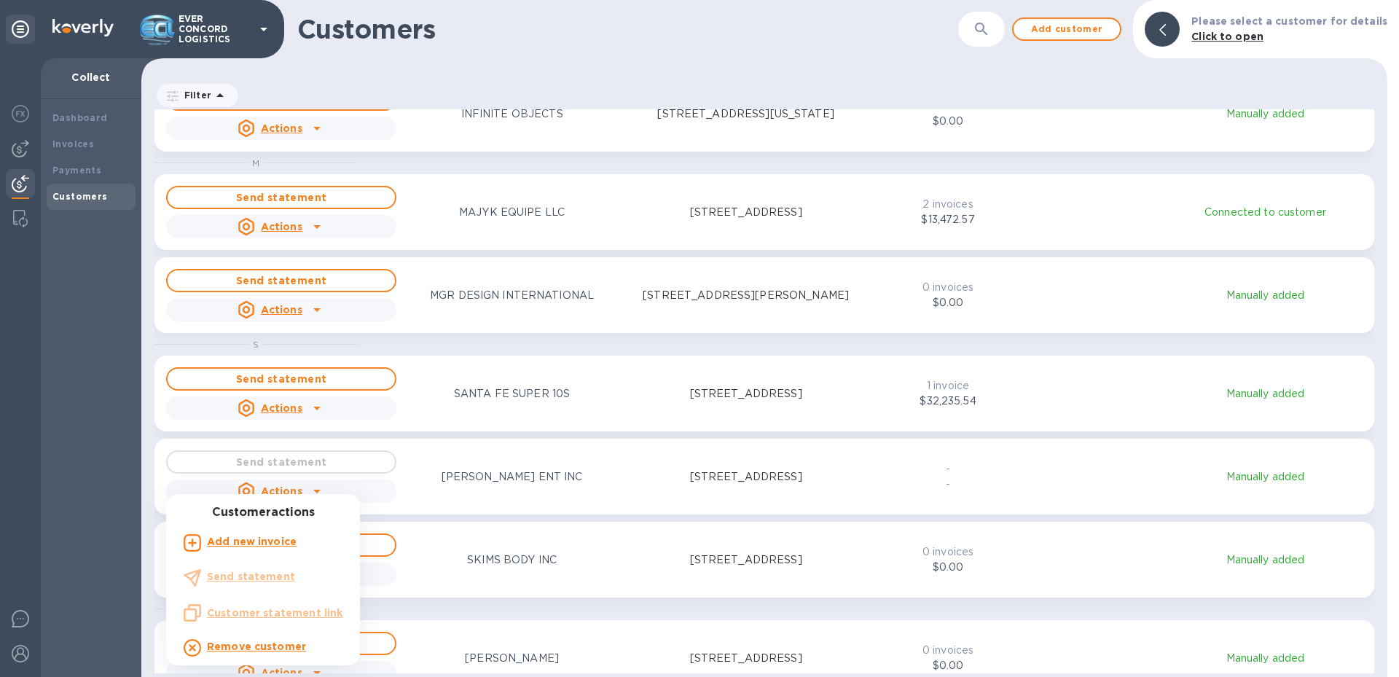
click at [423, 493] on div at bounding box center [699, 338] width 1399 height 677
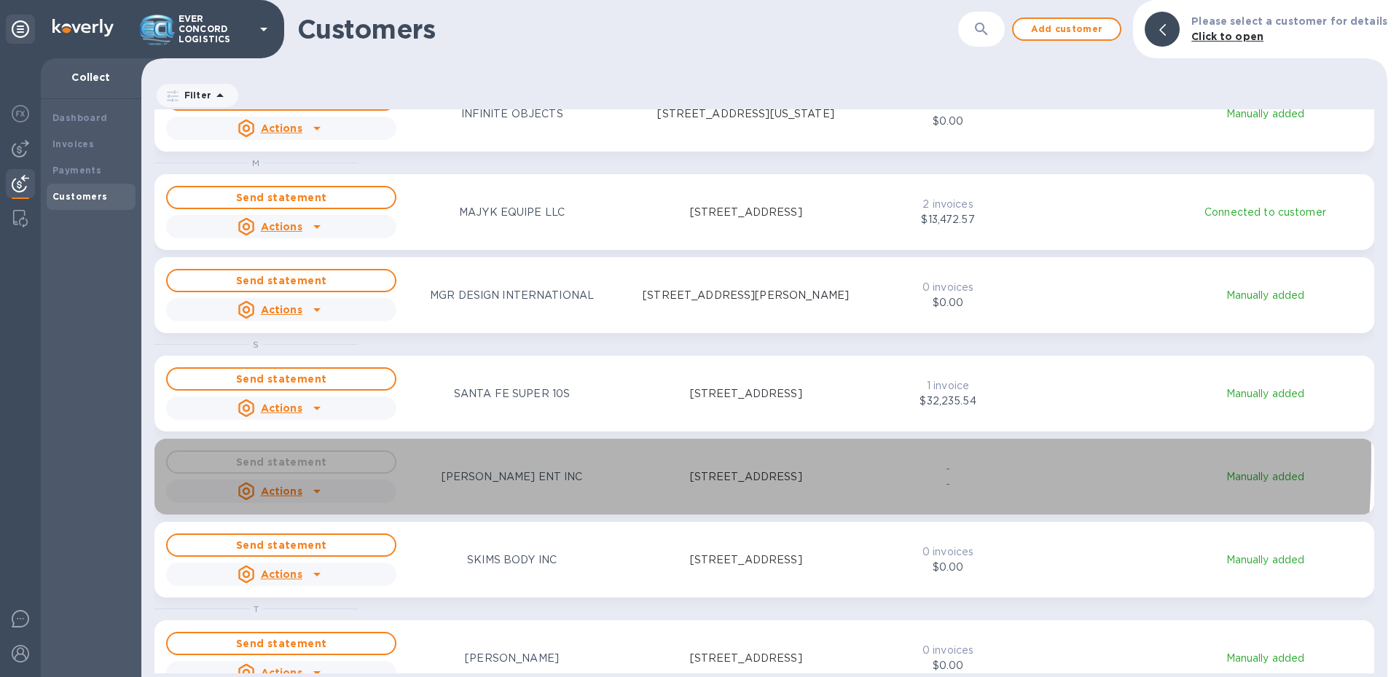
click at [473, 455] on div "Send statement Actions SERRANO REY ENT INC 1909 Northwest 108th Avenue, Miami, …" at bounding box center [513, 476] width 701 height 58
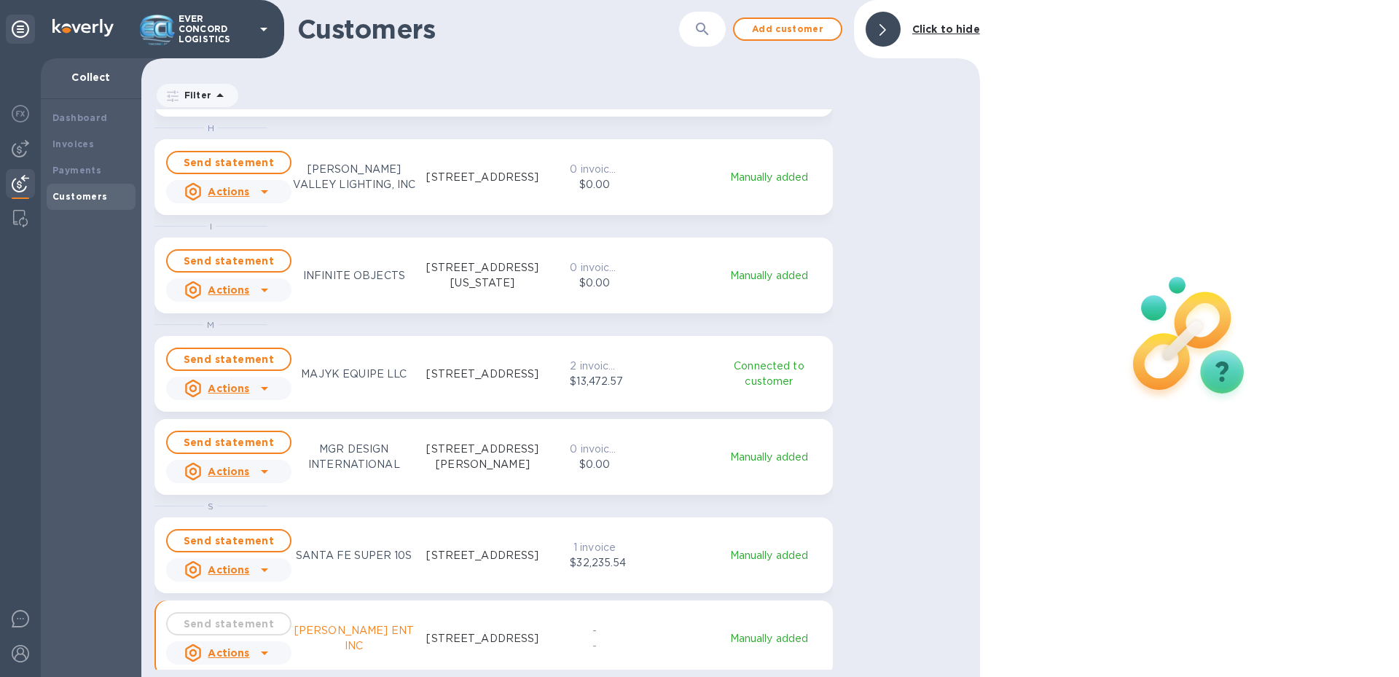
scroll to position [12, 7]
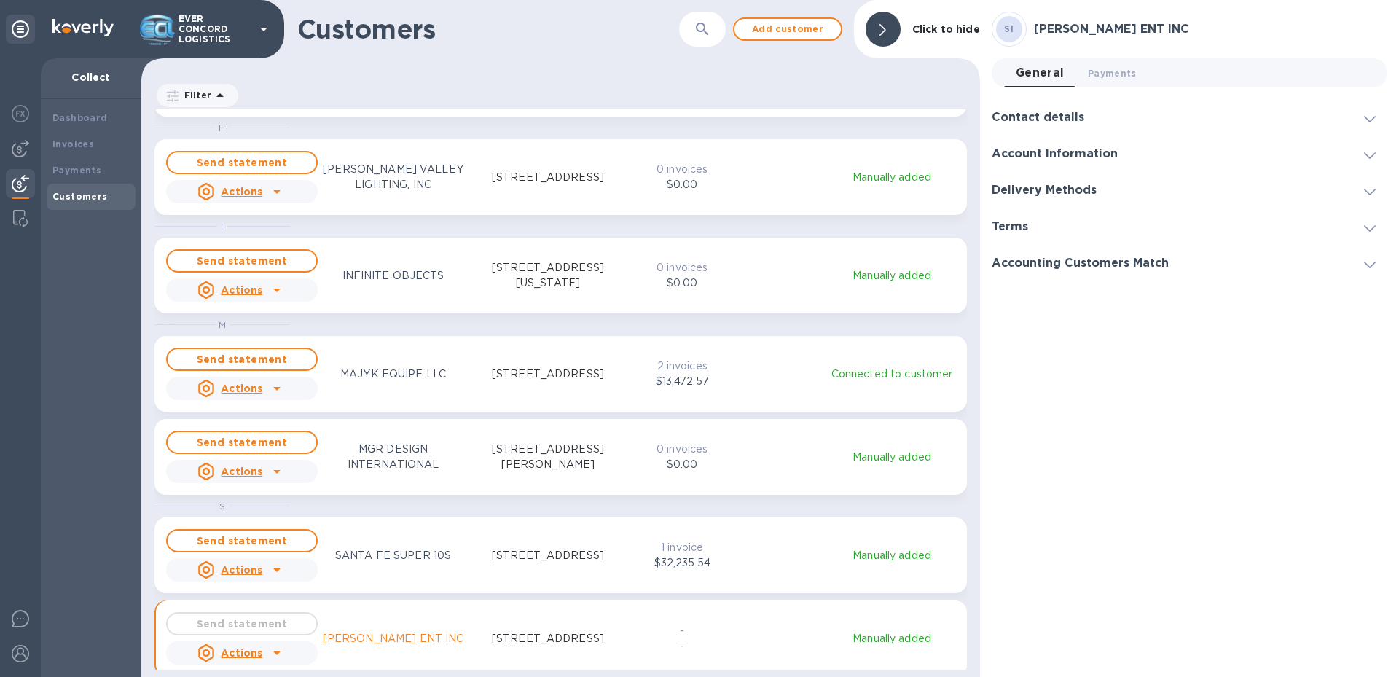
click at [880, 23] on div at bounding box center [883, 29] width 35 height 35
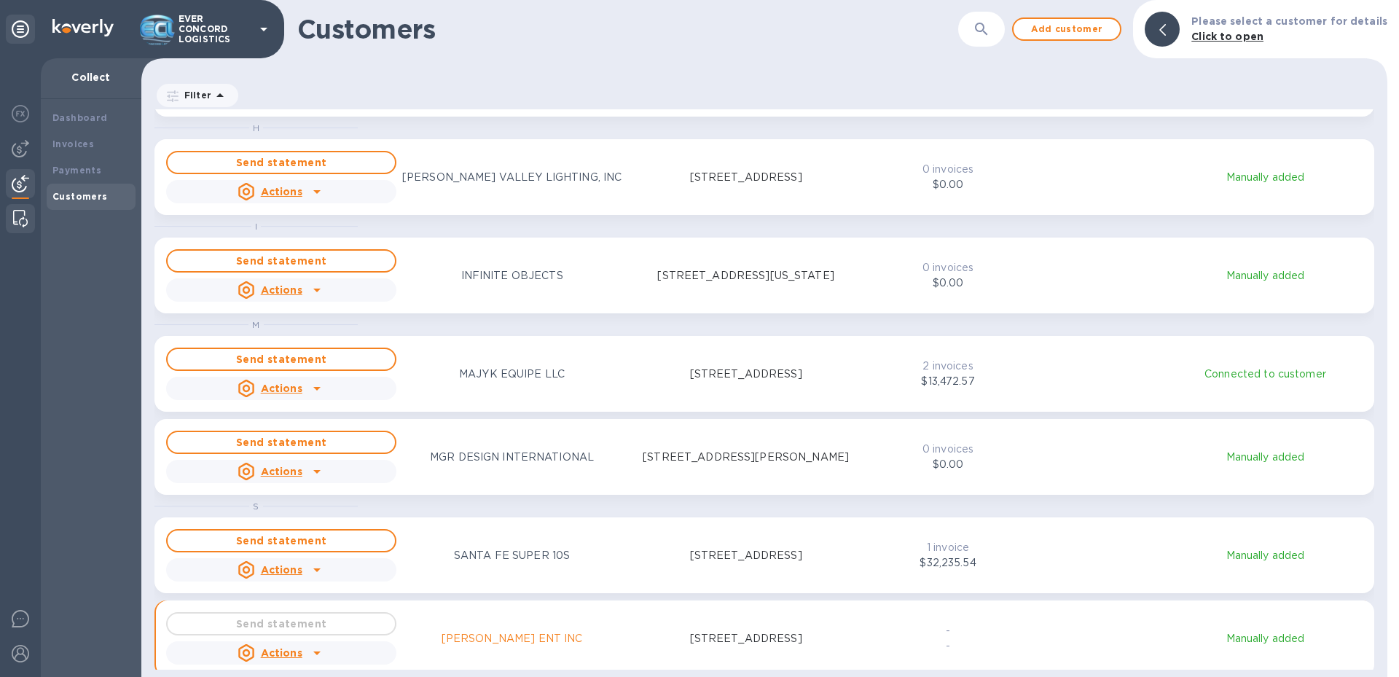
click at [11, 214] on div at bounding box center [20, 218] width 26 height 29
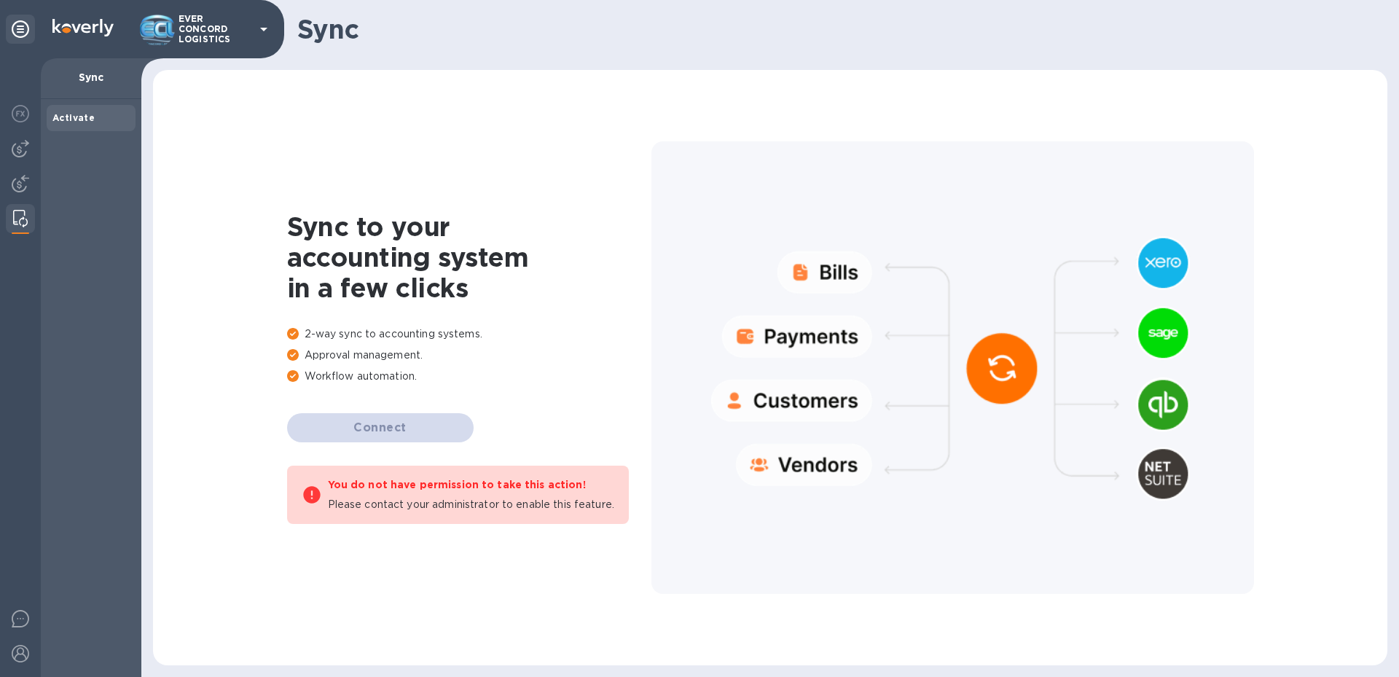
click at [37, 179] on div at bounding box center [20, 367] width 41 height 619
click at [18, 177] on img at bounding box center [20, 183] width 17 height 17
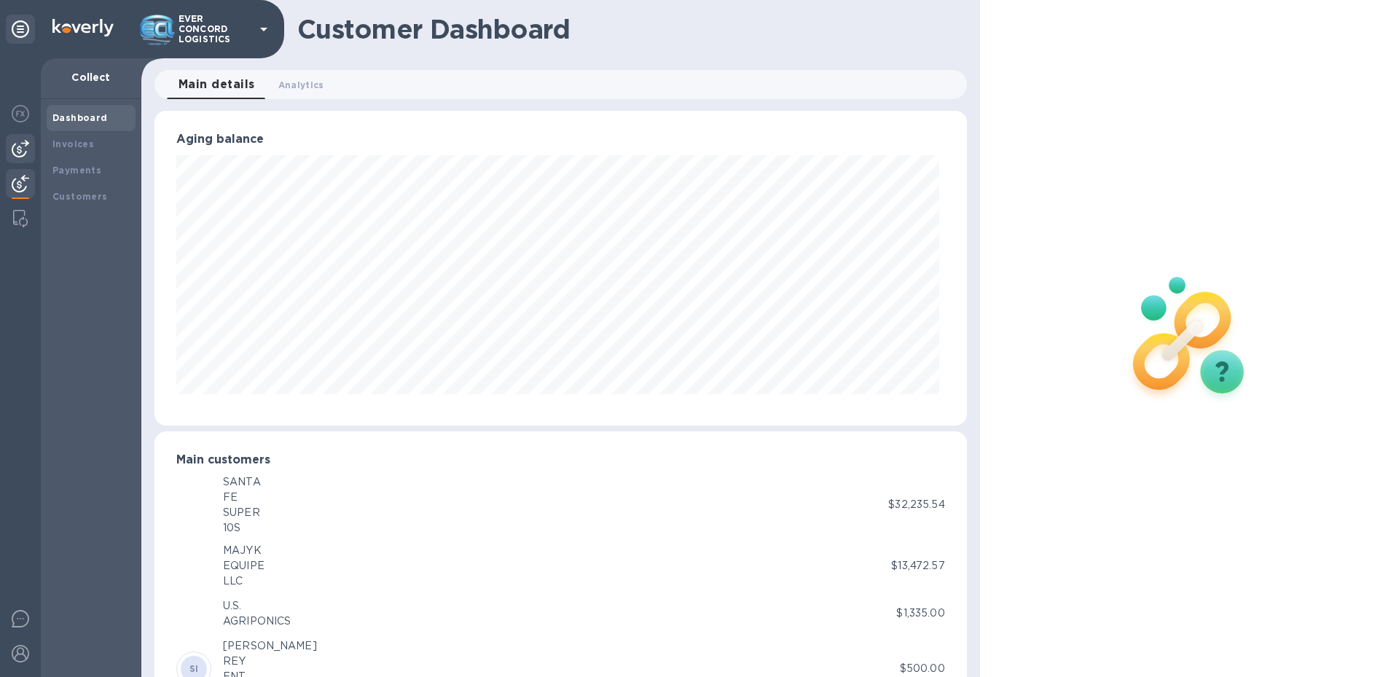
scroll to position [315, 806]
click at [98, 145] on div "Invoices" at bounding box center [90, 144] width 77 height 15
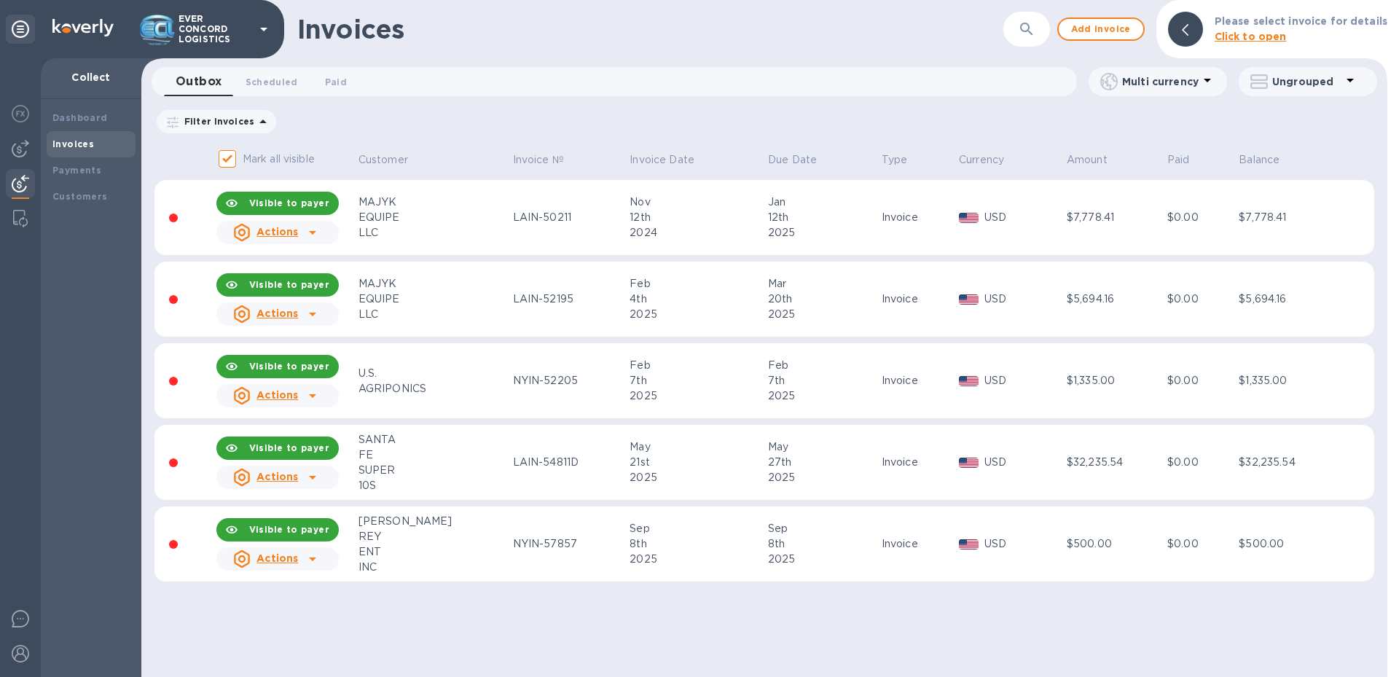
click at [380, 549] on div "ENT" at bounding box center [434, 551] width 150 height 15
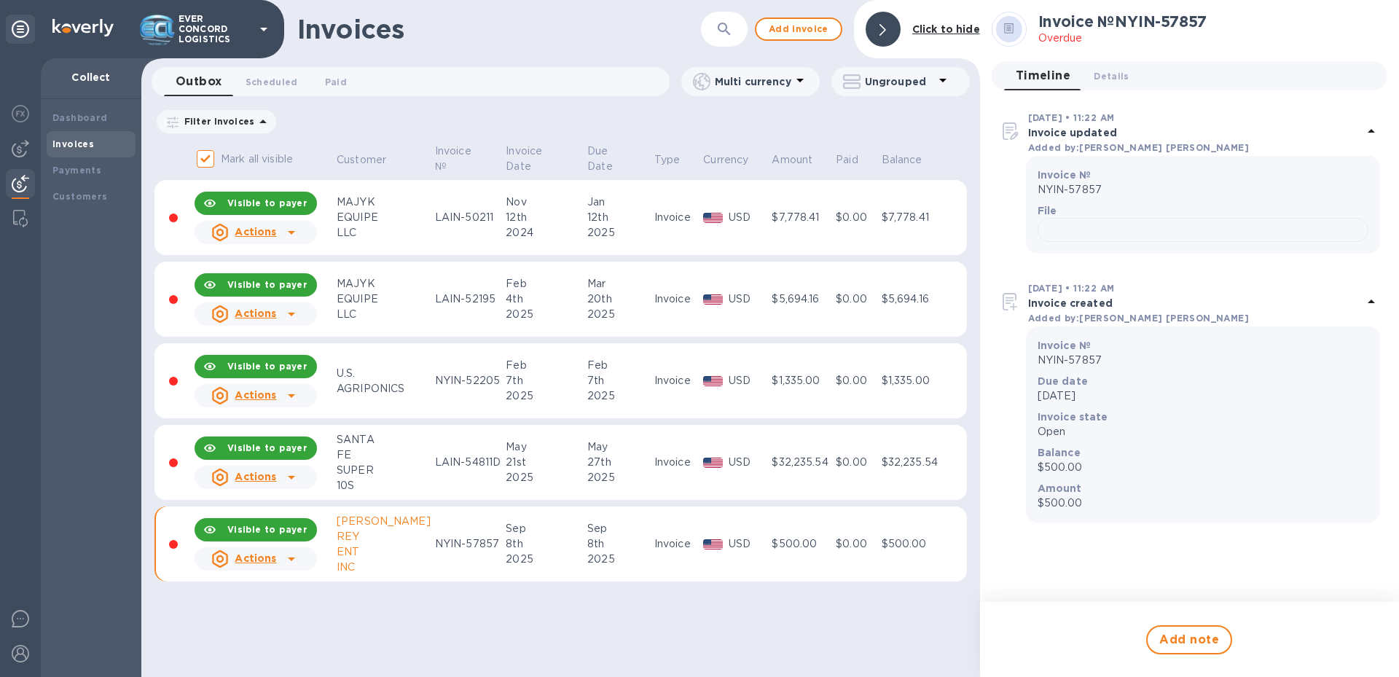
click at [883, 40] on div at bounding box center [883, 29] width 35 height 35
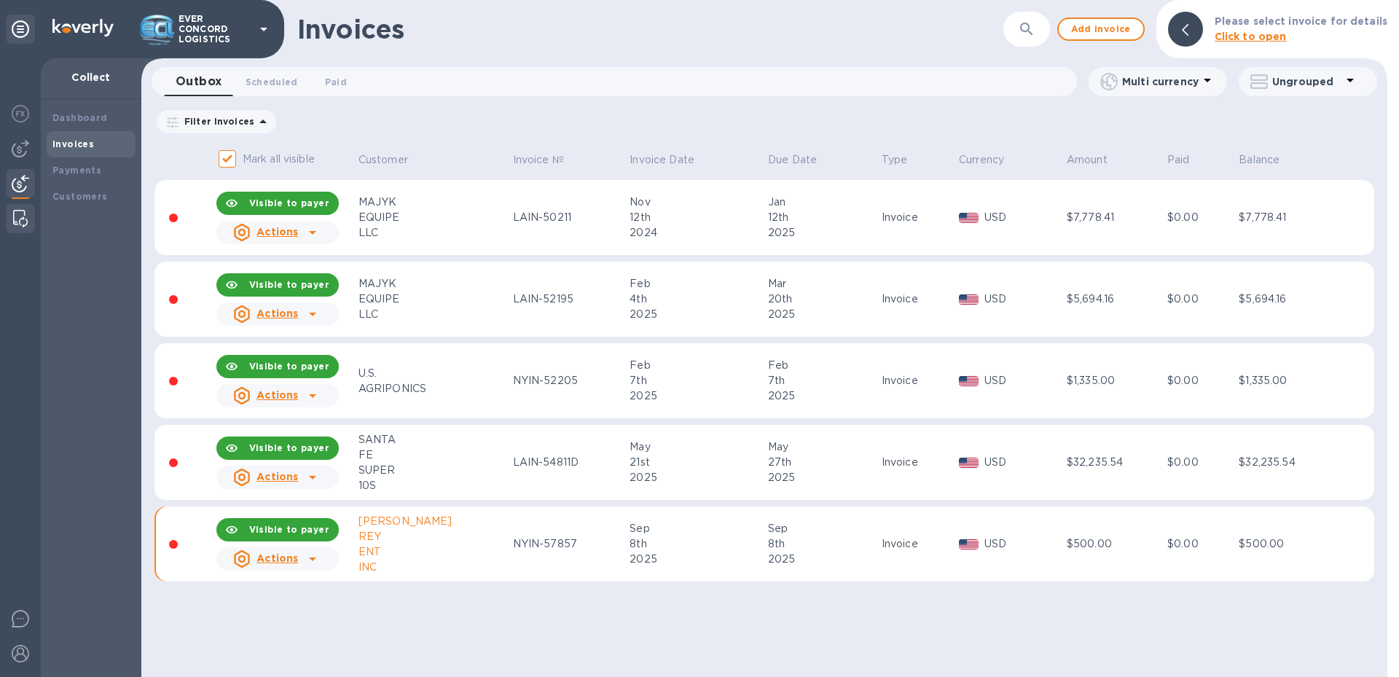
click at [20, 214] on img at bounding box center [20, 218] width 15 height 17
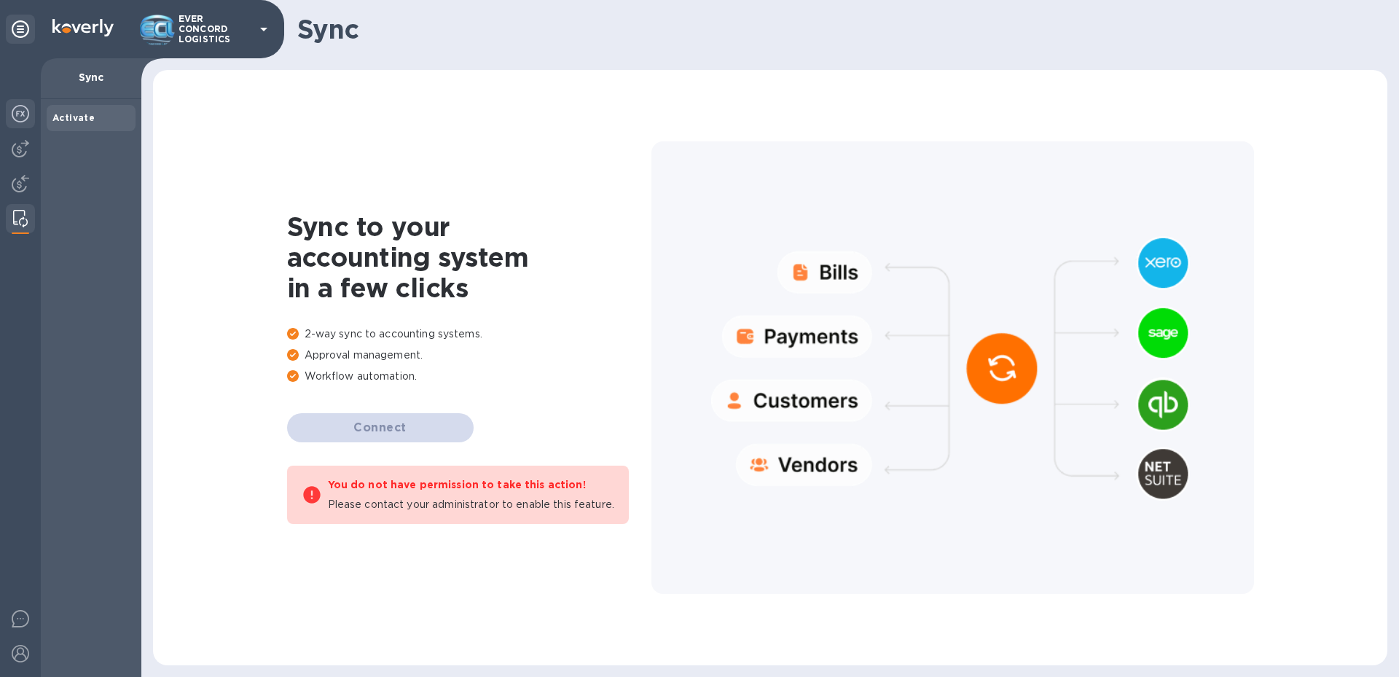
click at [27, 111] on img at bounding box center [20, 113] width 17 height 17
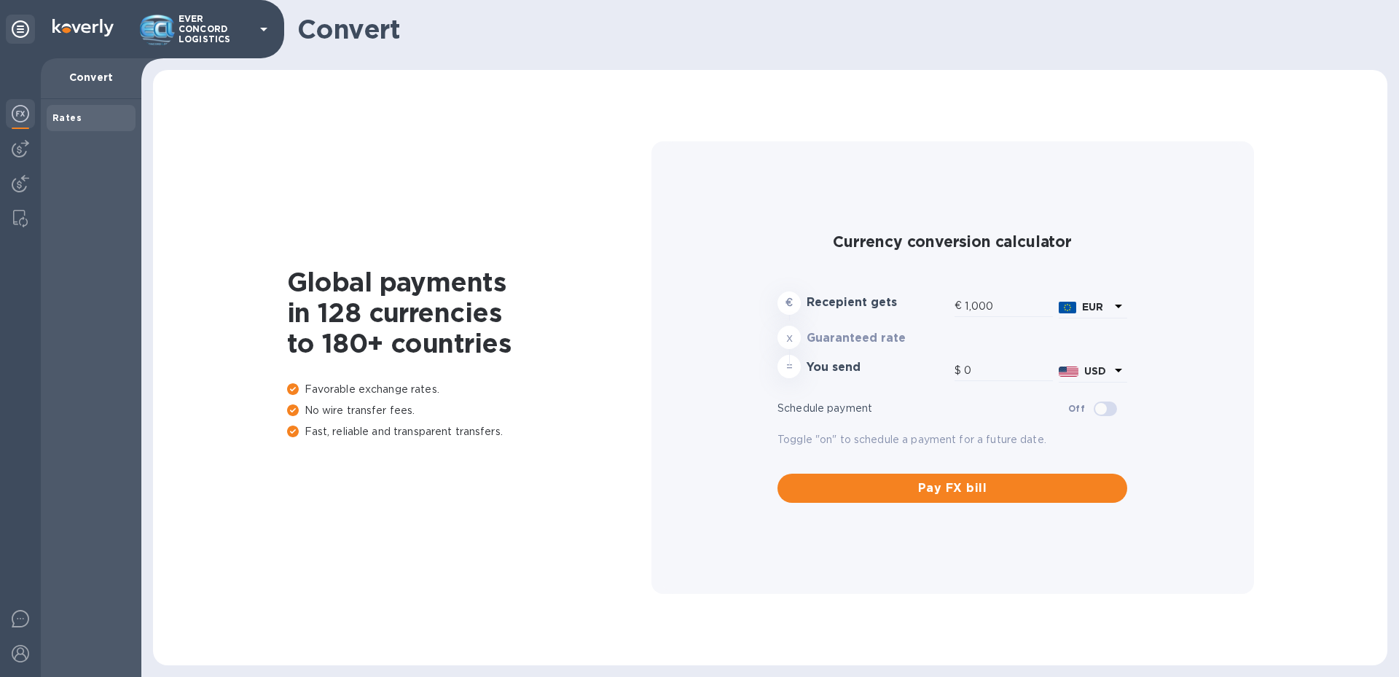
type input "1,181.9"
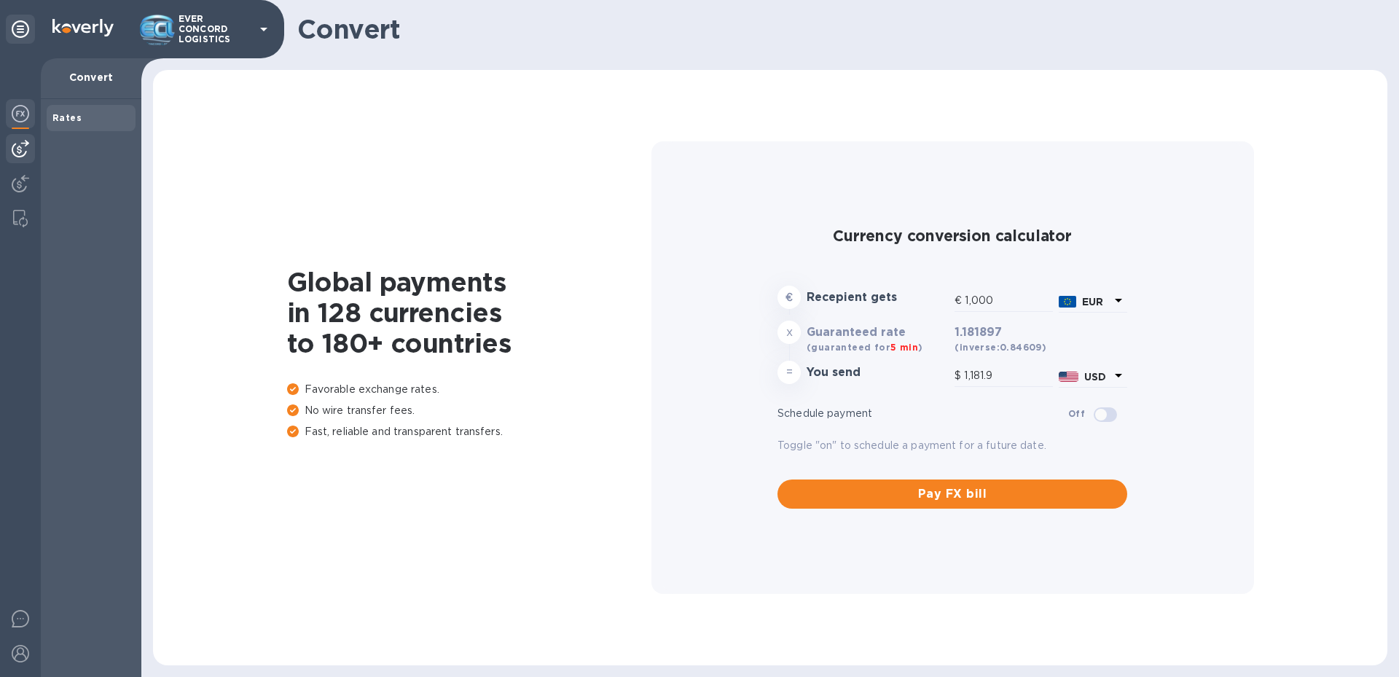
click at [26, 141] on img at bounding box center [20, 148] width 17 height 17
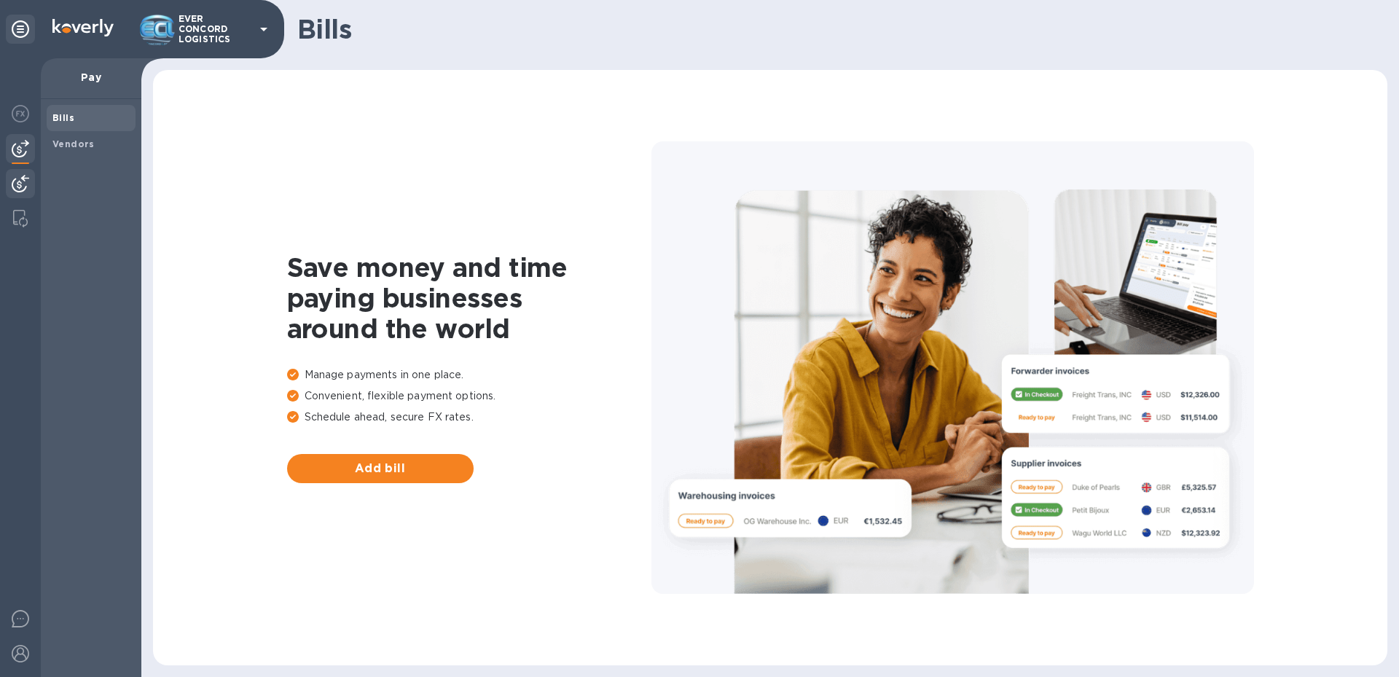
click at [21, 184] on img at bounding box center [20, 183] width 17 height 17
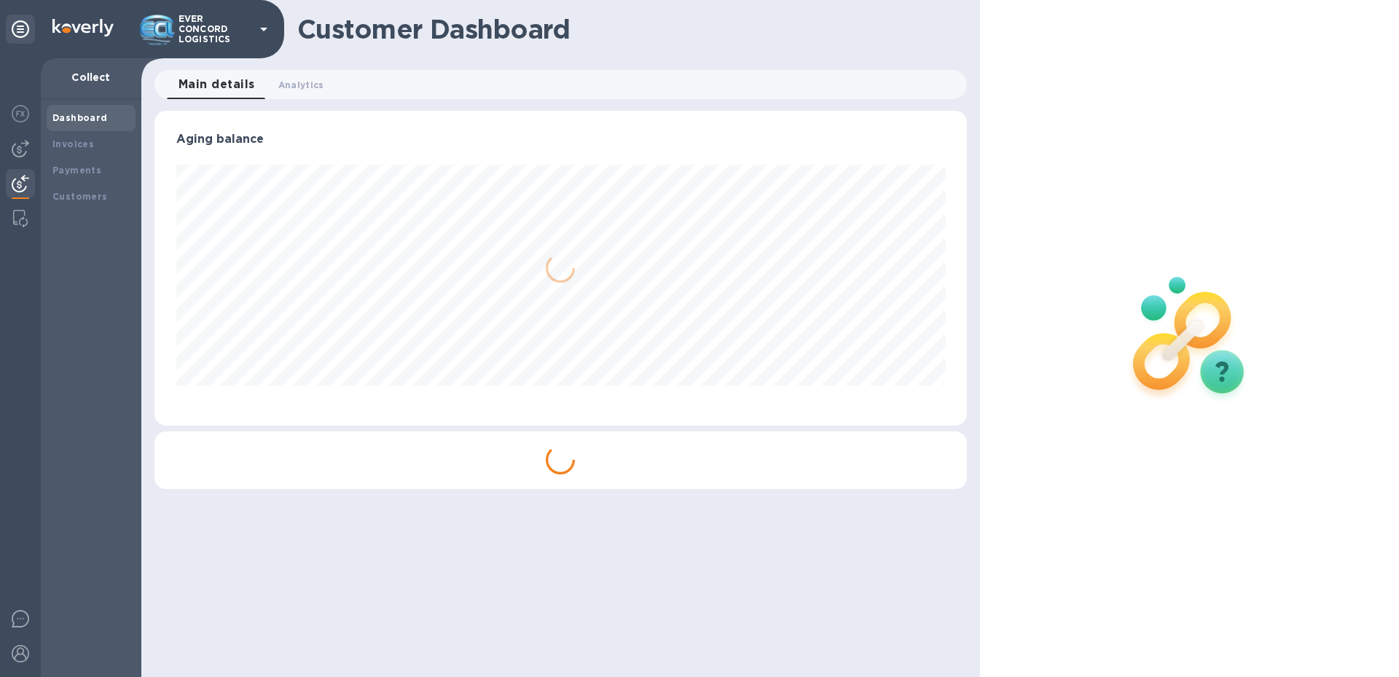
scroll to position [315, 806]
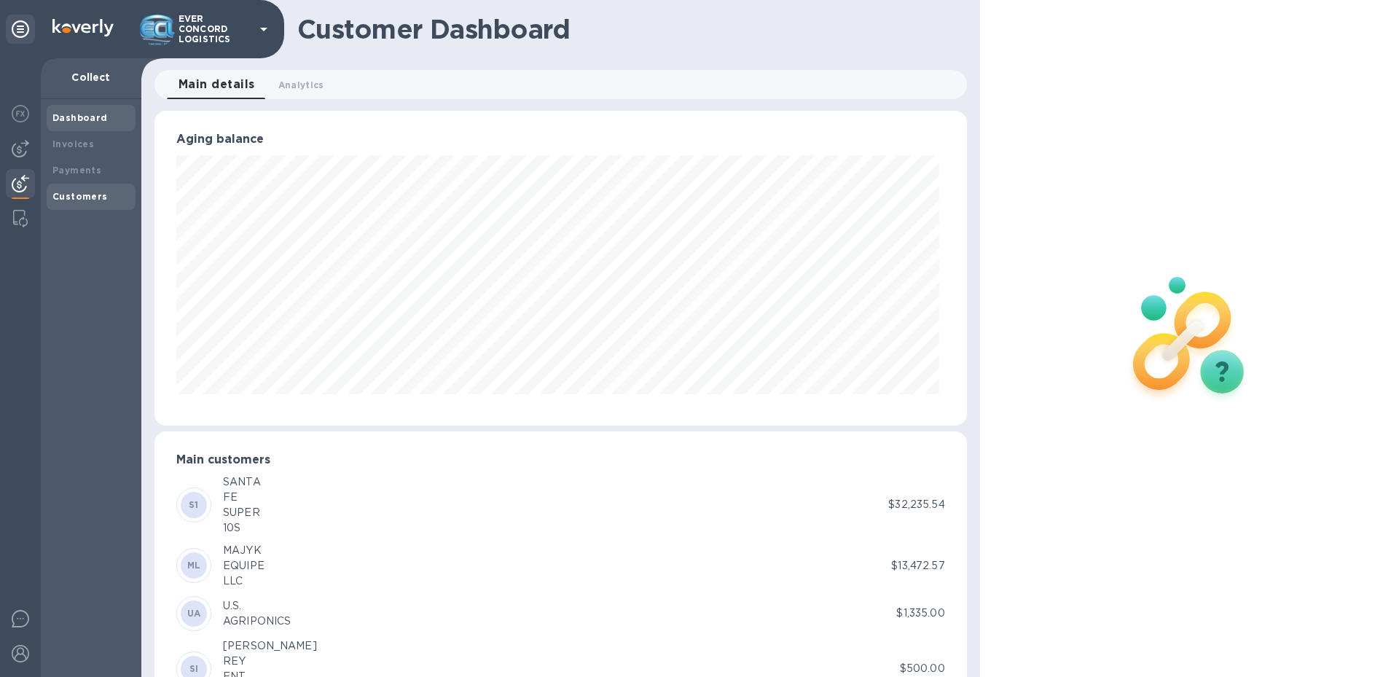
click at [85, 186] on div "Customers" at bounding box center [91, 197] width 89 height 26
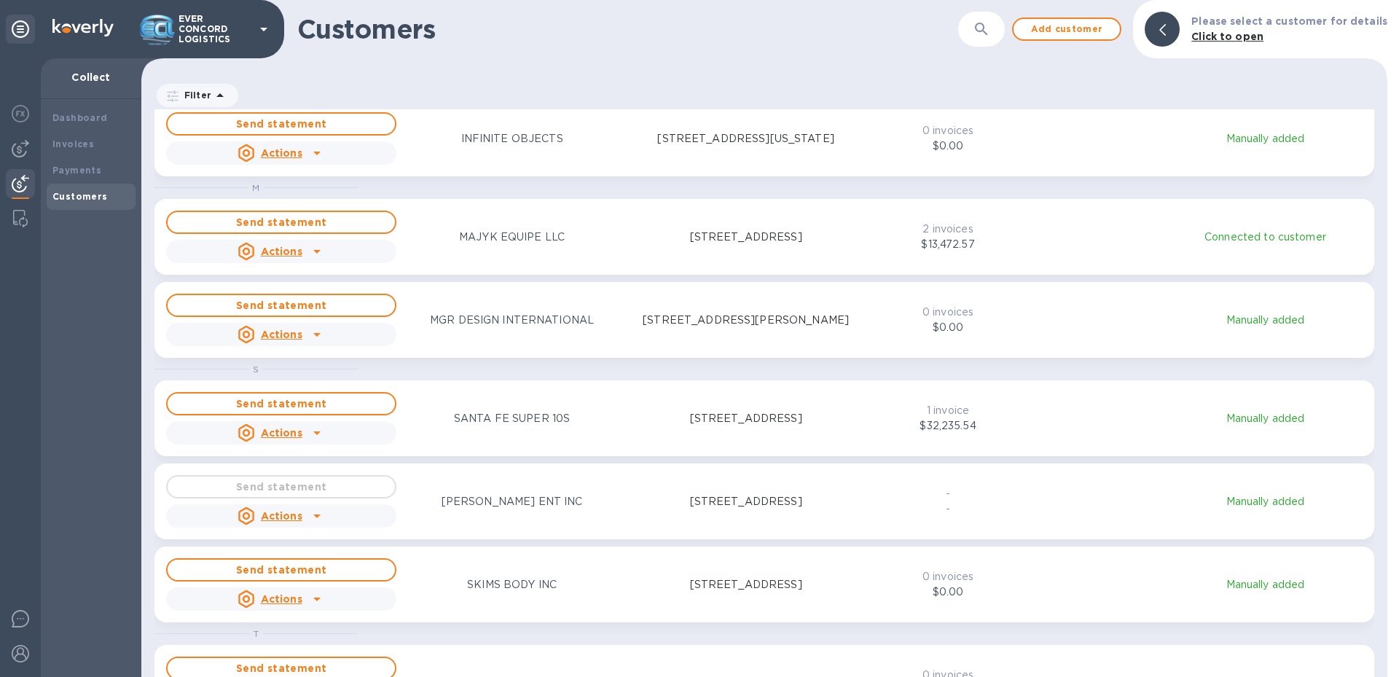
scroll to position [370, 0]
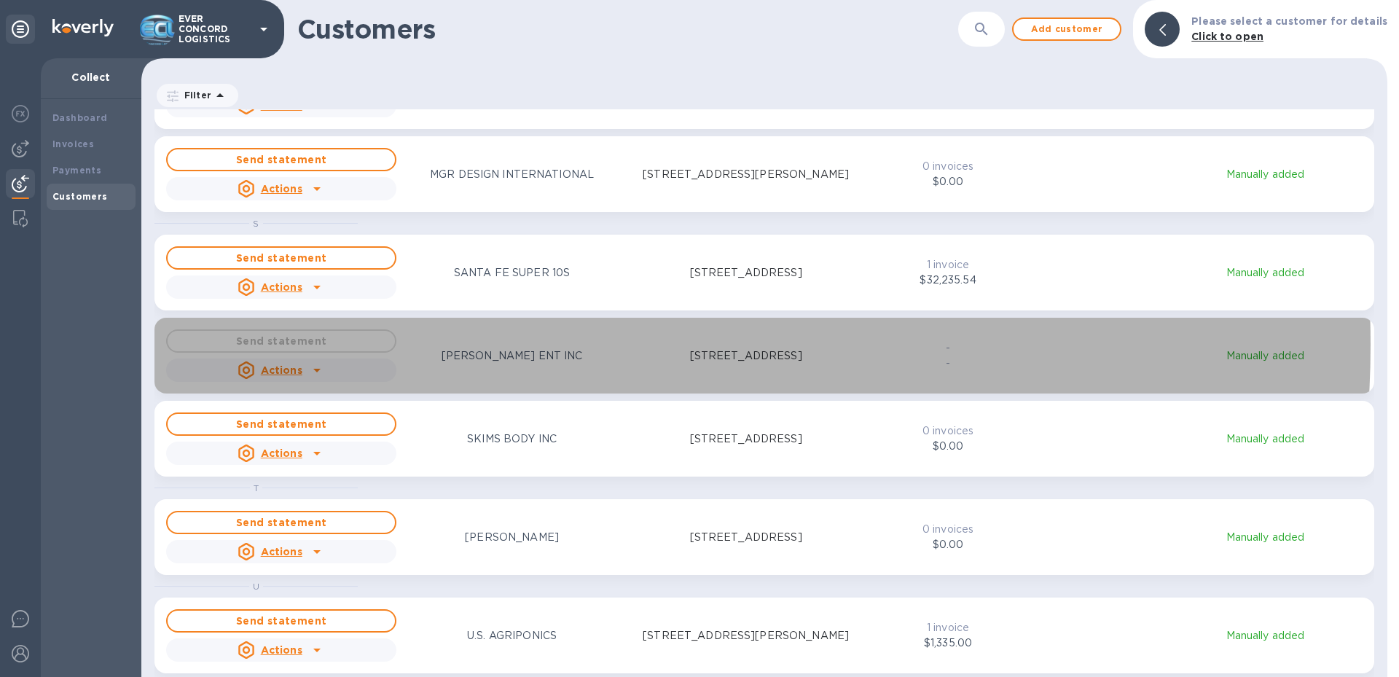
click at [490, 345] on div "SERRANO REY ENT INC" at bounding box center [512, 355] width 147 height 21
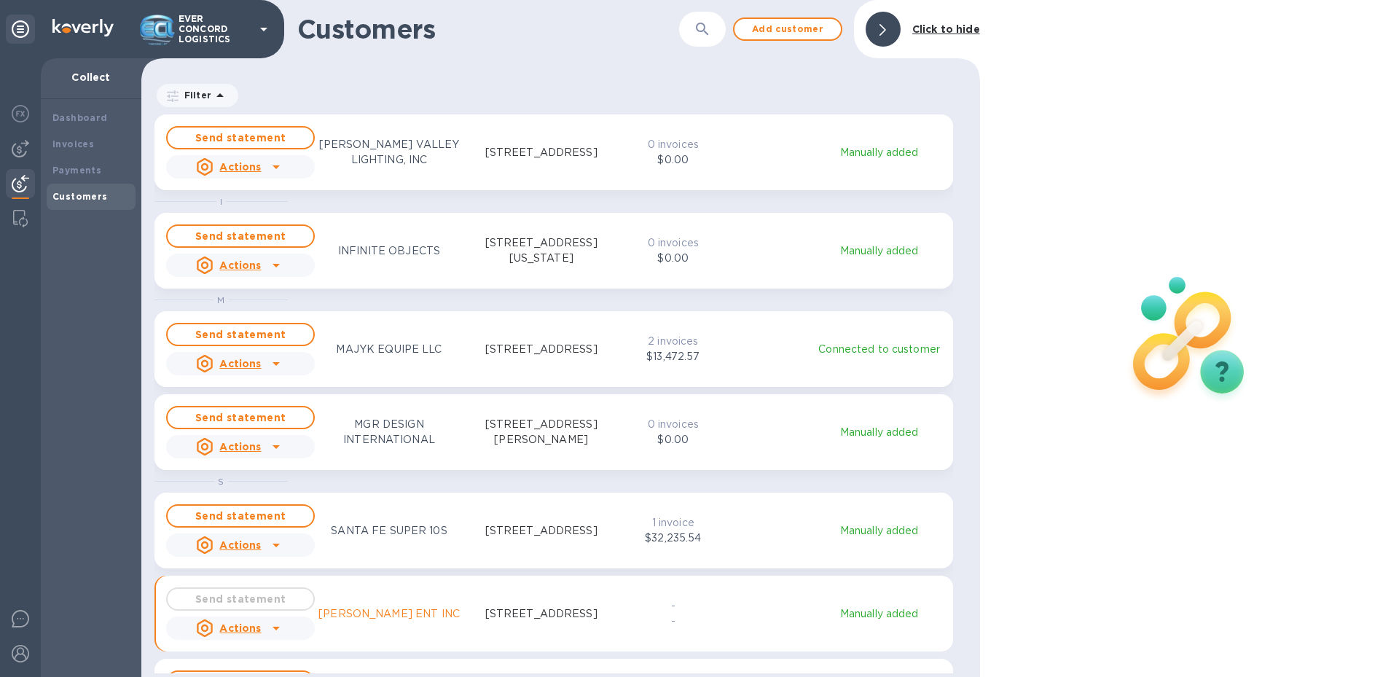
scroll to position [557, 832]
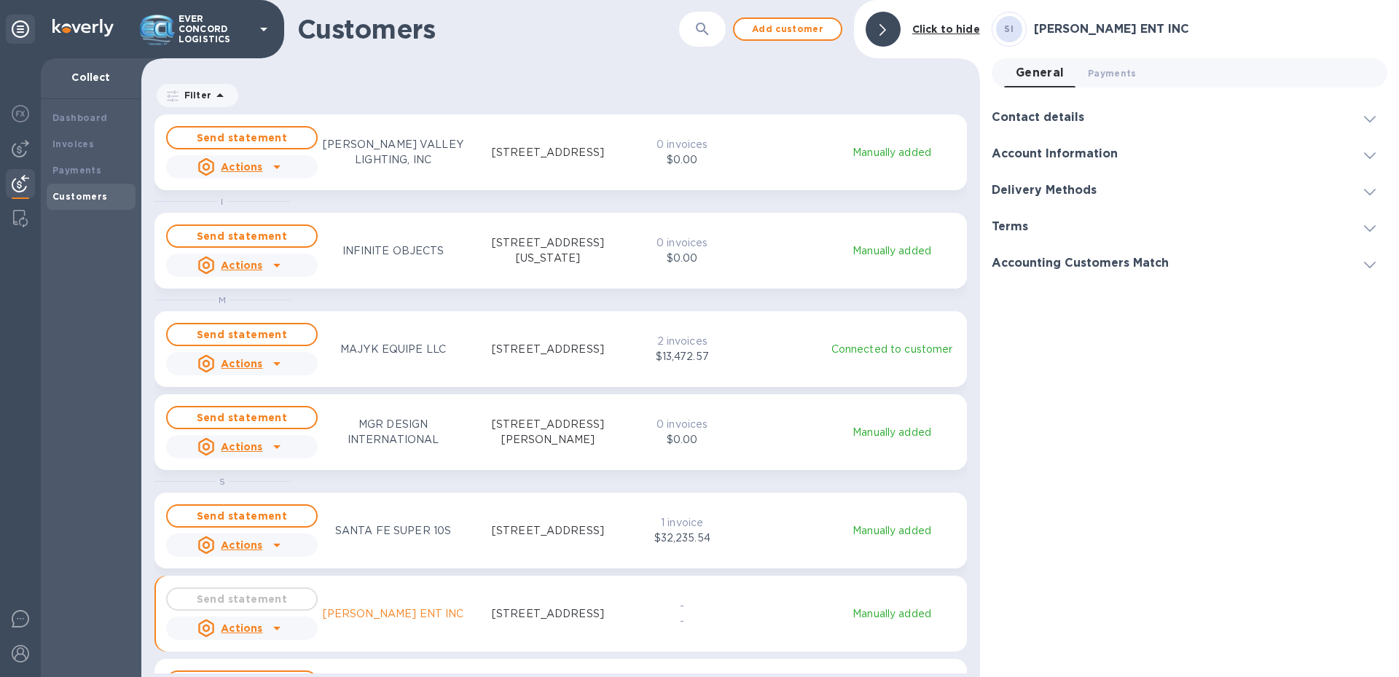
click at [1053, 114] on h3 "Contact details" at bounding box center [1038, 118] width 93 height 14
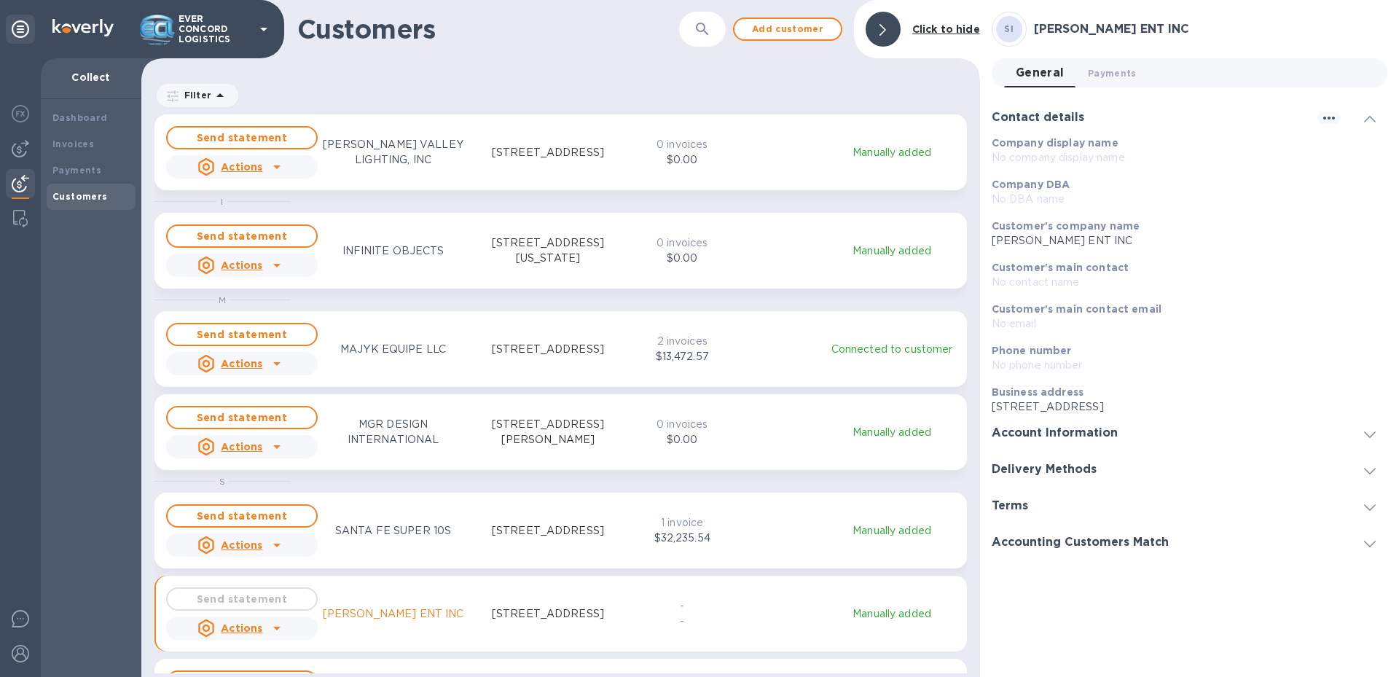
click at [1092, 439] on h3 "Account Information" at bounding box center [1055, 433] width 126 height 14
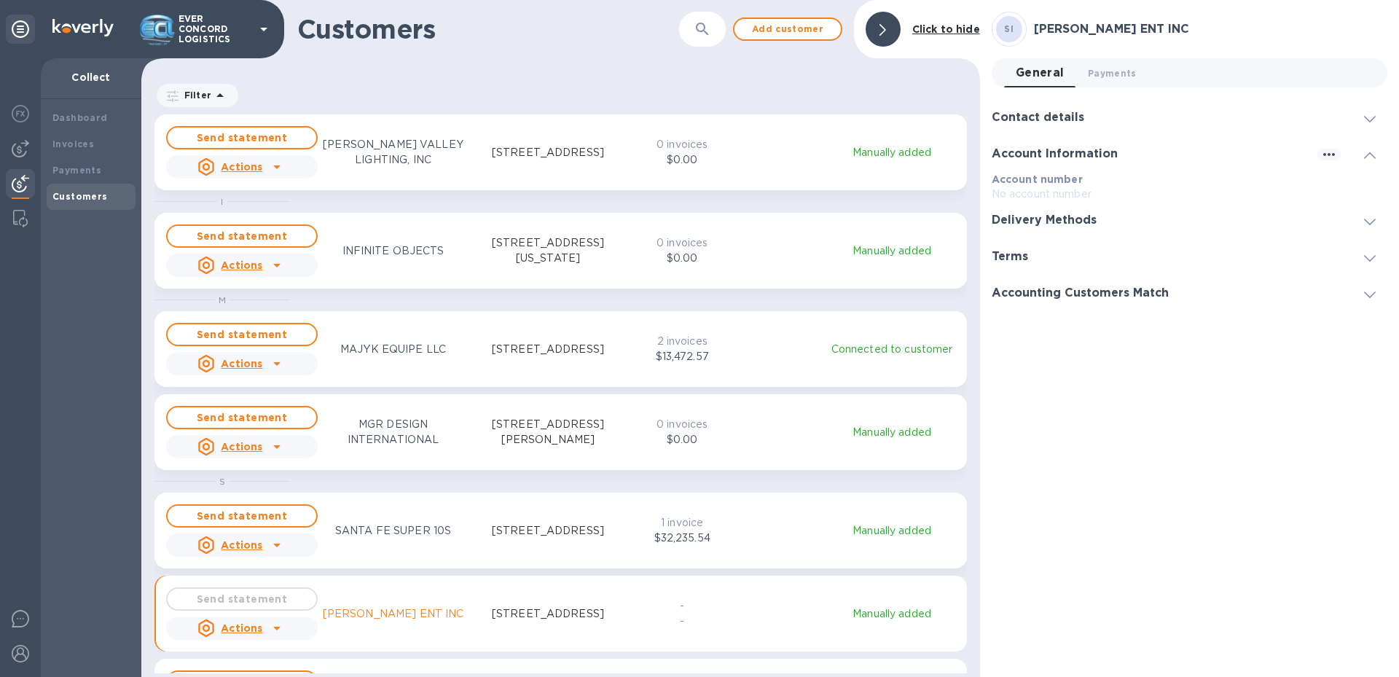
click at [1062, 219] on h3 "Delivery Methods" at bounding box center [1044, 221] width 105 height 14
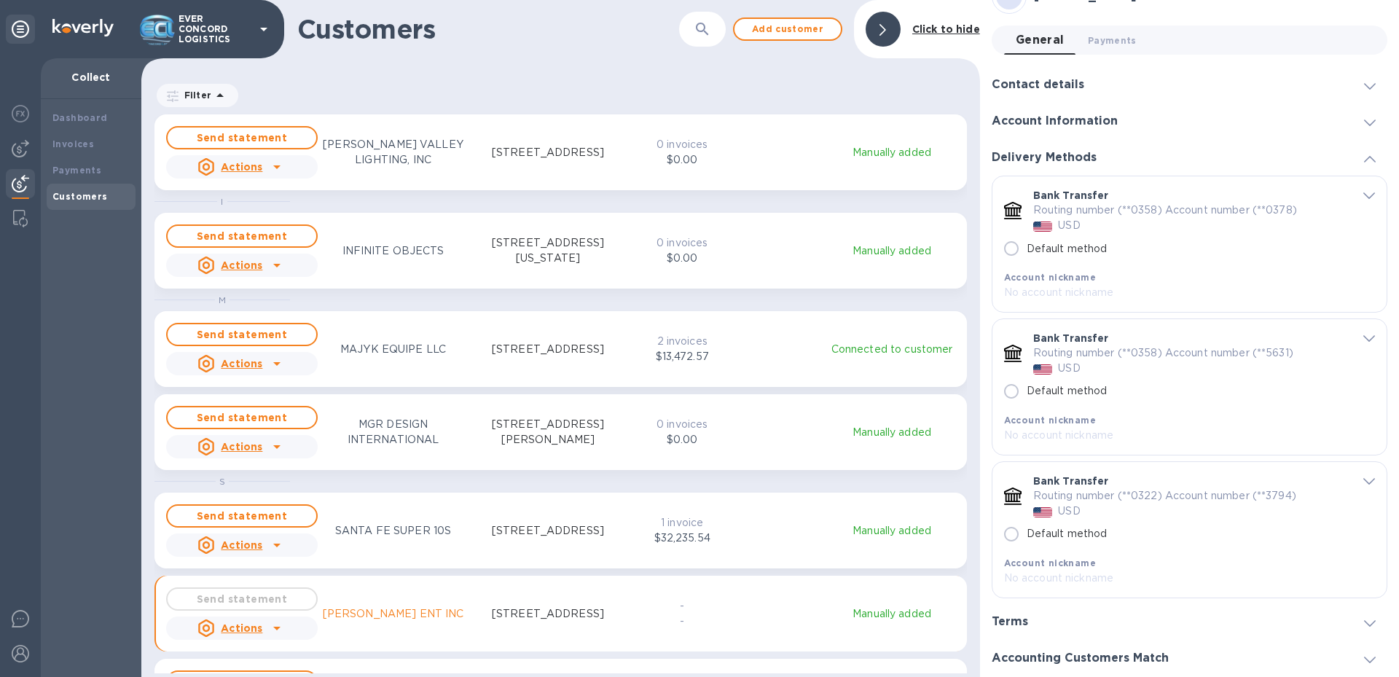
scroll to position [0, 0]
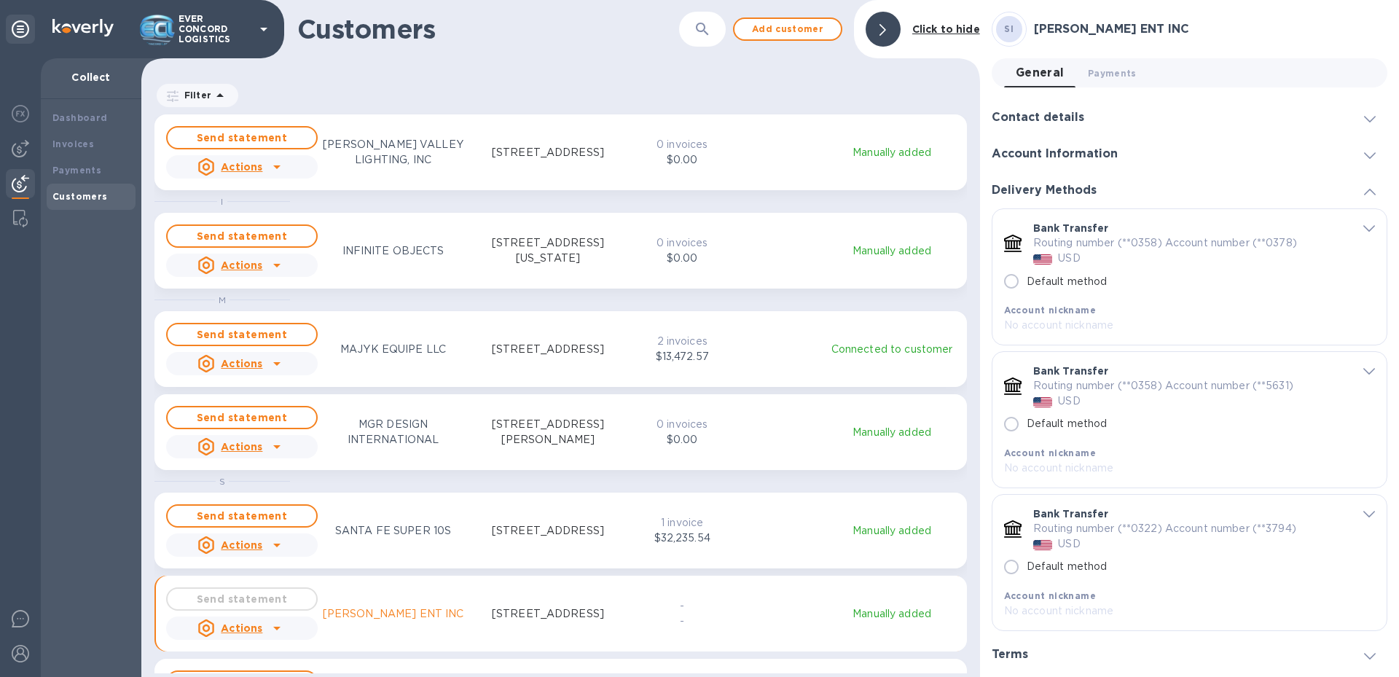
click at [1066, 184] on h3 "Delivery Methods" at bounding box center [1044, 191] width 105 height 14
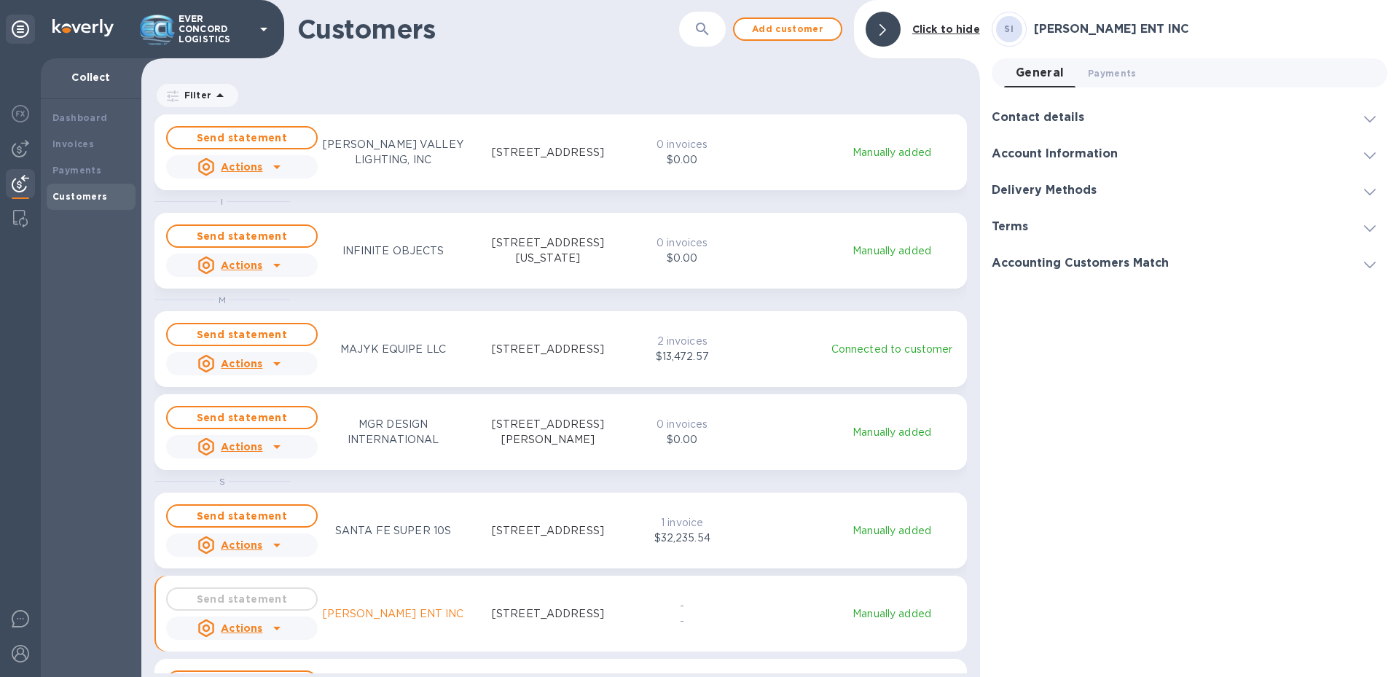
click at [1059, 234] on div "Terms" at bounding box center [1190, 226] width 396 height 36
click at [1057, 259] on h3 "Accounting Customers Match" at bounding box center [1080, 264] width 177 height 14
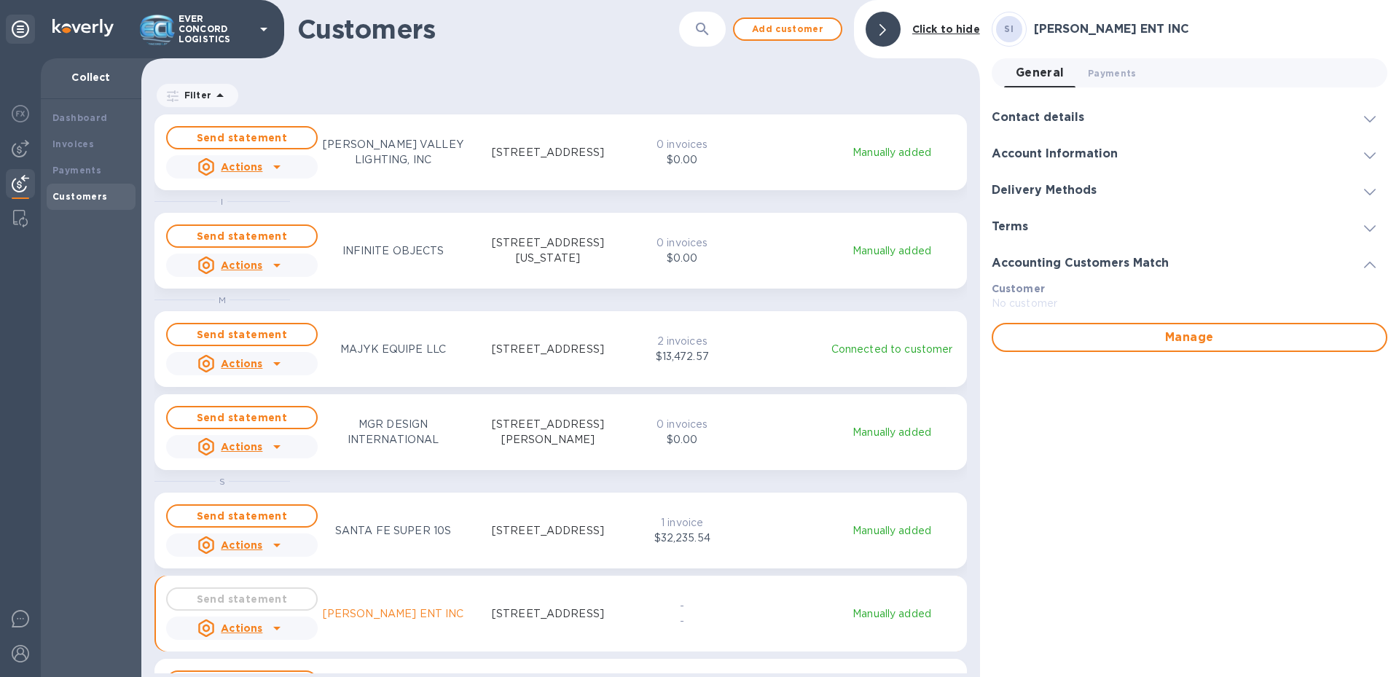
click at [1057, 259] on h3 "Accounting Customers Match" at bounding box center [1080, 264] width 177 height 14
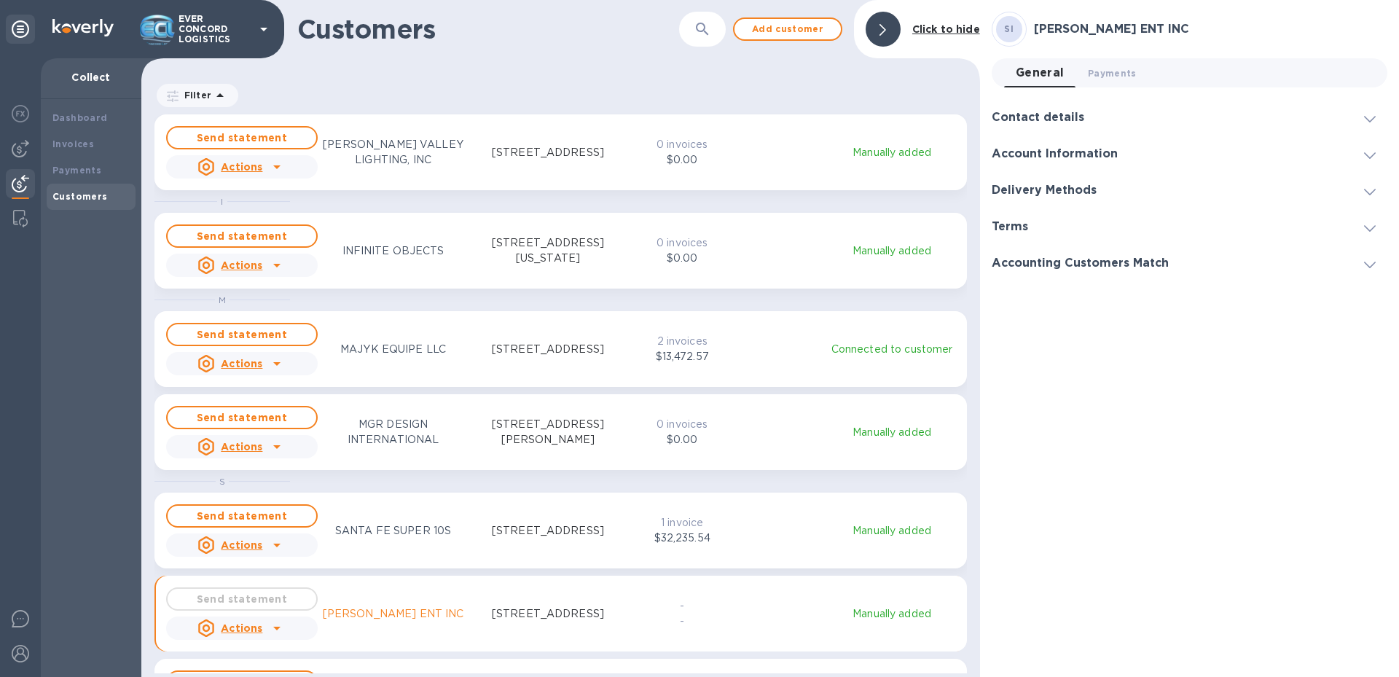
click at [1034, 119] on h3 "Contact details" at bounding box center [1038, 118] width 93 height 14
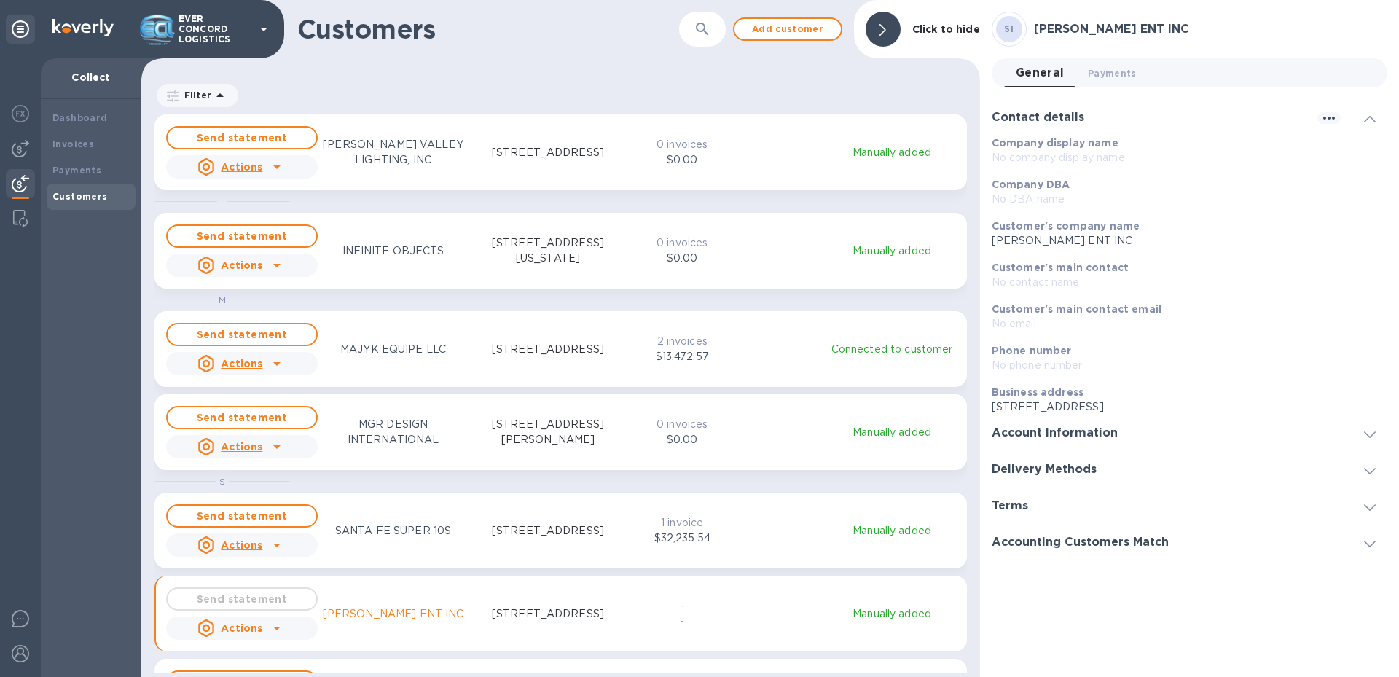
click at [890, 37] on div at bounding box center [883, 29] width 35 height 35
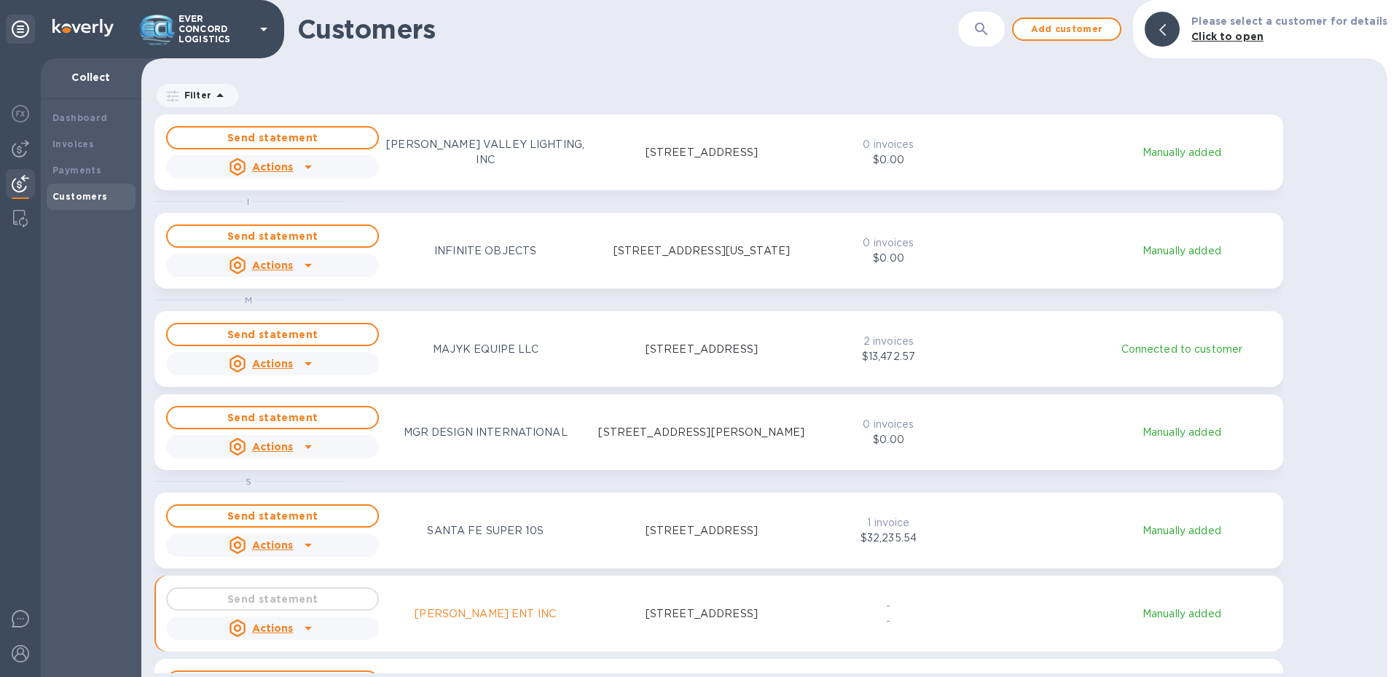
scroll to position [12, 7]
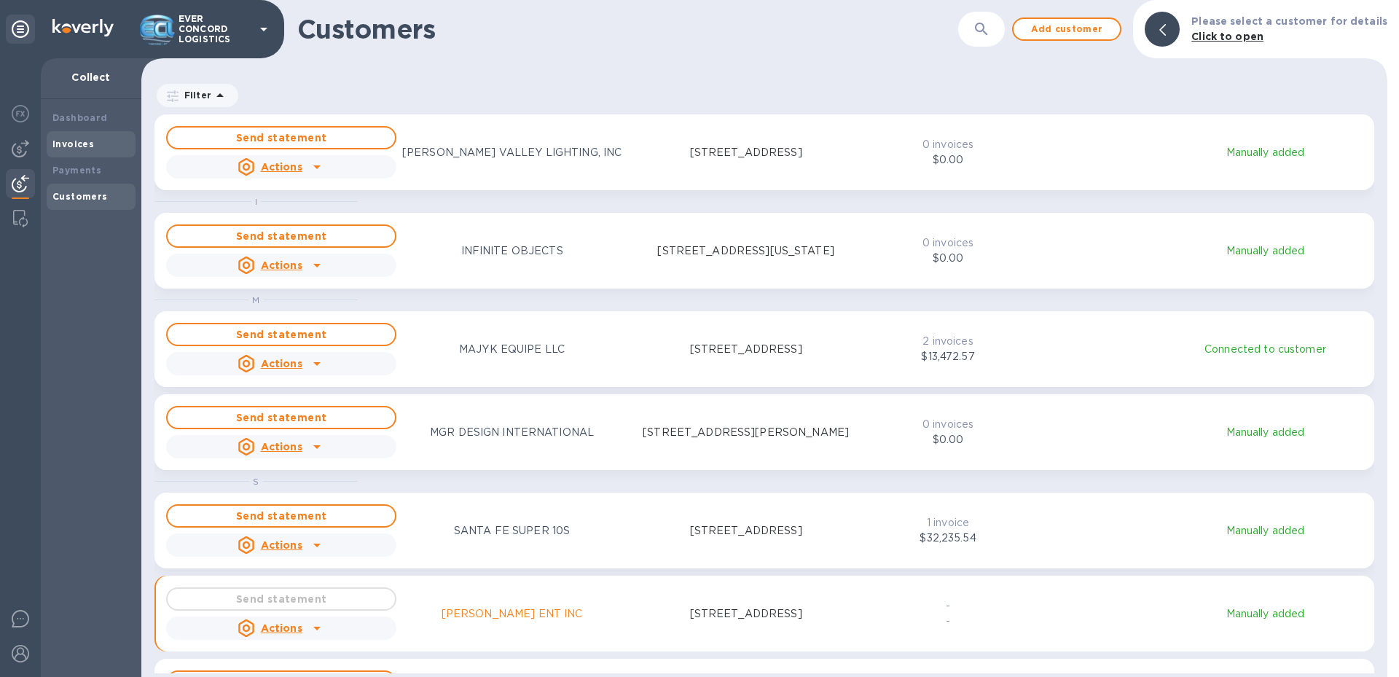
click at [79, 138] on b "Invoices" at bounding box center [73, 143] width 42 height 11
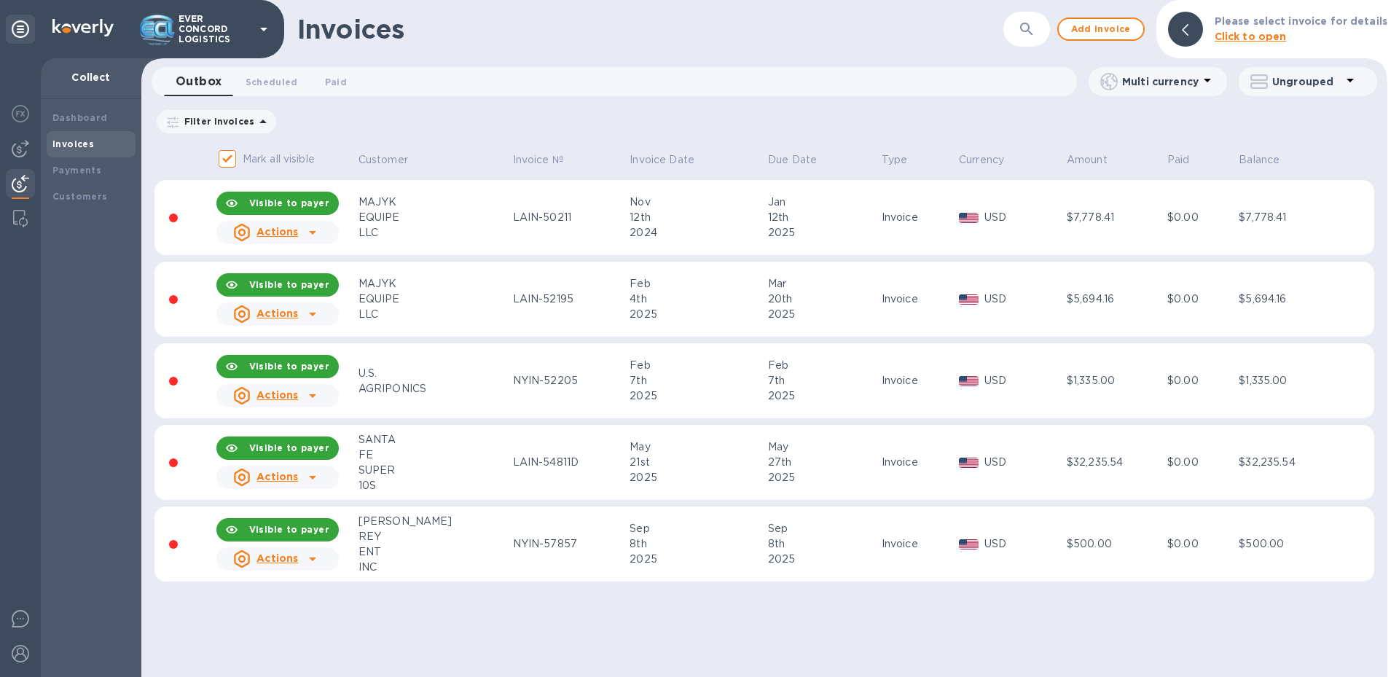
click at [170, 546] on div at bounding box center [173, 544] width 9 height 9
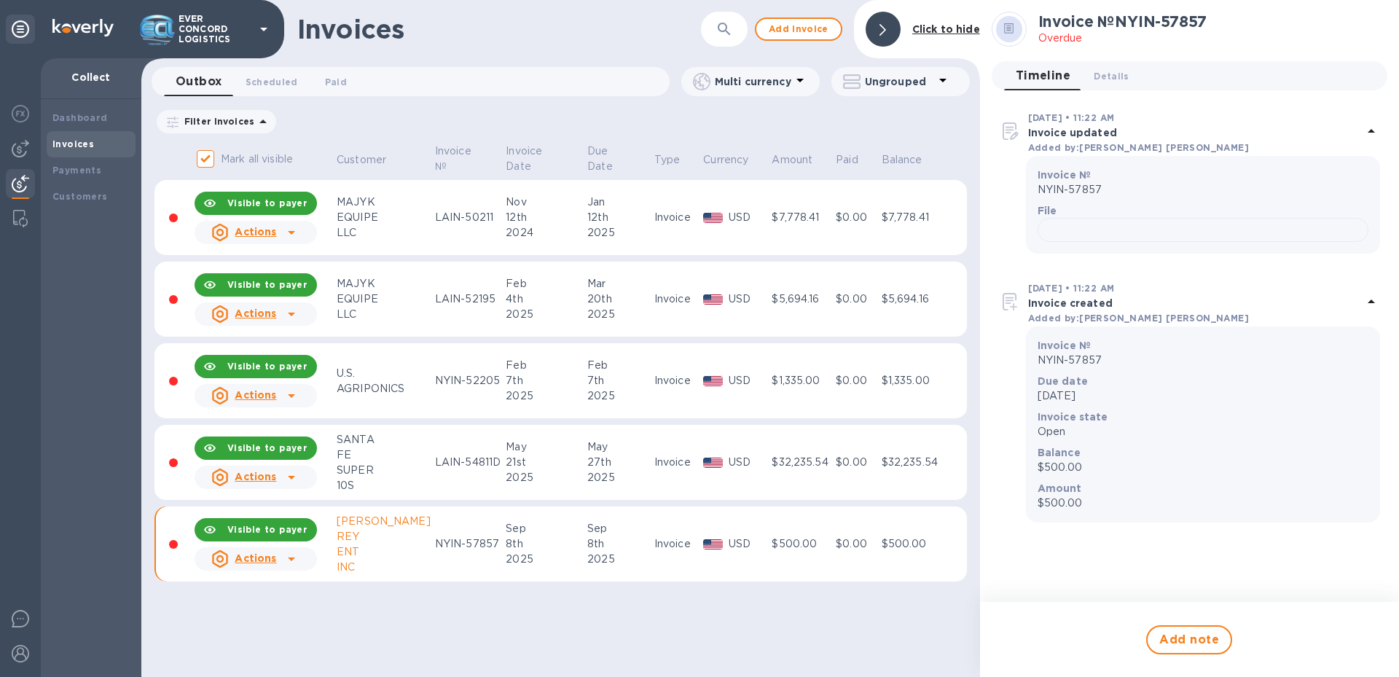
click at [884, 31] on icon at bounding box center [883, 30] width 7 height 12
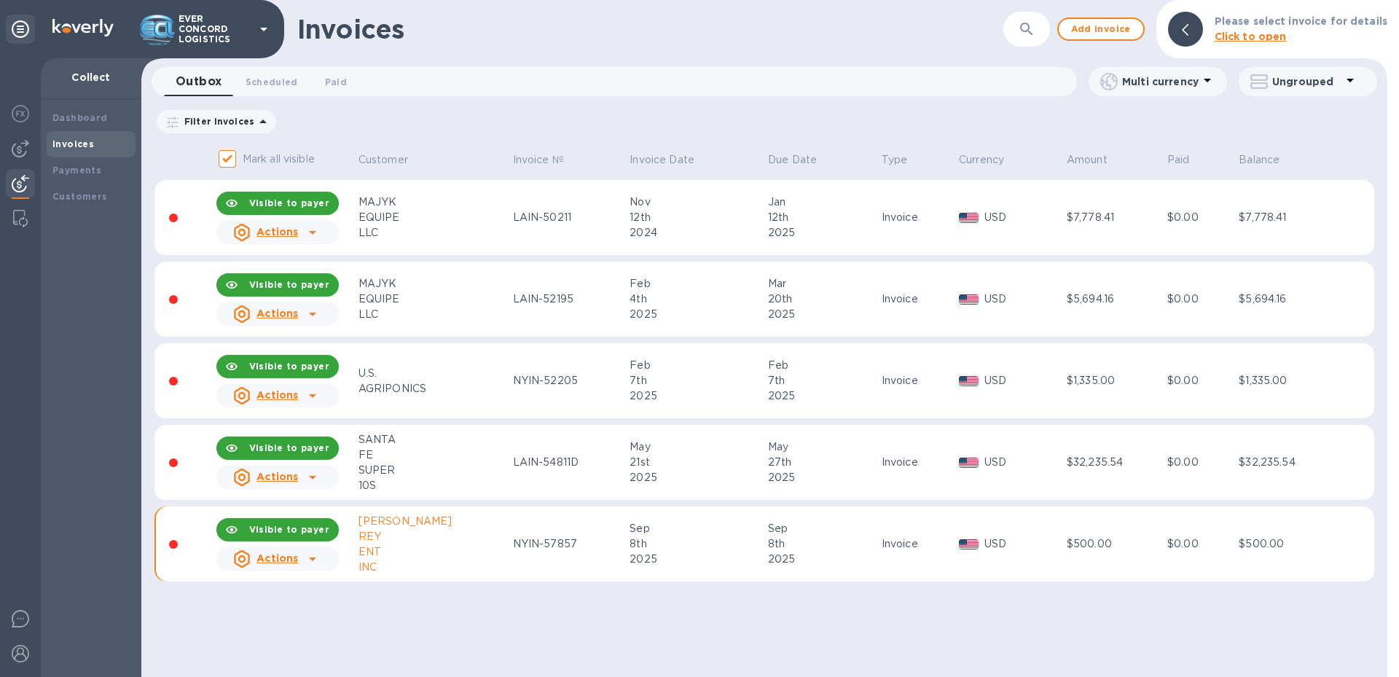
drag, startPoint x: 517, startPoint y: 549, endPoint x: 474, endPoint y: 609, distance: 73.2
click at [476, 609] on div "Invoices ​ Add invoice Please select invoice for details Click to open Outbox 0…" at bounding box center [764, 338] width 1246 height 677
click at [375, 523] on div "SERRANO" at bounding box center [434, 521] width 150 height 15
click at [297, 552] on p "Actions" at bounding box center [278, 558] width 42 height 15
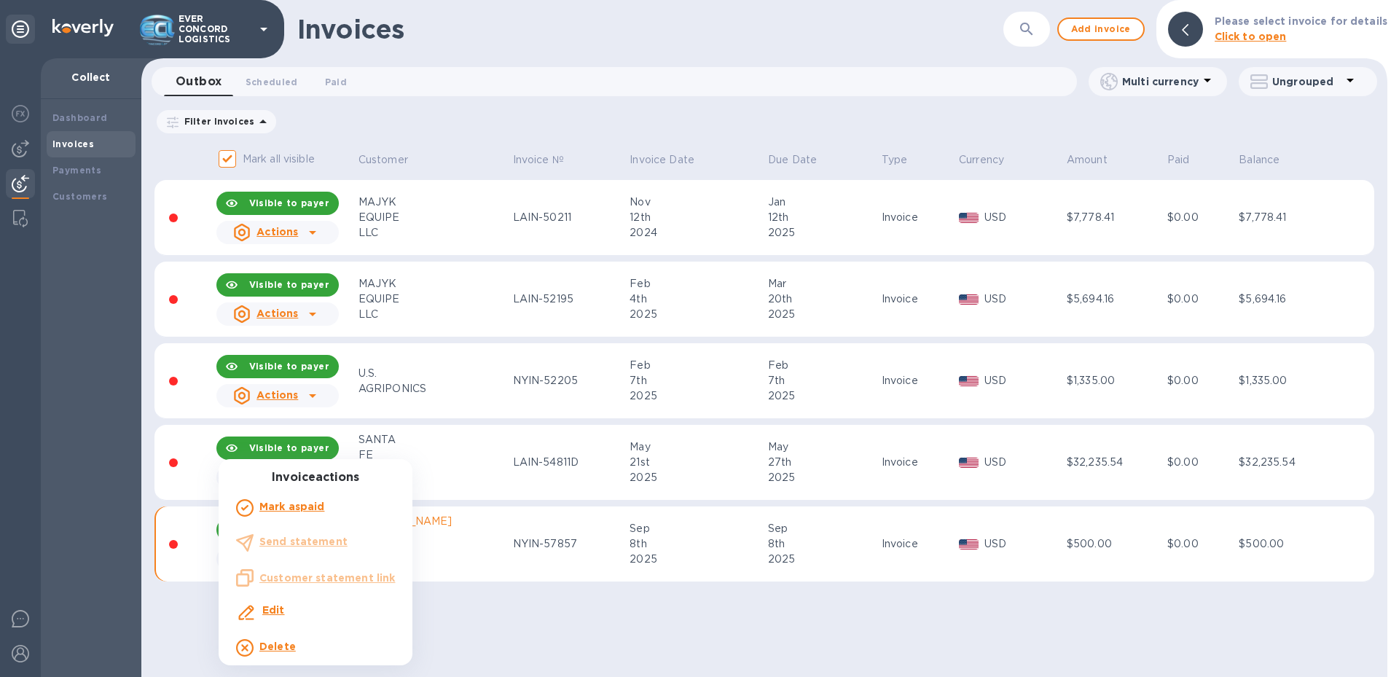
click at [527, 581] on div at bounding box center [699, 338] width 1399 height 677
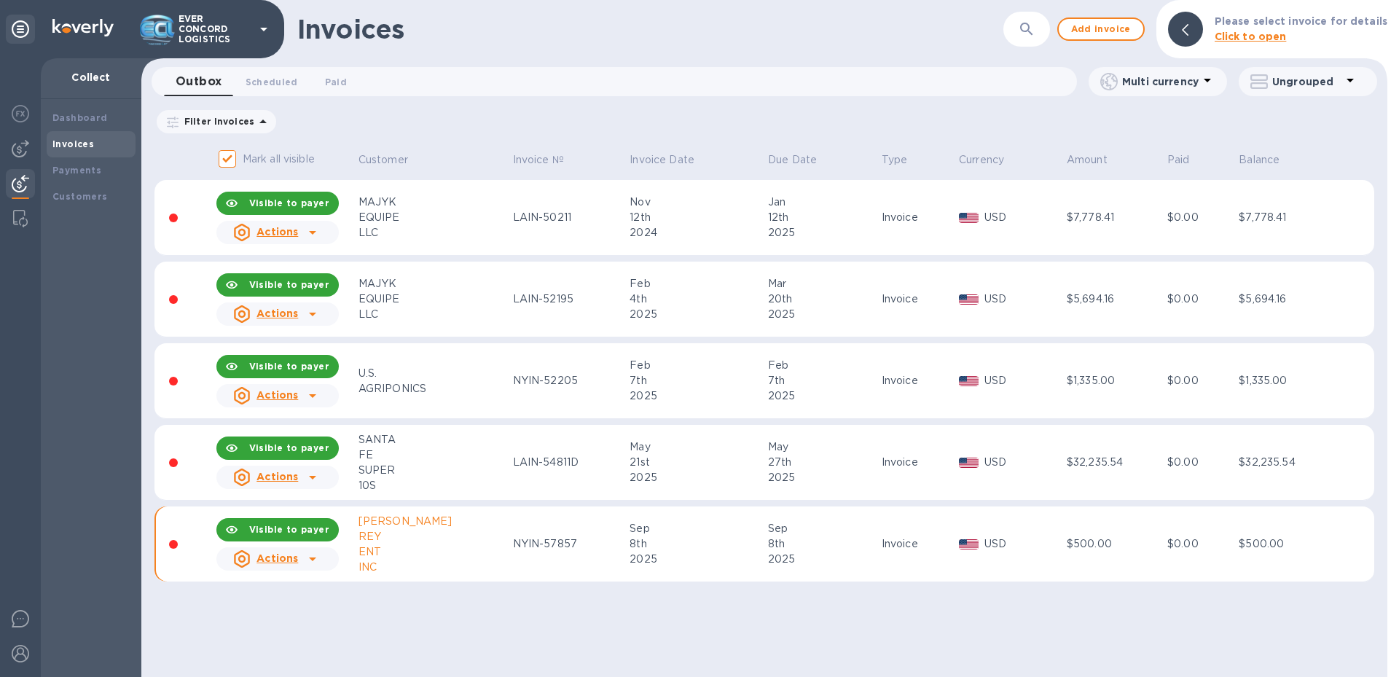
click at [321, 480] on icon at bounding box center [312, 477] width 17 height 17
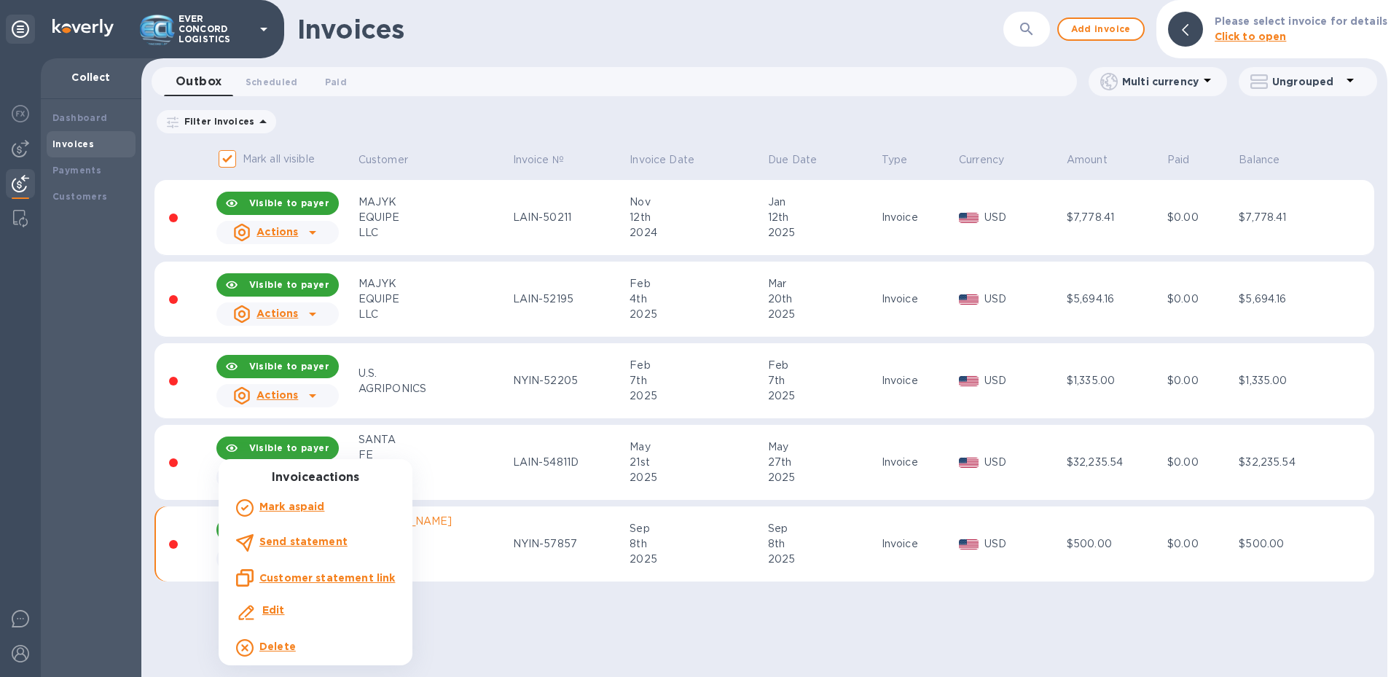
click at [676, 588] on div at bounding box center [699, 338] width 1399 height 677
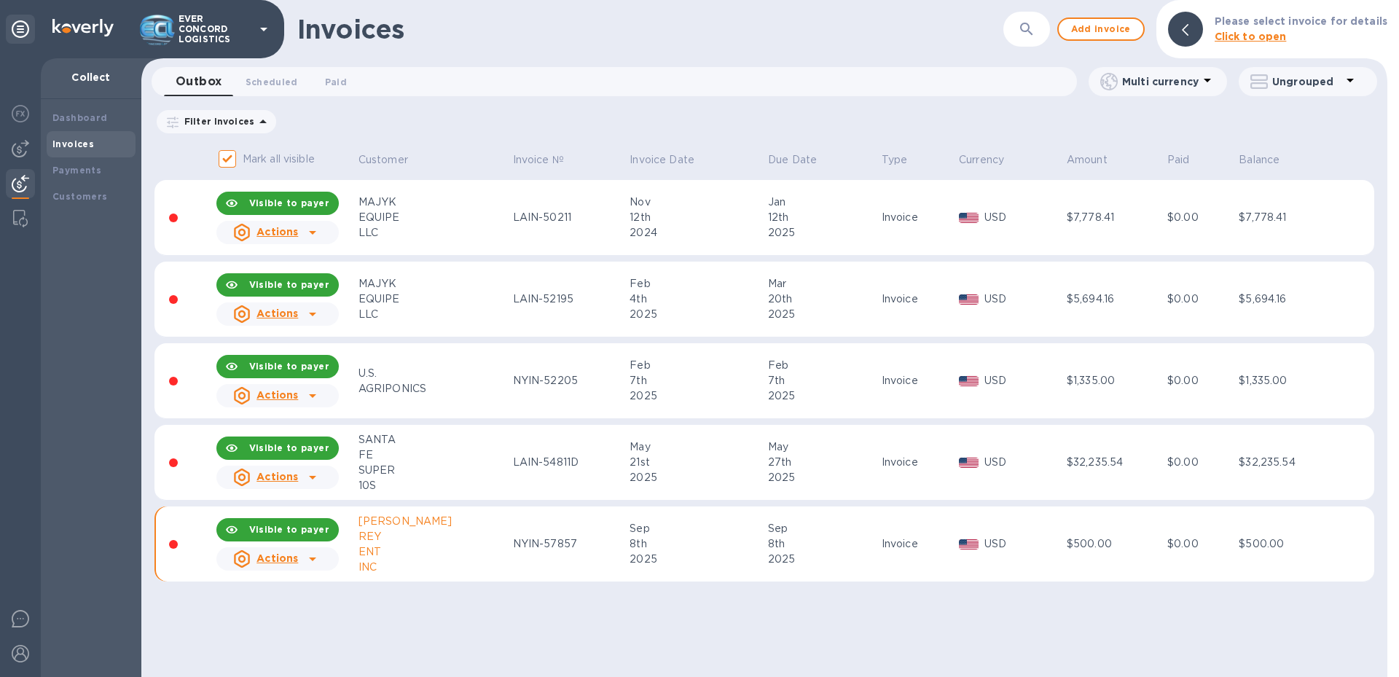
click at [329, 560] on div "Actions" at bounding box center [278, 558] width 128 height 29
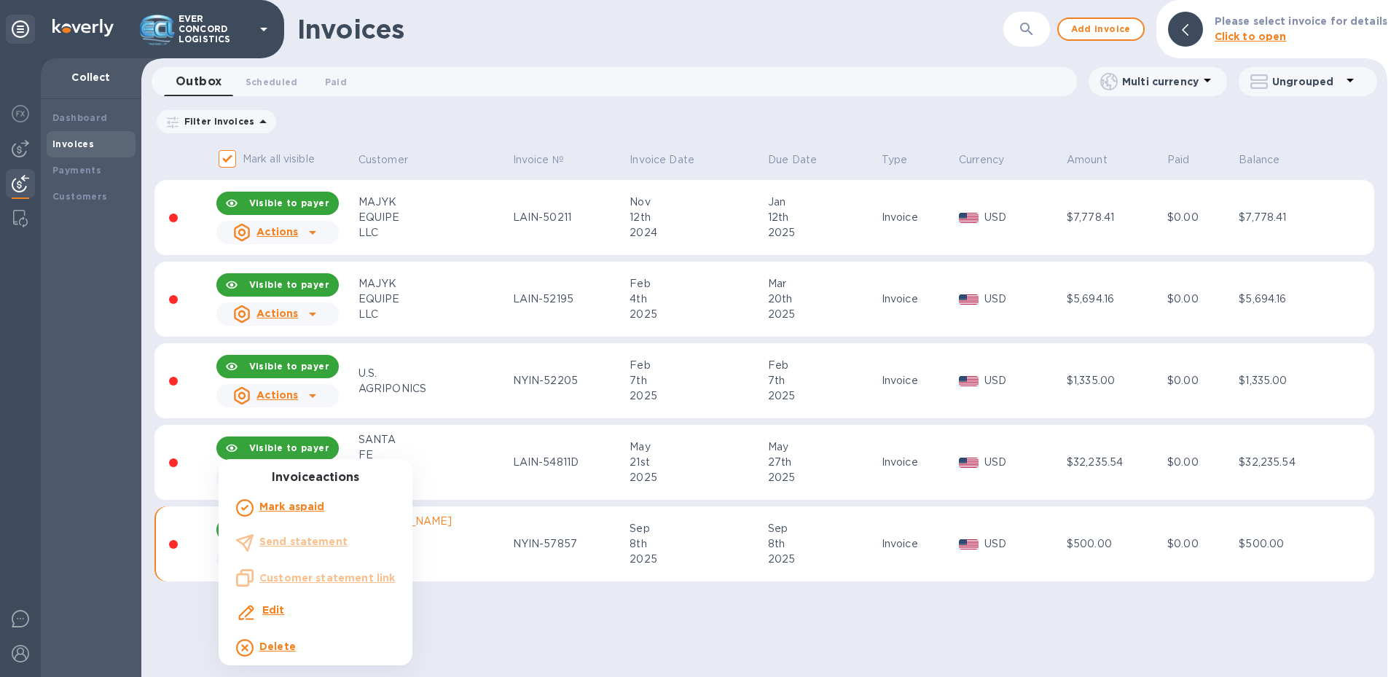
click at [244, 582] on ul "Invoice actions Mark as paid Send statement Customer statement link Edit Delete" at bounding box center [316, 568] width 194 height 195
click at [265, 610] on b "Edit" at bounding box center [273, 610] width 23 height 12
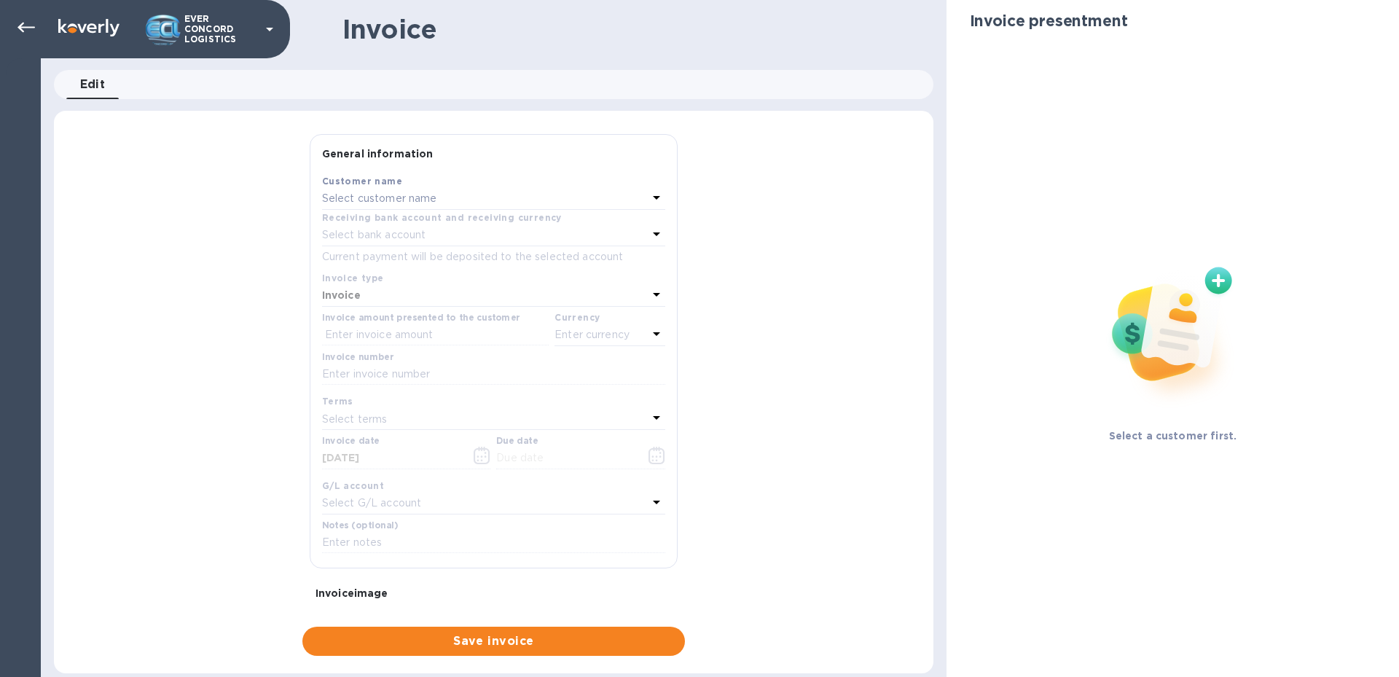
type input "09/08/2025"
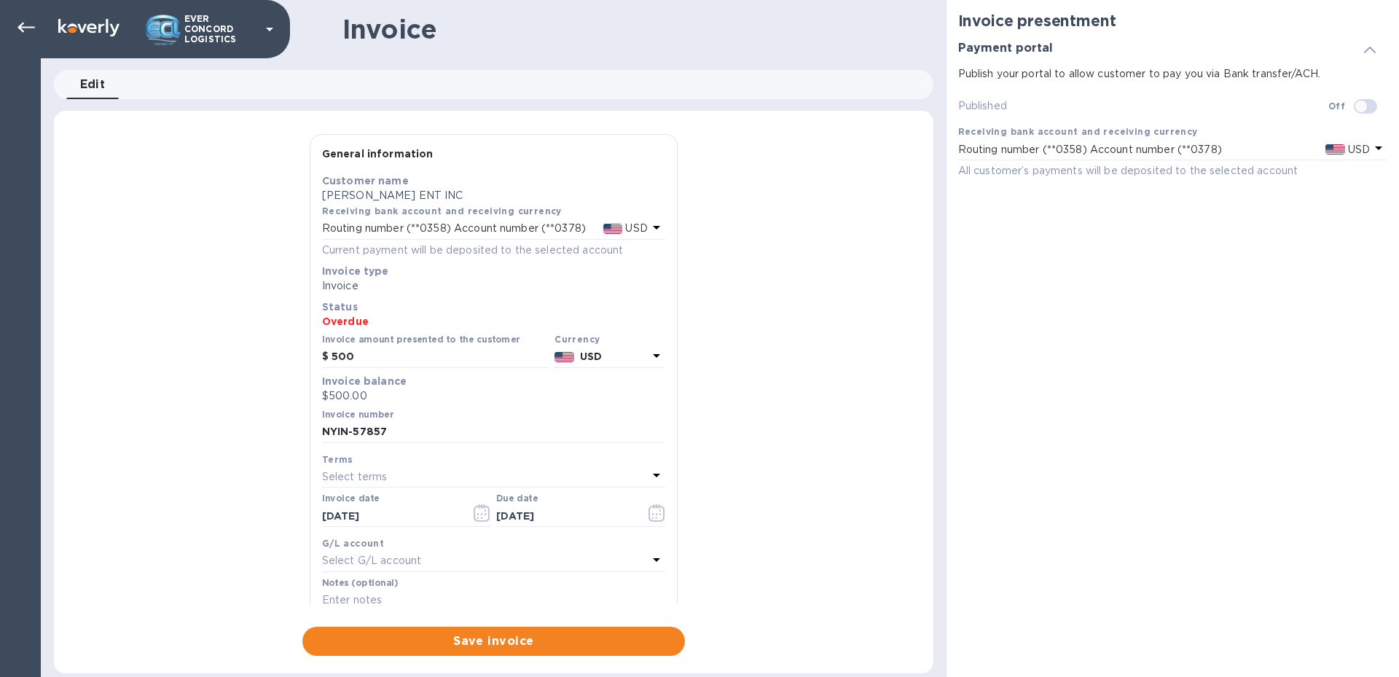
click at [591, 560] on div "Select G/L account" at bounding box center [485, 561] width 326 height 20
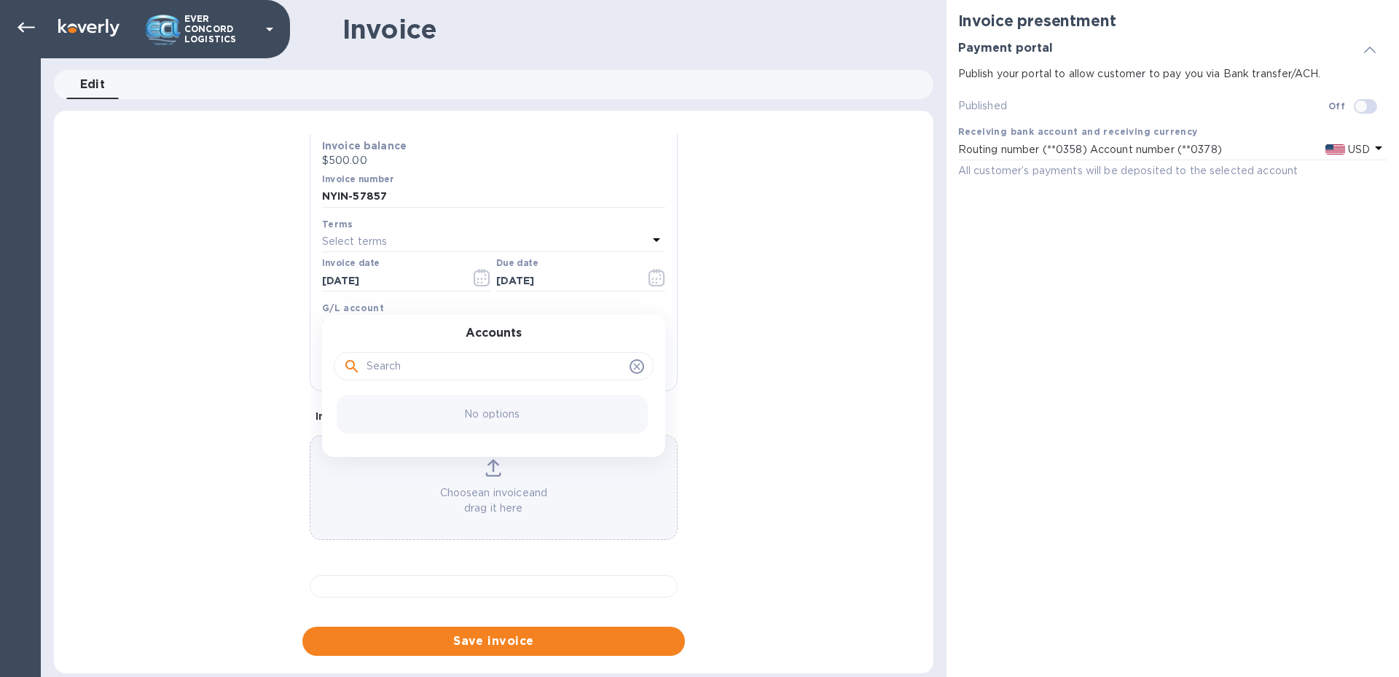
scroll to position [195, 0]
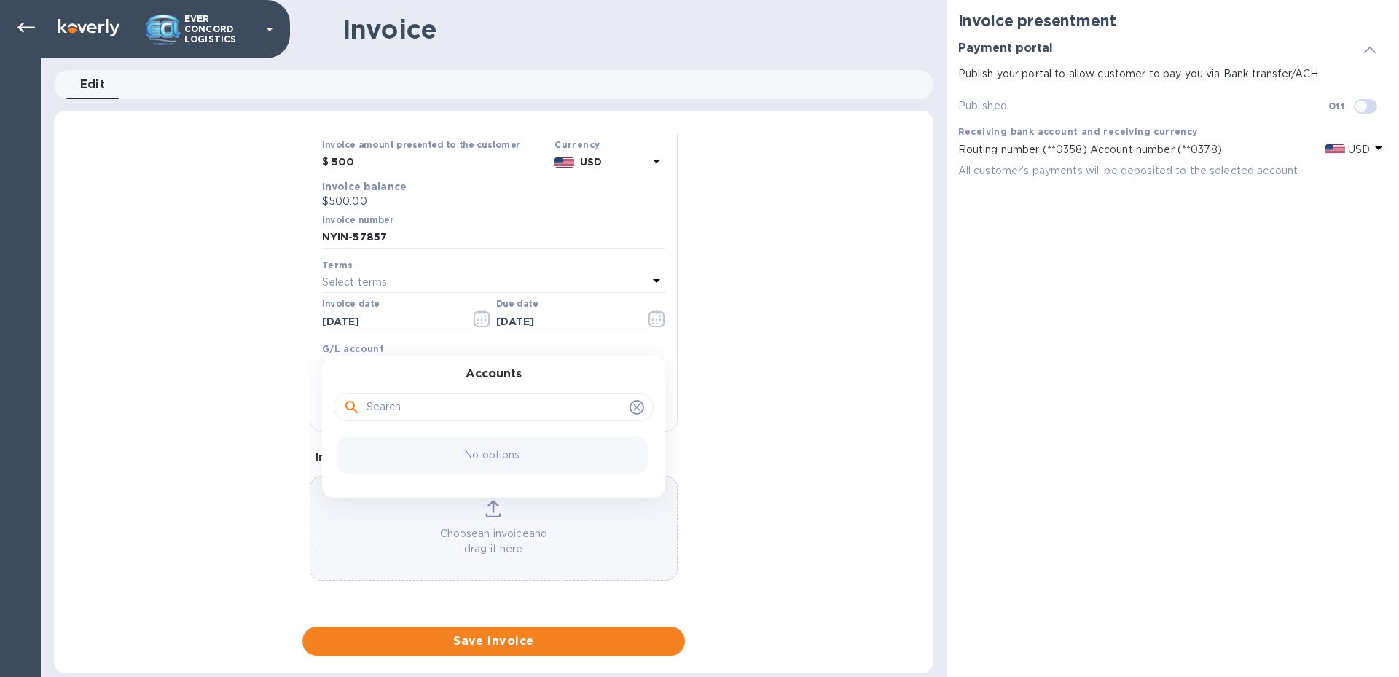
click at [635, 407] on icon at bounding box center [637, 408] width 12 height 12
click at [766, 412] on div "General information Save Customer name SERRANO REY ENT INC Receiving bank accou…" at bounding box center [494, 395] width 880 height 522
click at [648, 285] on icon at bounding box center [656, 280] width 17 height 17
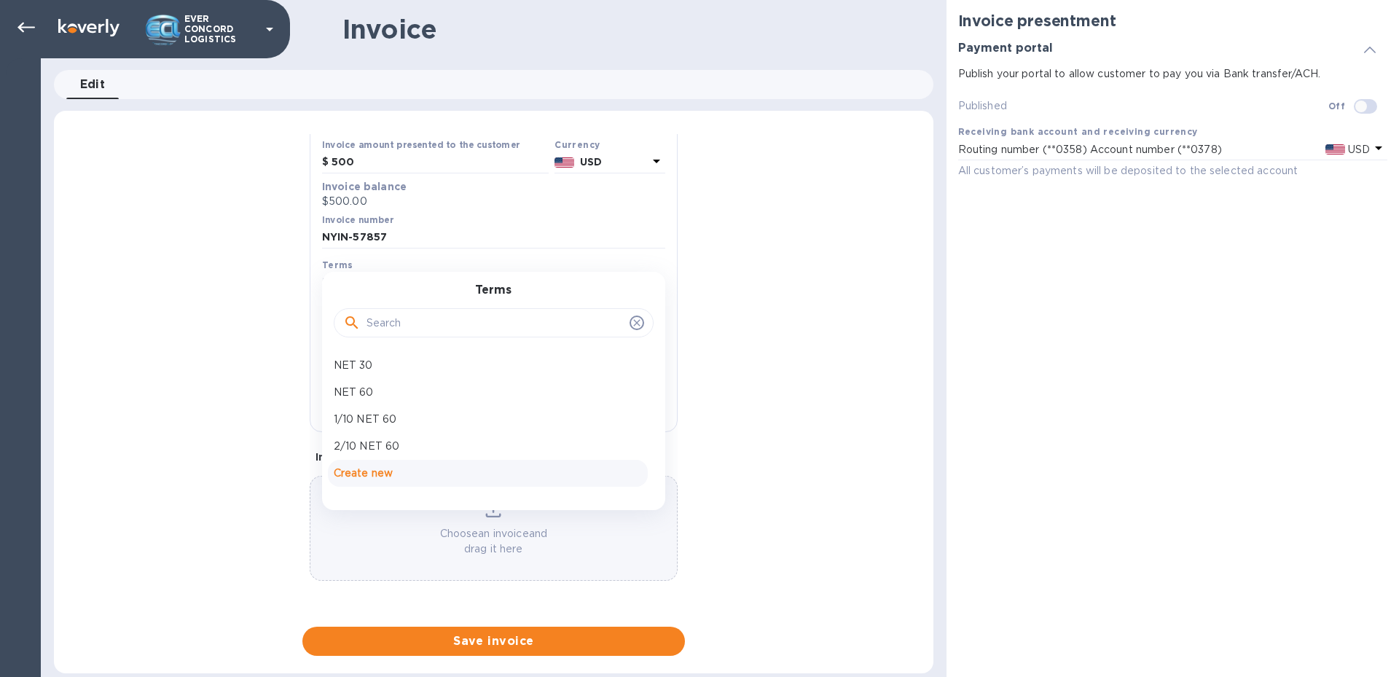
click at [348, 466] on p "Create new" at bounding box center [488, 473] width 308 height 15
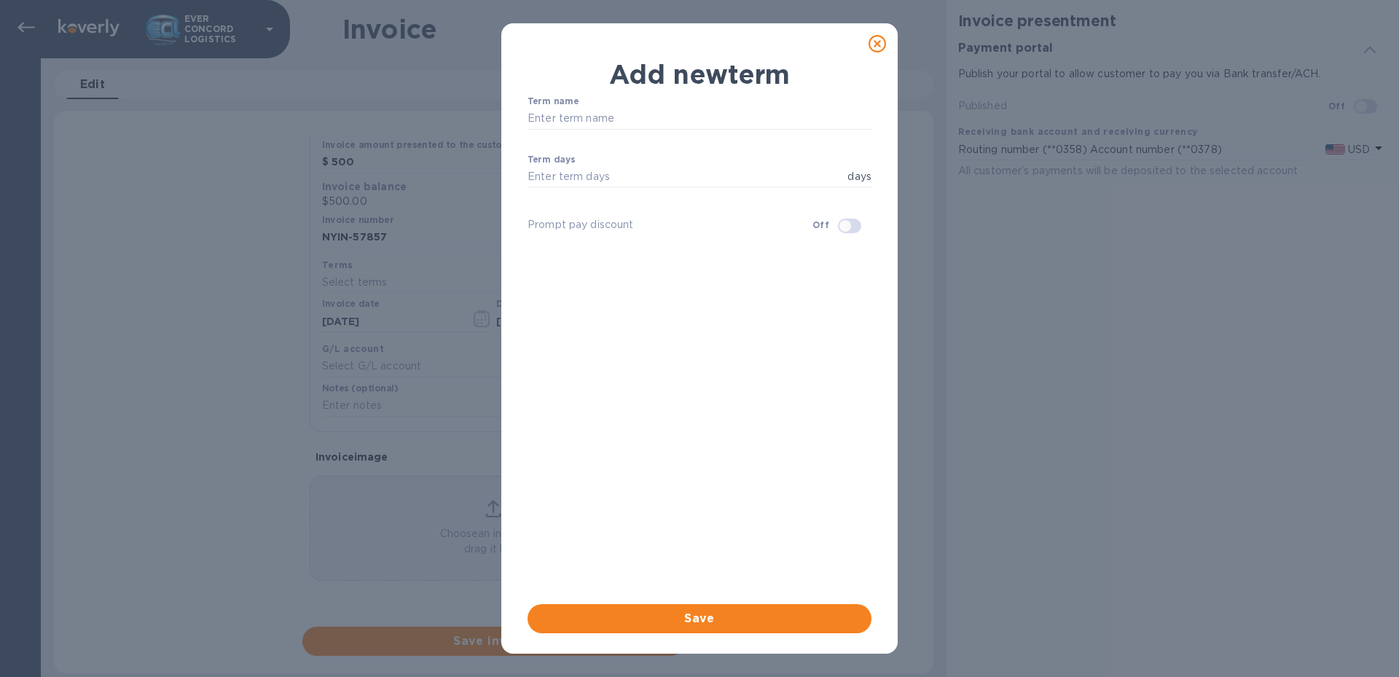
click at [871, 46] on icon at bounding box center [877, 43] width 17 height 17
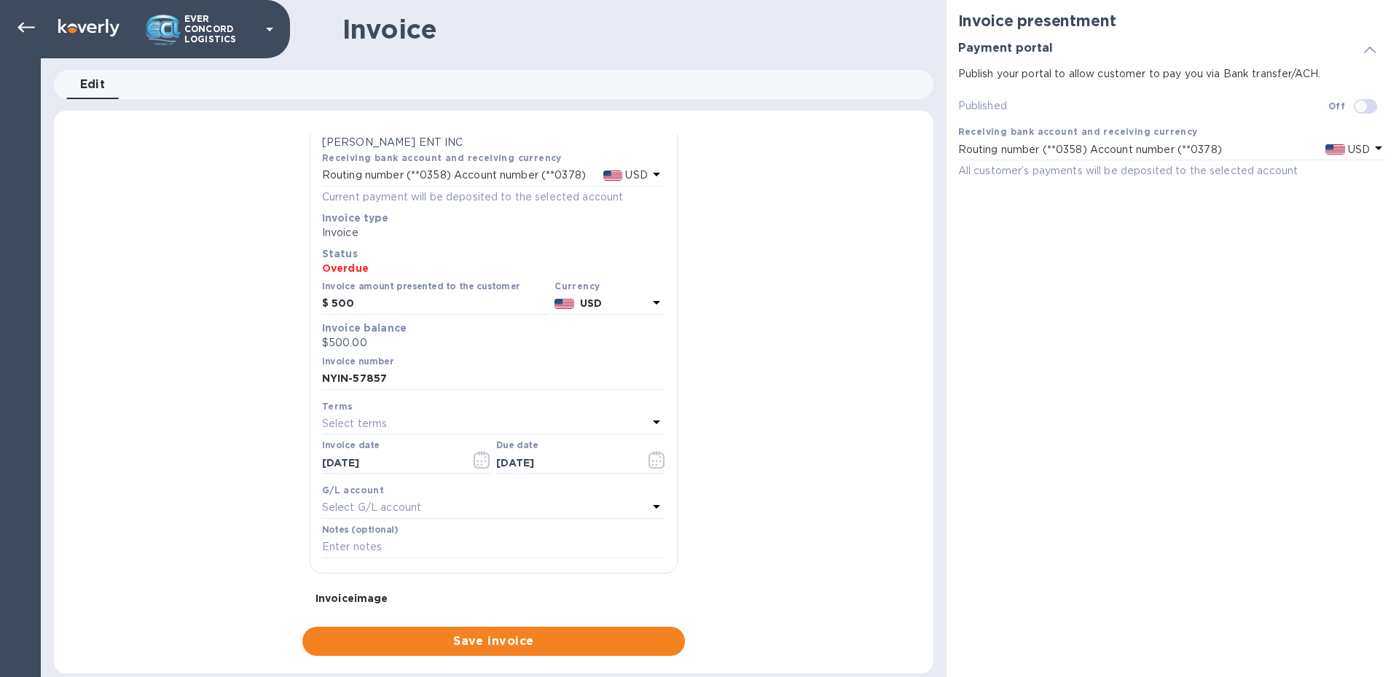
scroll to position [0, 0]
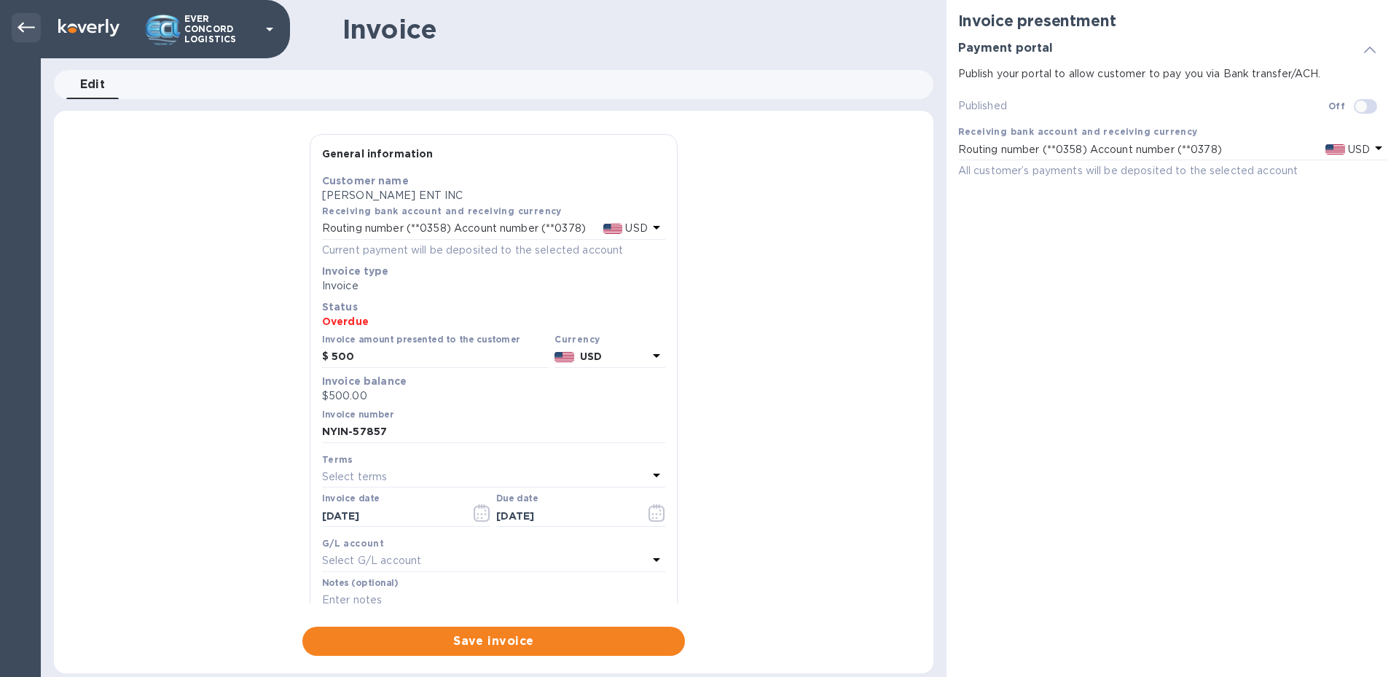
click at [16, 27] on div at bounding box center [26, 27] width 29 height 29
click at [29, 27] on icon at bounding box center [25, 28] width 17 height 10
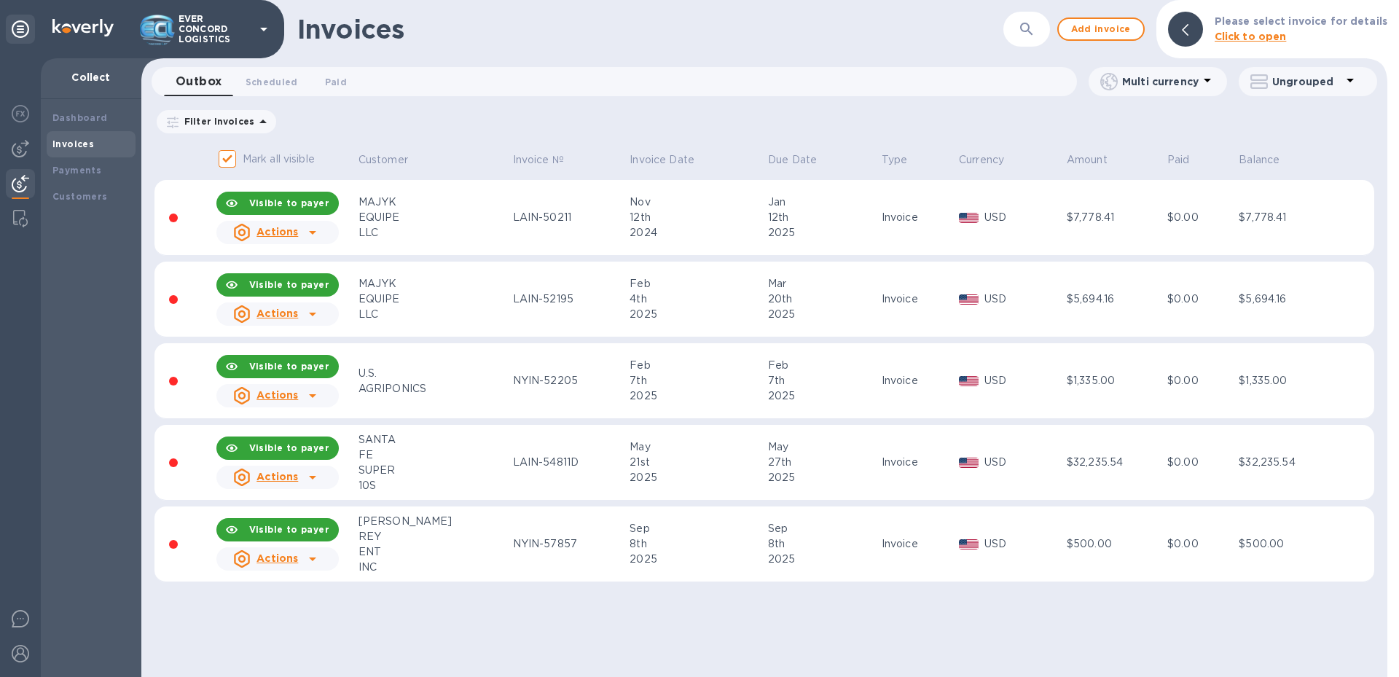
click at [888, 643] on div "Invoices ​ Add invoice Please select invoice for details Click to open Outbox 0…" at bounding box center [764, 338] width 1246 height 677
click at [391, 523] on div "SERRANO" at bounding box center [434, 521] width 150 height 15
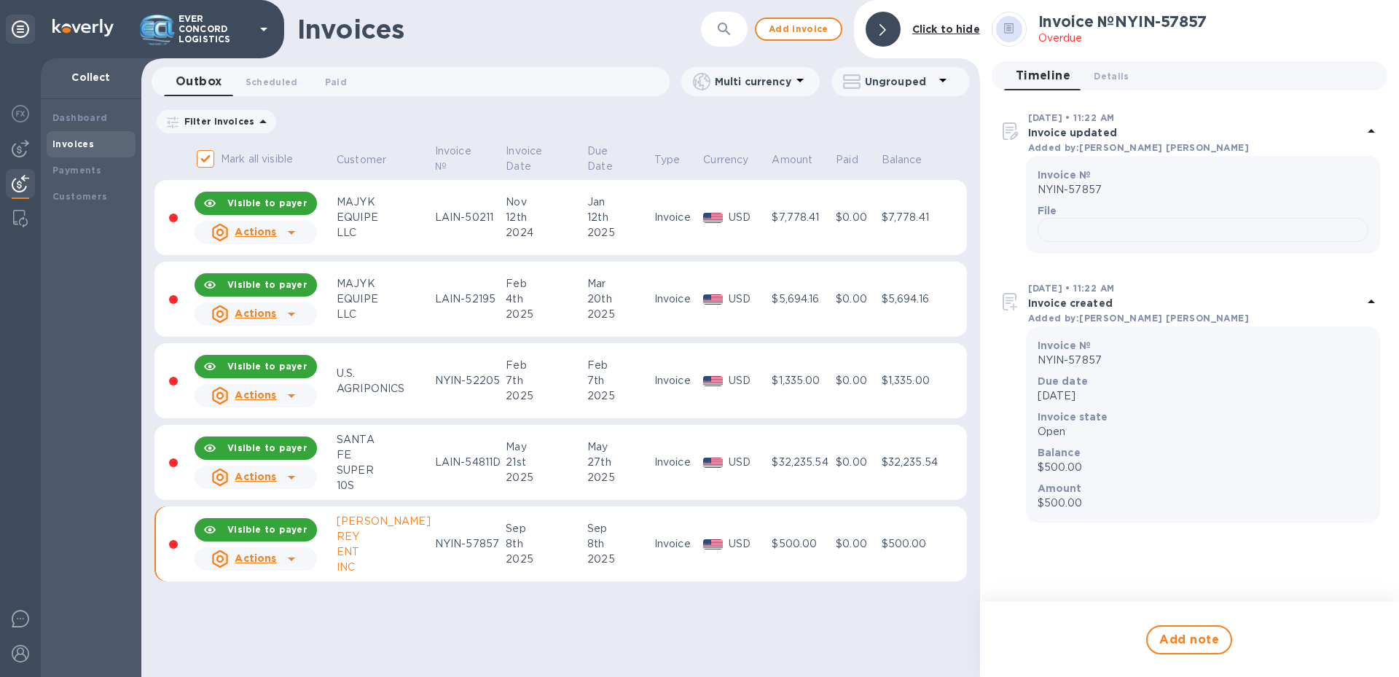
click at [255, 560] on u "Actions" at bounding box center [256, 558] width 42 height 12
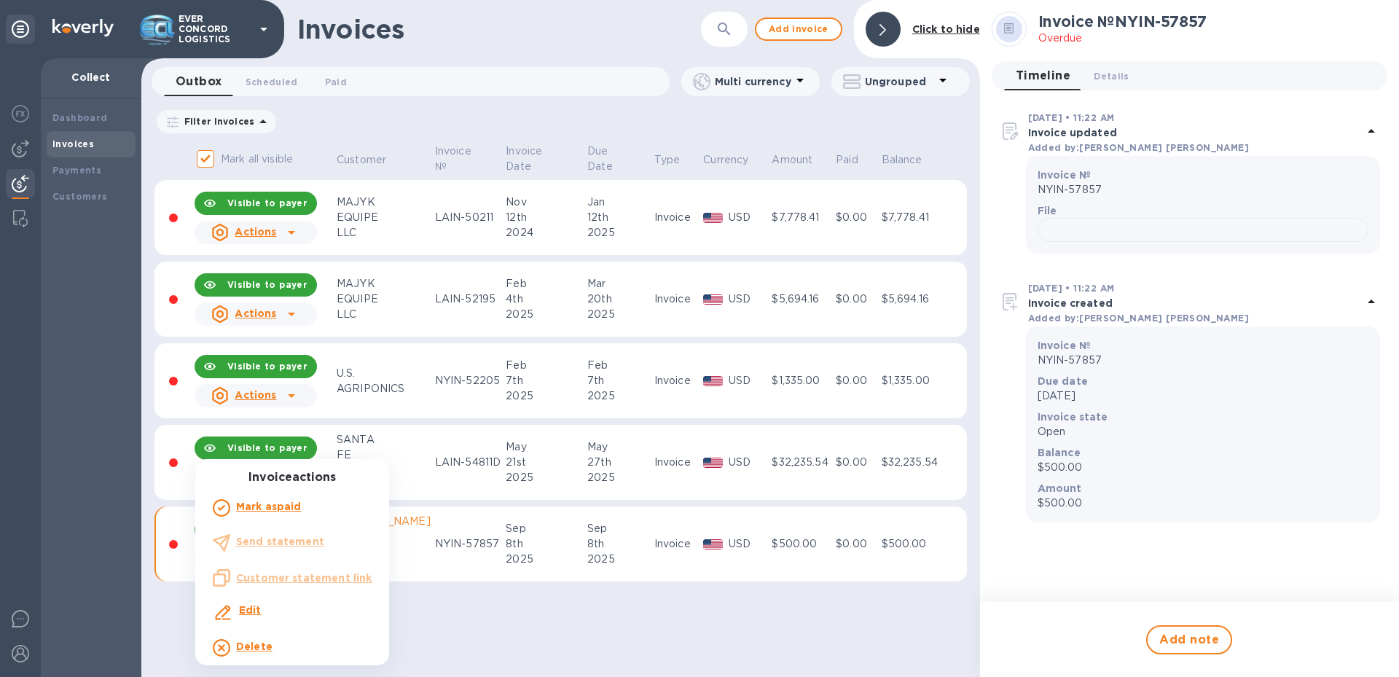
click at [560, 607] on div at bounding box center [699, 338] width 1399 height 677
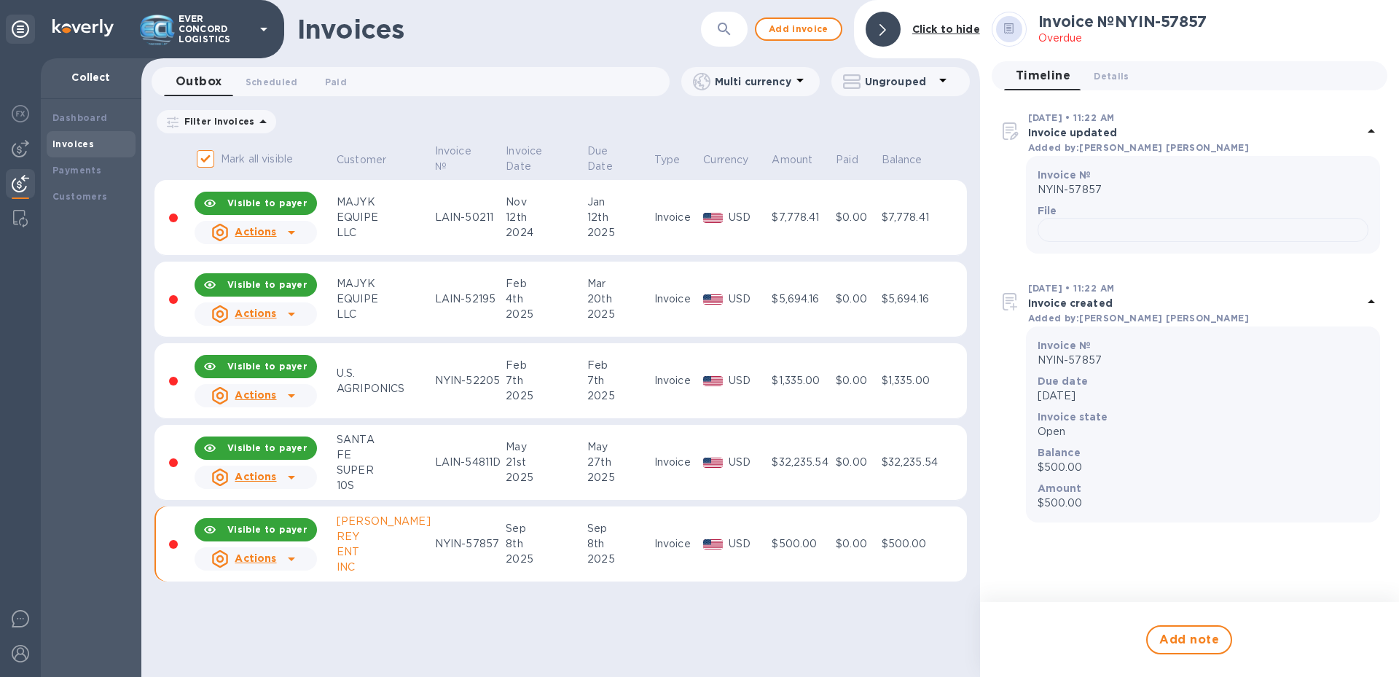
click at [780, 585] on table "Mark all visible Customer Invoice № Invoice Date Due Date Type Currency Amount …" at bounding box center [560, 368] width 813 height 454
click at [1103, 71] on span "Details 0" at bounding box center [1111, 76] width 35 height 15
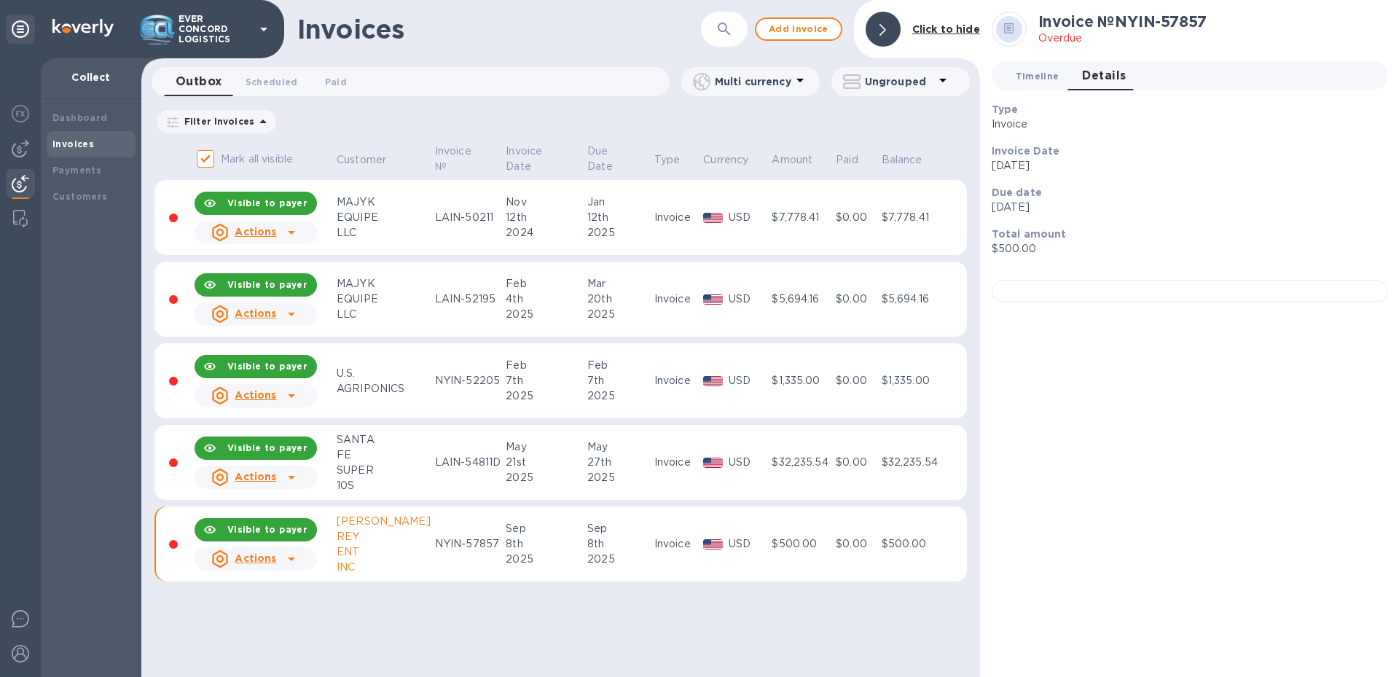
click at [1035, 79] on span "Timeline 0" at bounding box center [1038, 76] width 44 height 15
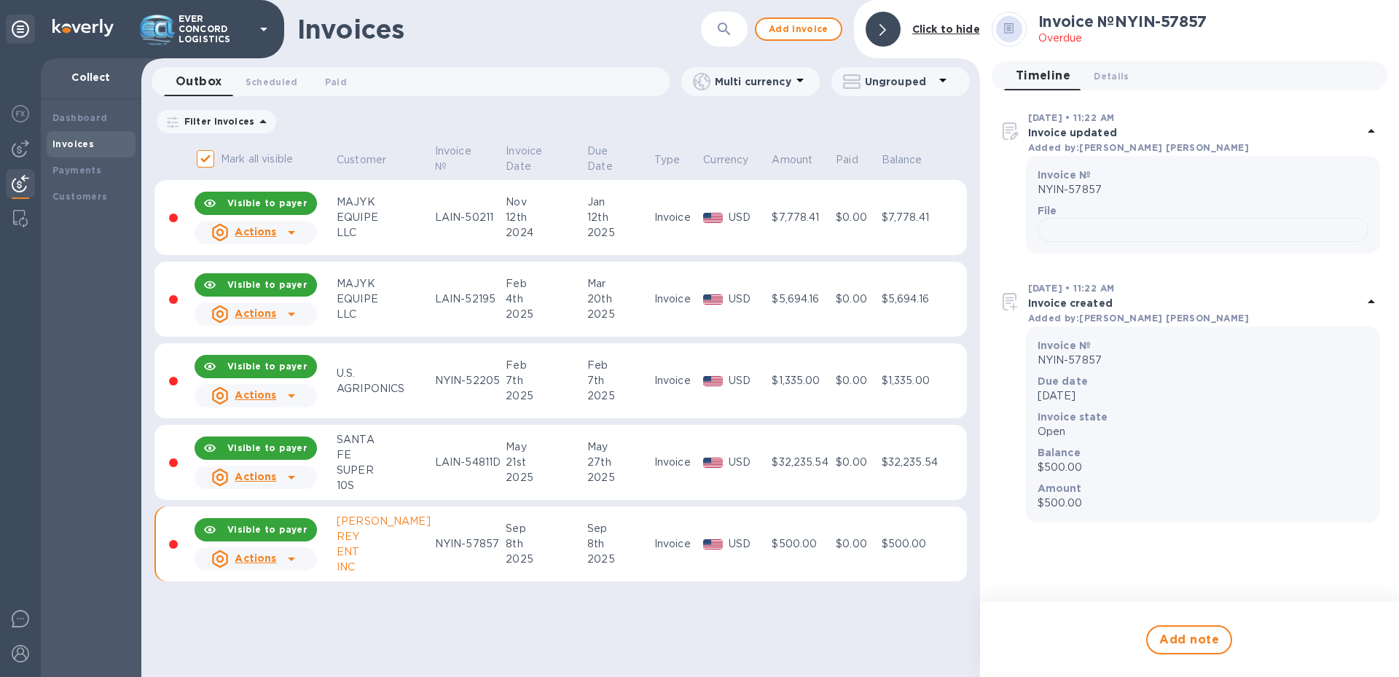
click at [889, 39] on div at bounding box center [883, 29] width 35 height 35
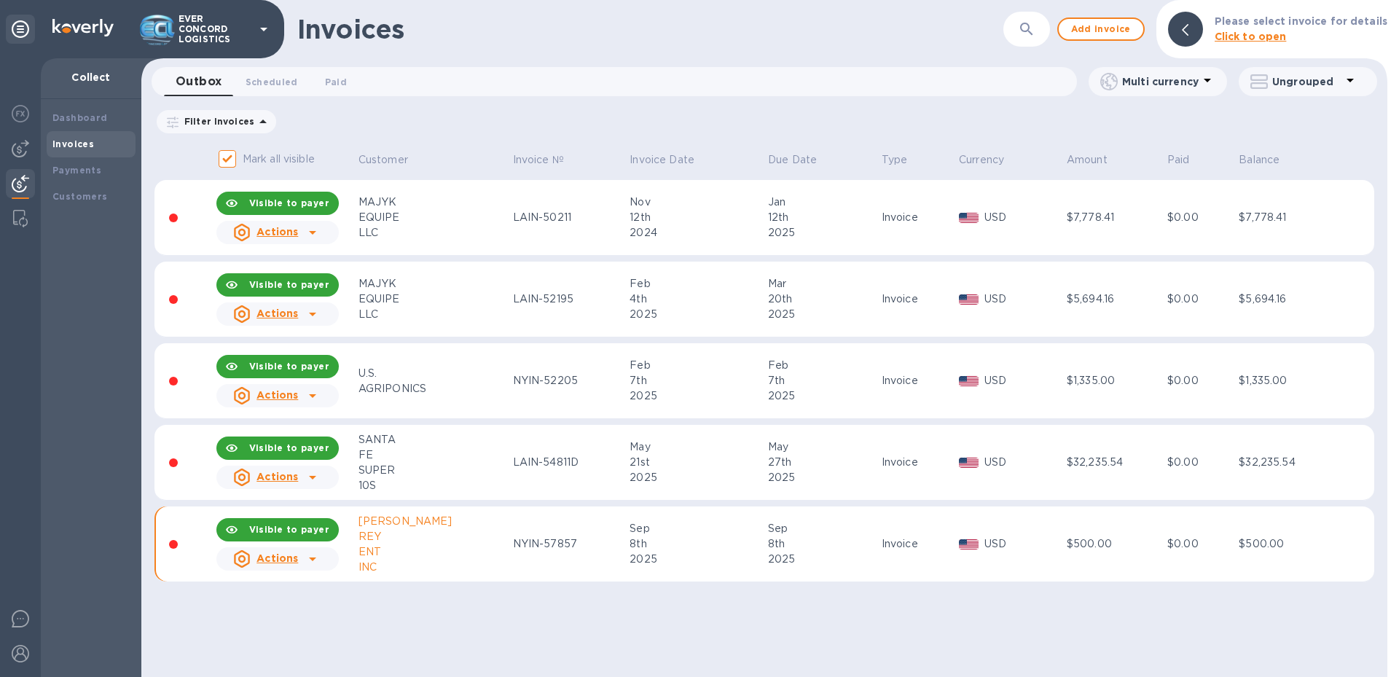
click at [985, 622] on div "Invoices ​ Add invoice Please select invoice for details Click to open Outbox 0…" at bounding box center [764, 338] width 1246 height 677
click at [385, 524] on div "SERRANO" at bounding box center [434, 521] width 150 height 15
click at [310, 559] on icon at bounding box center [312, 558] width 17 height 17
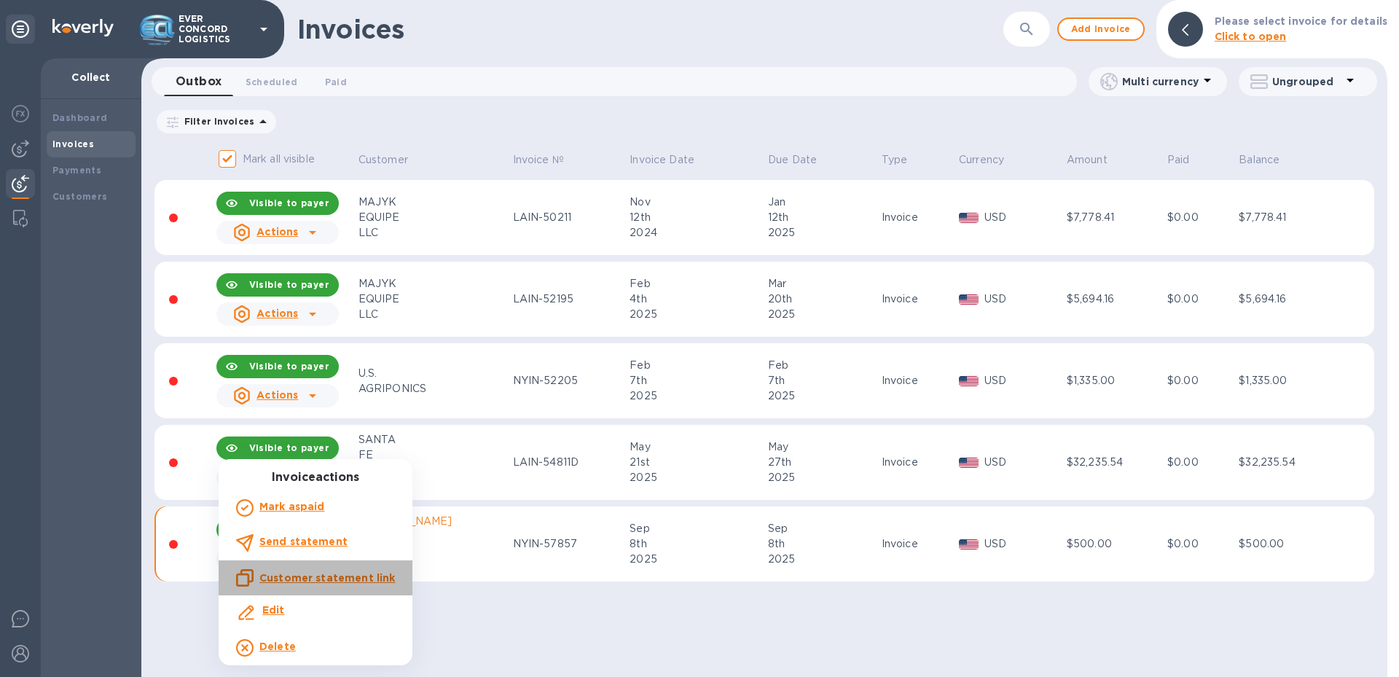
click at [360, 575] on u "Customer statement link" at bounding box center [327, 578] width 136 height 12
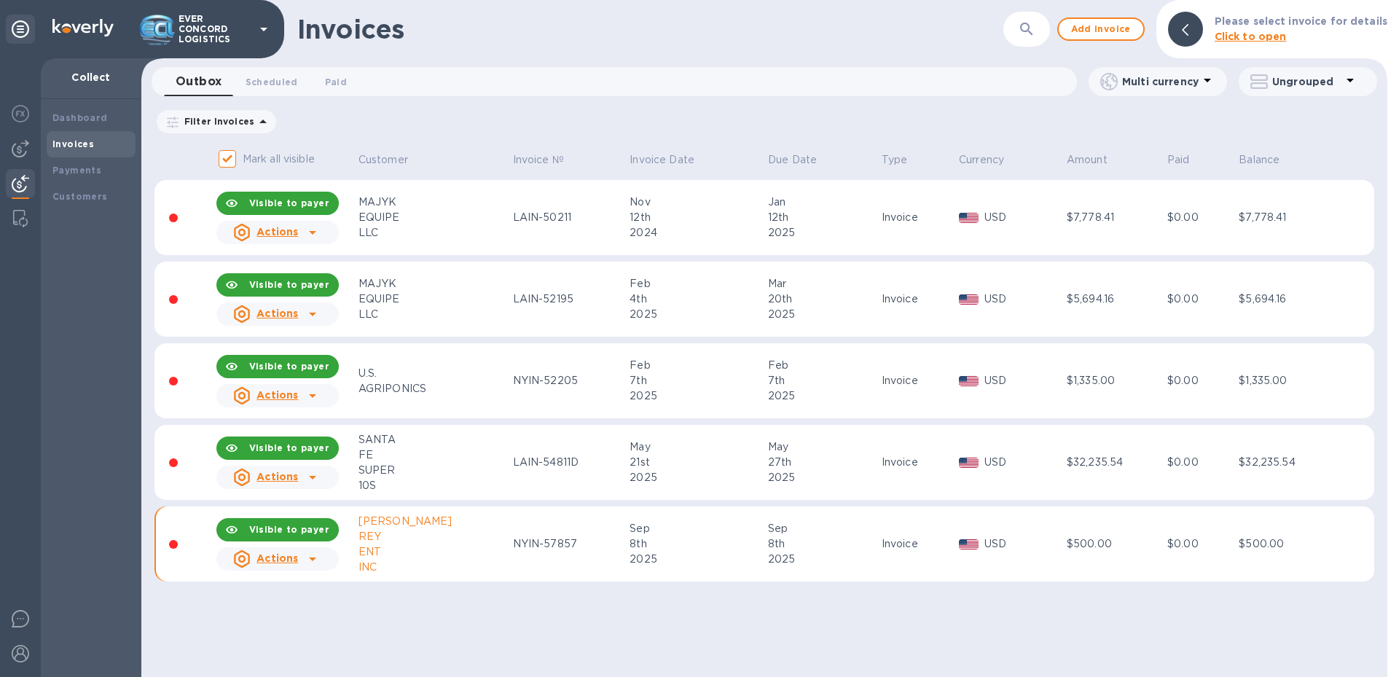
click at [316, 560] on icon at bounding box center [312, 558] width 17 height 17
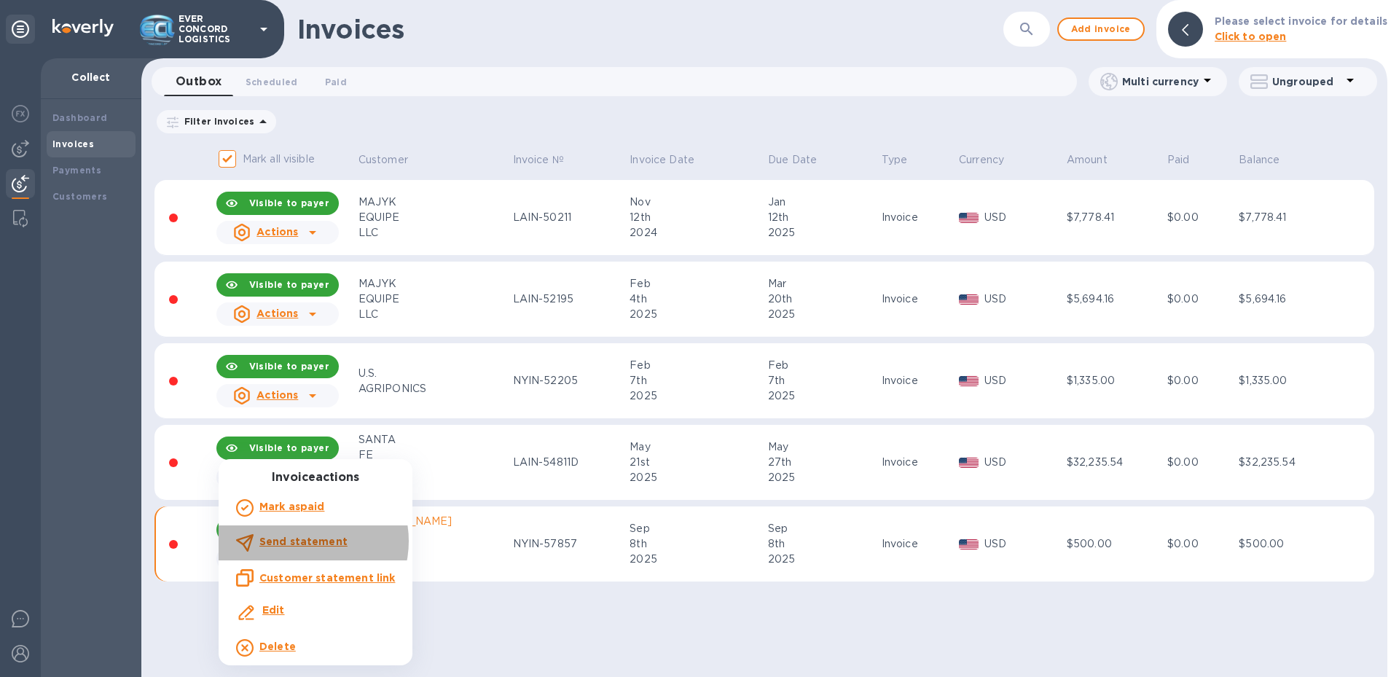
click at [303, 541] on b "Send statement" at bounding box center [303, 542] width 88 height 12
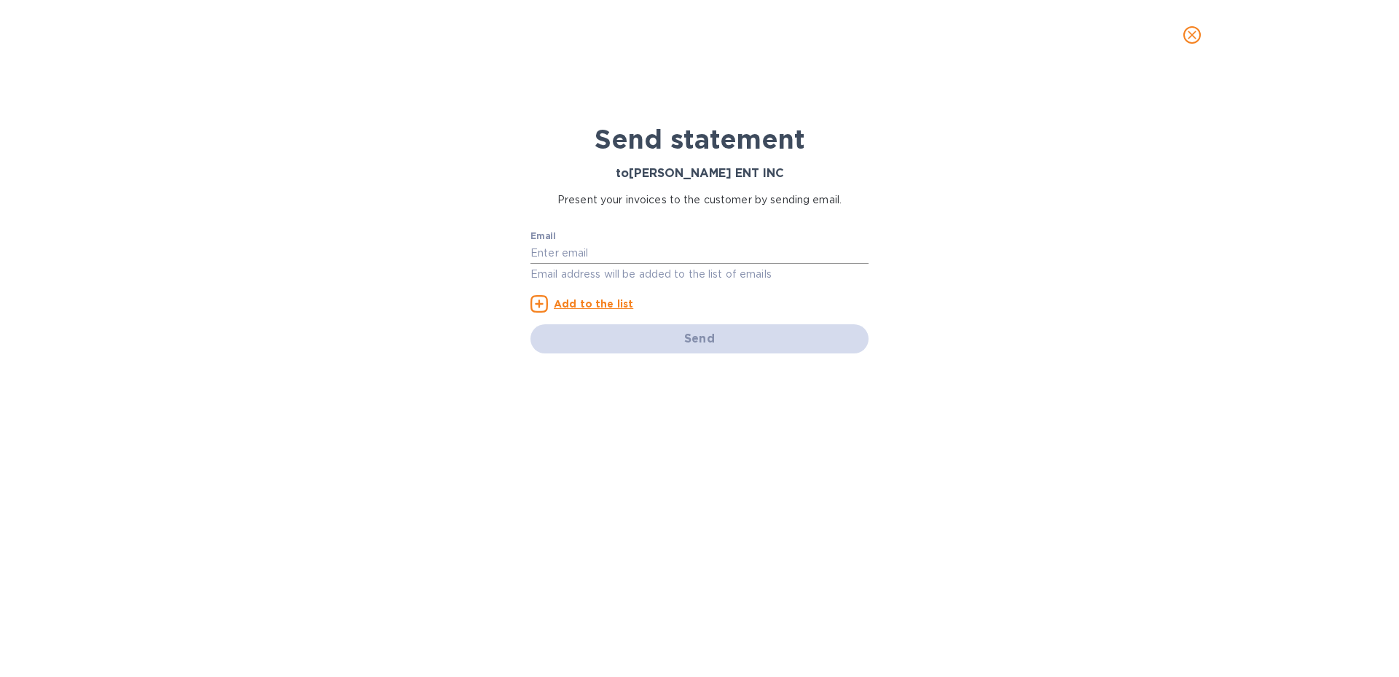
click at [619, 251] on input "text" at bounding box center [700, 254] width 338 height 22
click at [635, 254] on input "text" at bounding box center [700, 254] width 338 height 22
paste input "Sales@serranorey.com"
click at [503, 443] on div "Send statement to SERRANO REY ENT INC Present your invoices to the customer by …" at bounding box center [699, 373] width 1399 height 607
click at [576, 274] on p "Email address will be added to the list of emails" at bounding box center [700, 274] width 338 height 17
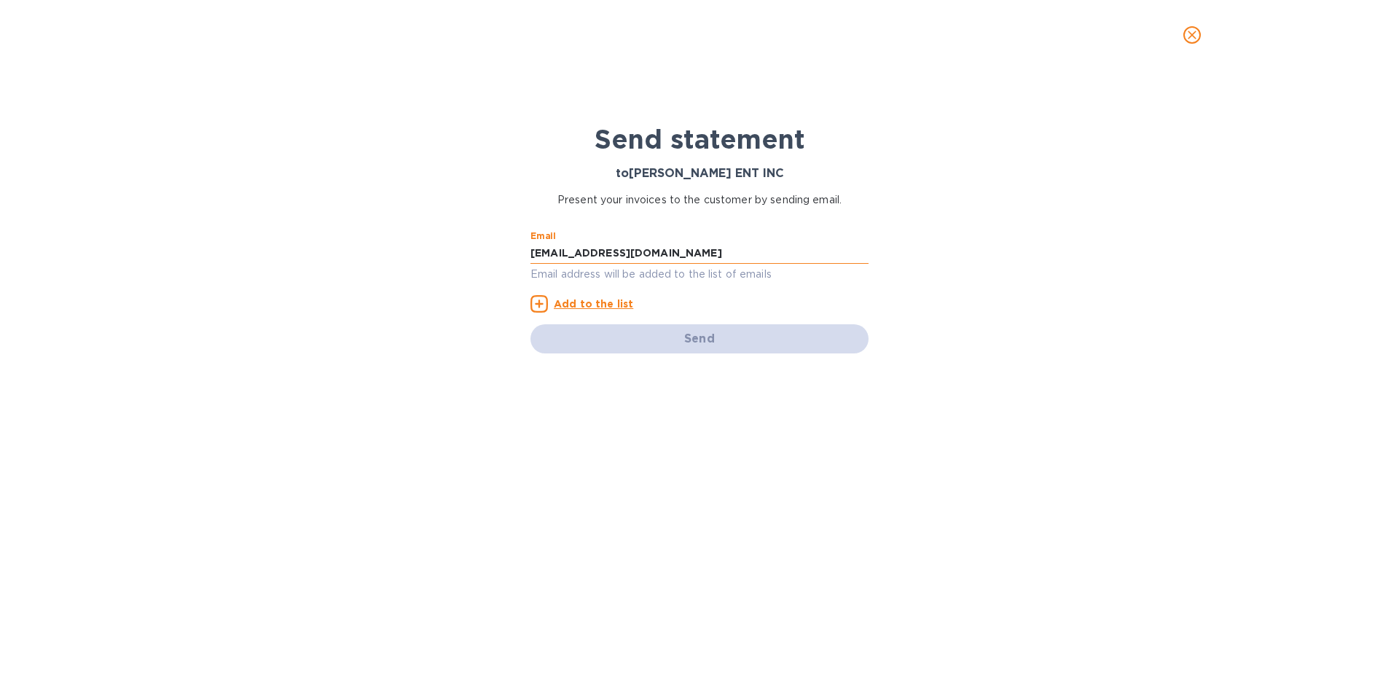
click at [659, 249] on input "Sales@serranorey.com" at bounding box center [700, 254] width 338 height 22
type input "Sales@serranorey.com"
click at [740, 456] on div "Send statement to SERRANO REY ENT INC Present your invoices to the customer by …" at bounding box center [699, 362] width 364 height 557
click at [447, 361] on div "Send statement to SERRANO REY ENT INC Present your invoices to the customer by …" at bounding box center [699, 373] width 1399 height 607
click at [593, 305] on u "Add to the list" at bounding box center [593, 304] width 79 height 12
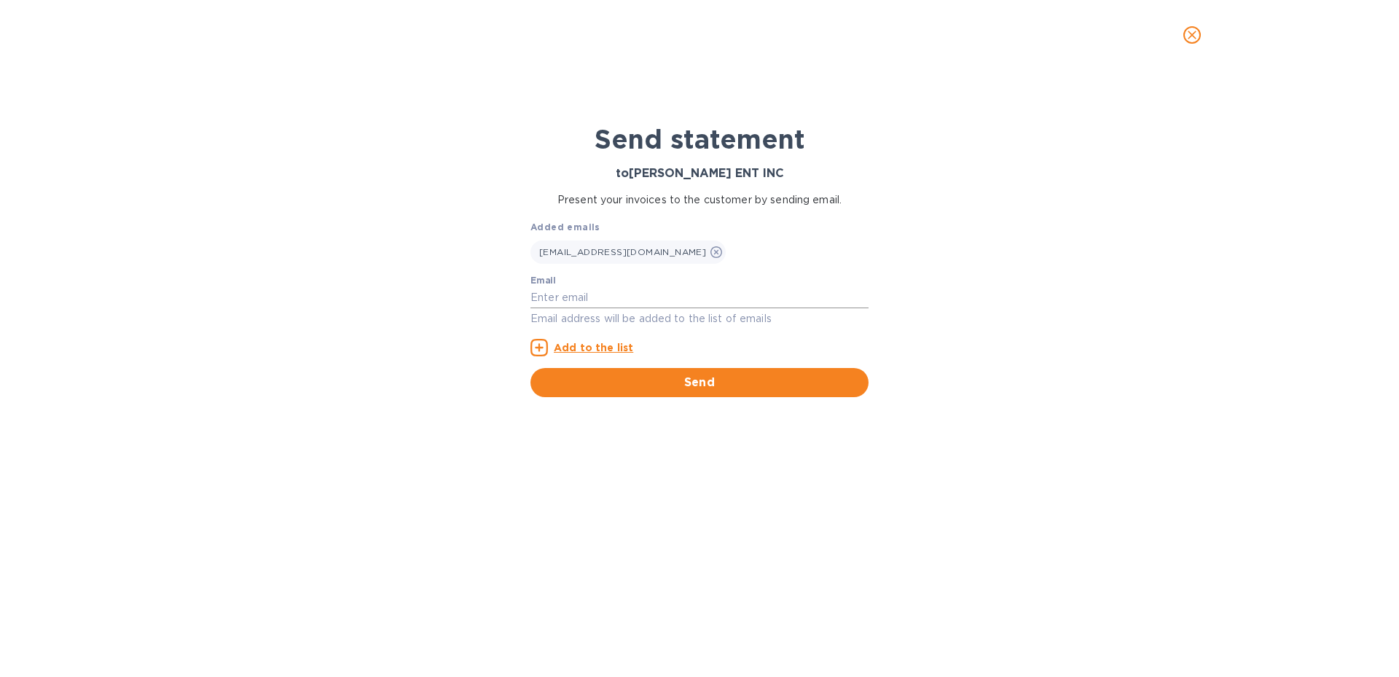
click at [563, 299] on input "text" at bounding box center [700, 298] width 338 height 22
type input "nycimp@everconcord.com"
click at [554, 344] on u "Add to the list" at bounding box center [593, 348] width 79 height 12
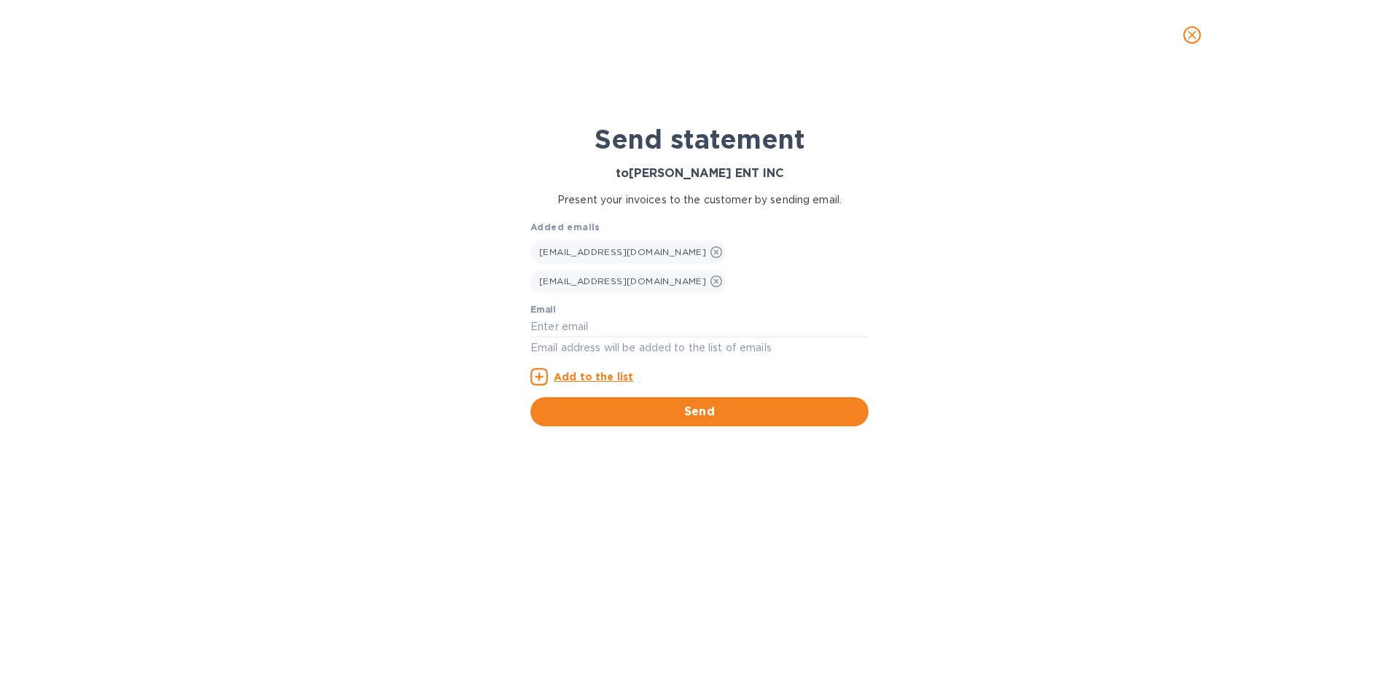
click at [459, 439] on div "Send statement to SERRANO REY ENT INC Present your invoices to the customer by …" at bounding box center [699, 373] width 1399 height 607
click at [700, 403] on span "Send" at bounding box center [699, 411] width 315 height 17
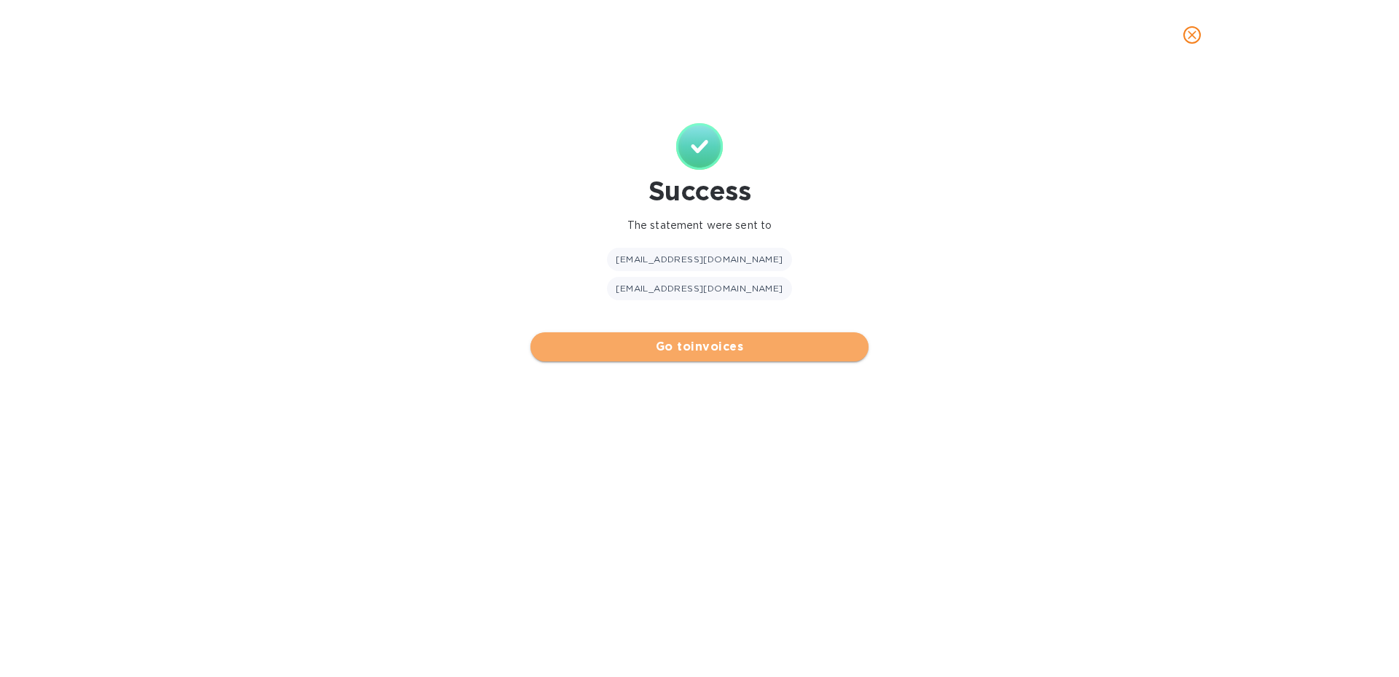
click at [698, 338] on span "Go to invoices" at bounding box center [699, 346] width 315 height 17
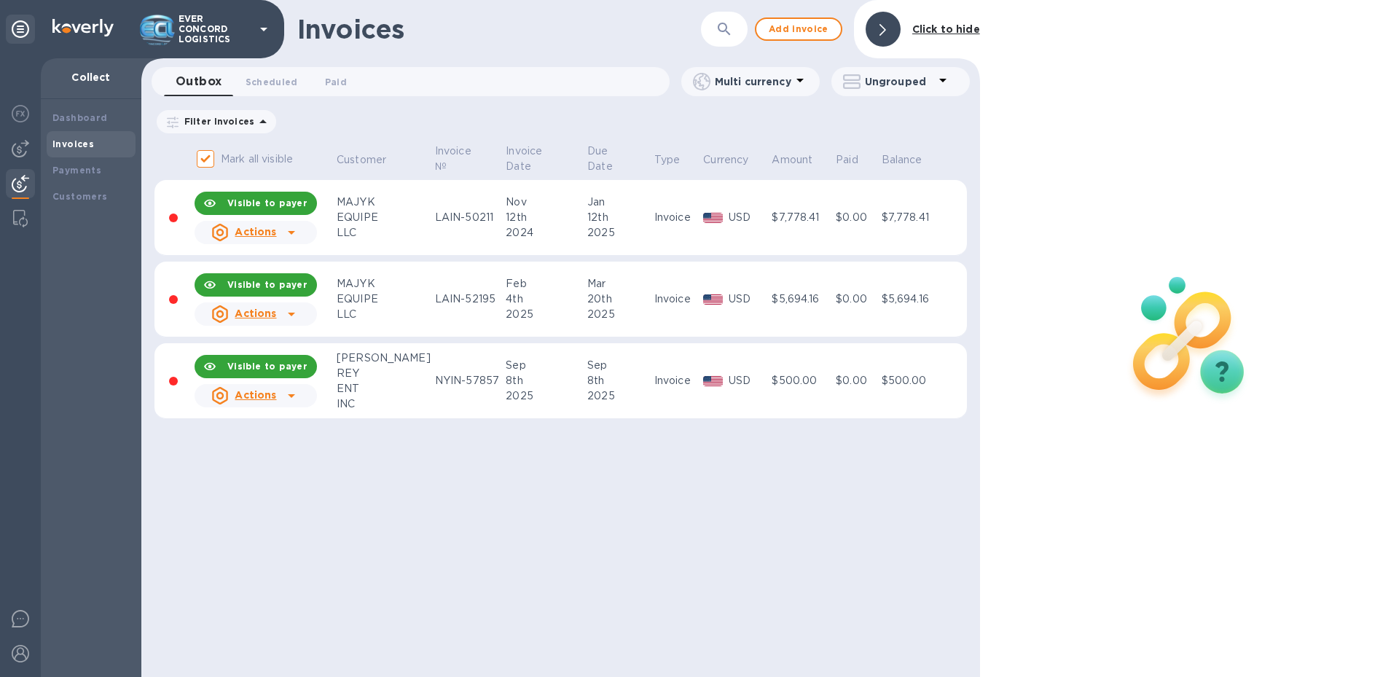
click at [881, 34] on icon at bounding box center [883, 30] width 7 height 12
